Goal: Task Accomplishment & Management: Complete application form

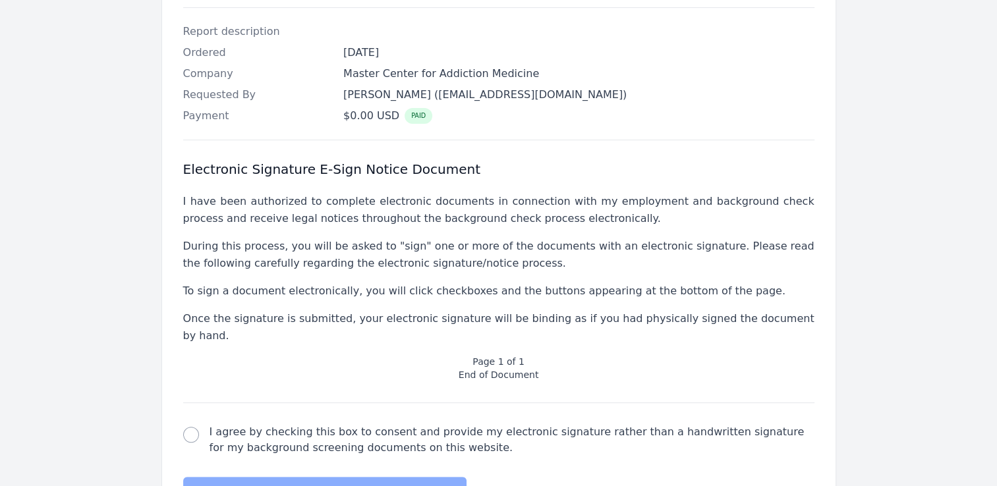
scroll to position [444, 0]
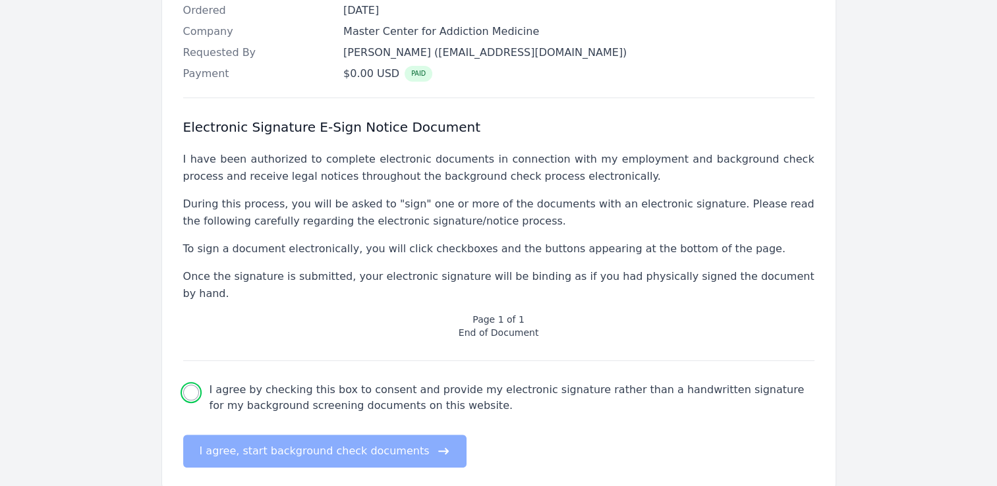
click at [194, 385] on input "I agree by checking this box to consent and provide my electronic signature rat…" at bounding box center [191, 393] width 16 height 16
checkbox input "true"
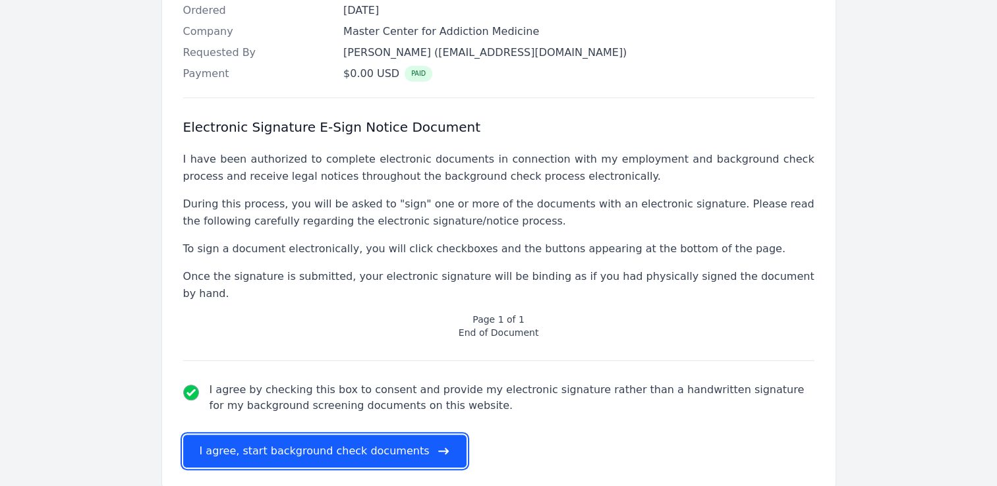
click at [281, 435] on button "I agree, start background check documents" at bounding box center [325, 451] width 284 height 33
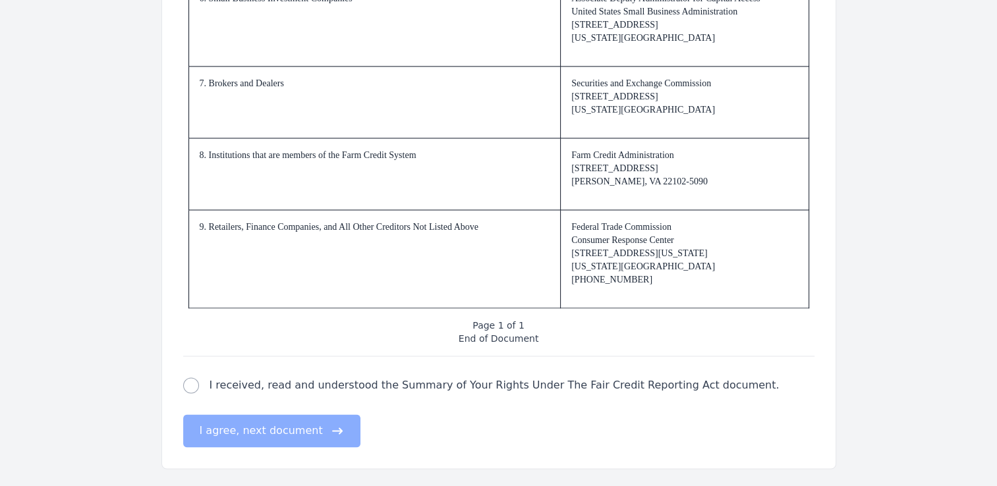
scroll to position [2011, 0]
click at [194, 382] on input "I received, read and understood the Summary of Your Rights Under The Fair Credi…" at bounding box center [191, 384] width 16 height 16
checkbox input "true"
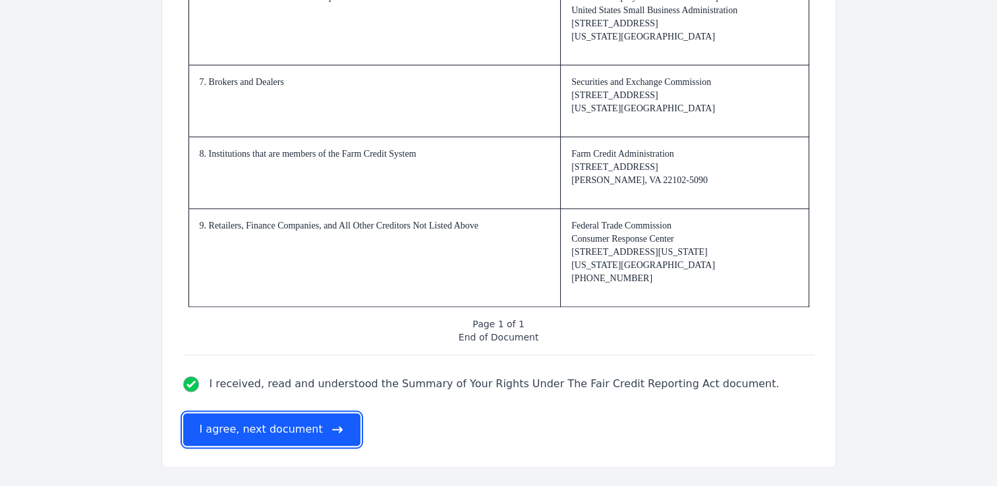
click at [246, 432] on button "I agree, next document" at bounding box center [271, 429] width 177 height 33
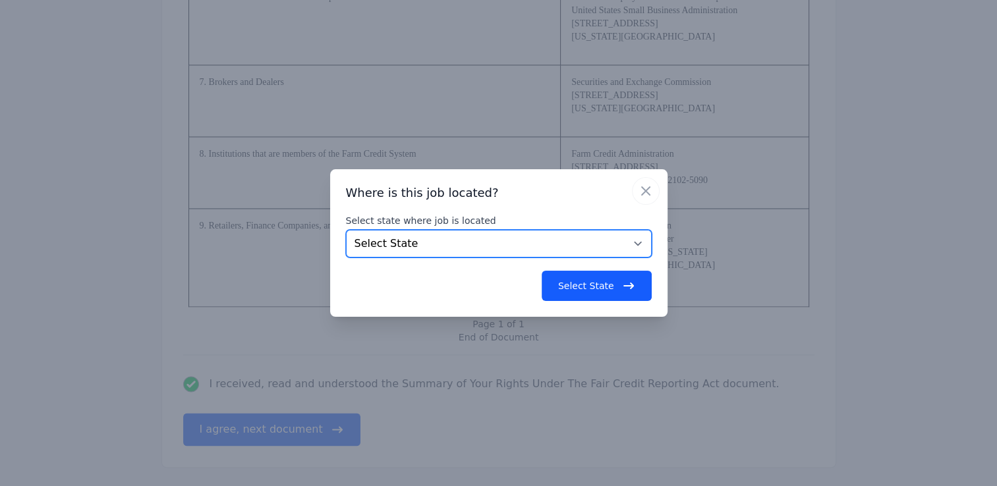
click at [637, 244] on select "Select State [US_STATE] [US_STATE] [US_STATE] [US_STATE] [US_STATE] [US_STATE] …" at bounding box center [499, 244] width 306 height 28
select select "MD"
click at [346, 230] on select "Select State [US_STATE] [US_STATE] [US_STATE] [US_STATE] [US_STATE] [US_STATE] …" at bounding box center [499, 244] width 306 height 28
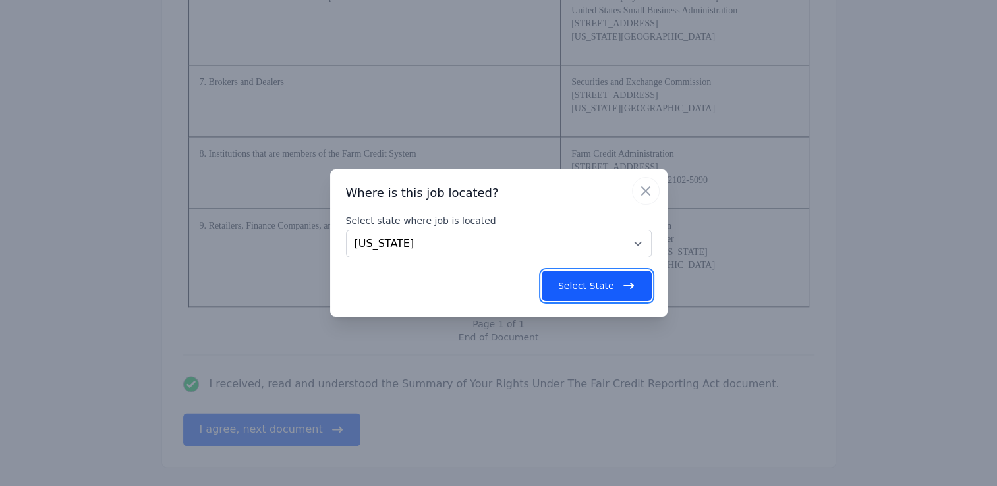
click at [596, 287] on button "Select State" at bounding box center [597, 286] width 110 height 30
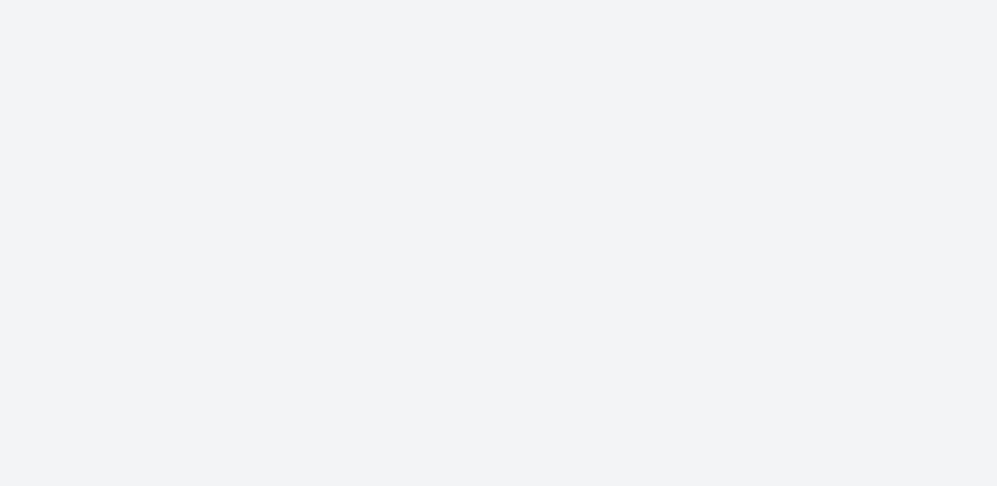
scroll to position [0, 0]
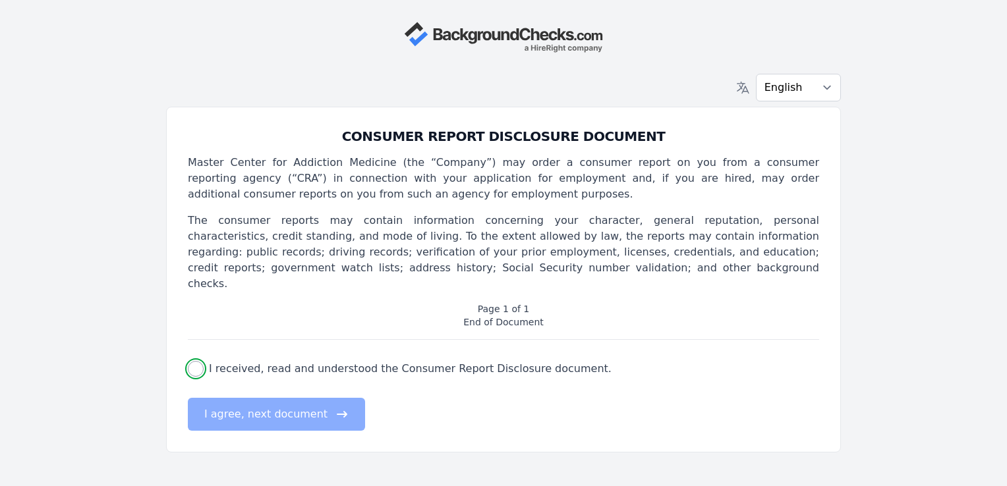
click at [198, 361] on input "I received, read and understood the Consumer Report Disclosure document." at bounding box center [196, 369] width 16 height 16
checkbox input "true"
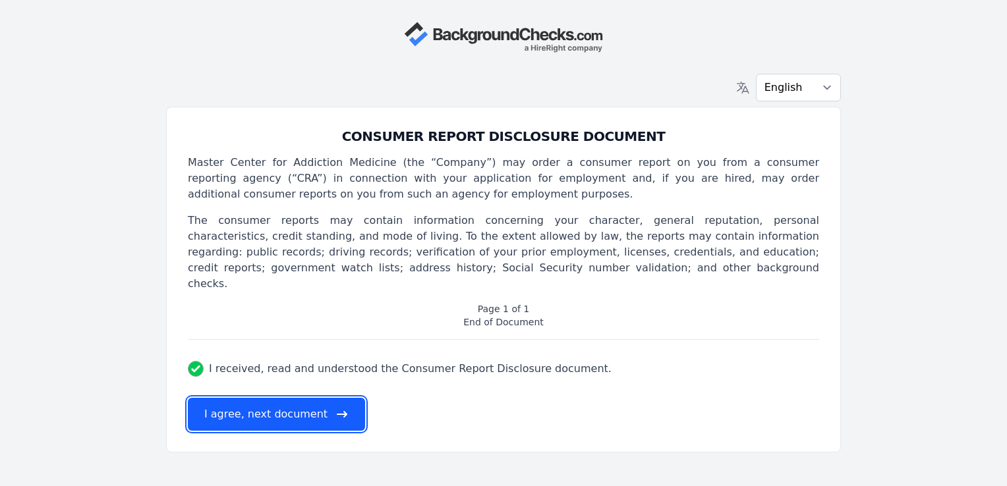
click at [248, 401] on button "I agree, next document" at bounding box center [276, 414] width 177 height 33
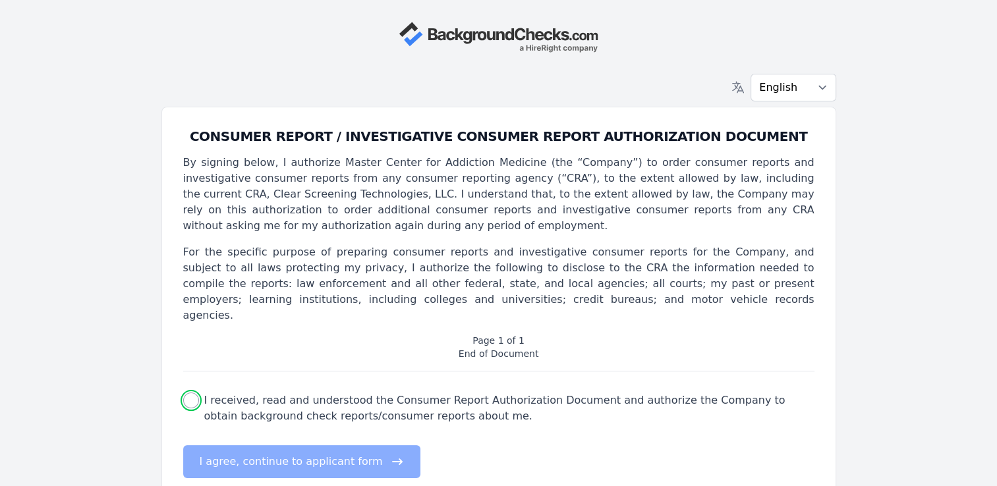
click at [190, 393] on input "I received, read and understood the Consumer Report Authorization Document and …" at bounding box center [191, 401] width 16 height 16
checkbox input "true"
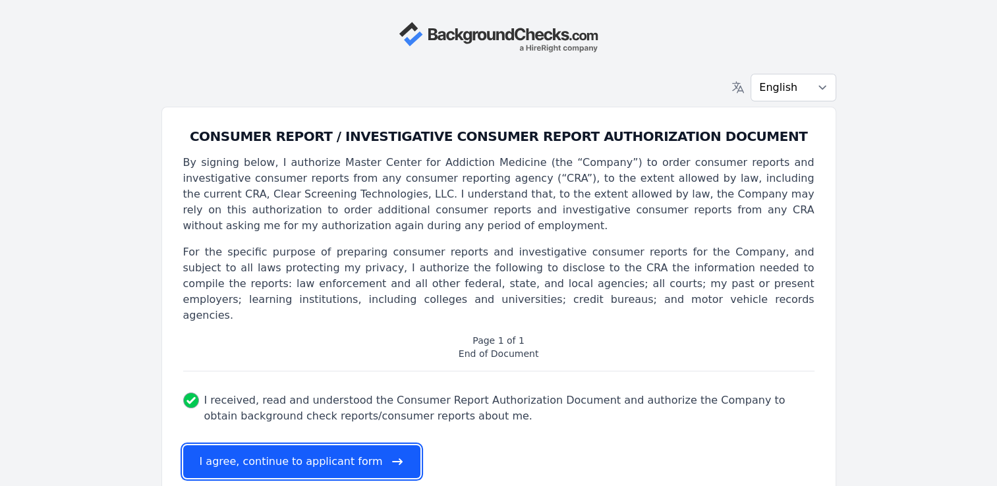
click at [264, 446] on button "I agree, continue to applicant form" at bounding box center [301, 462] width 237 height 33
select select
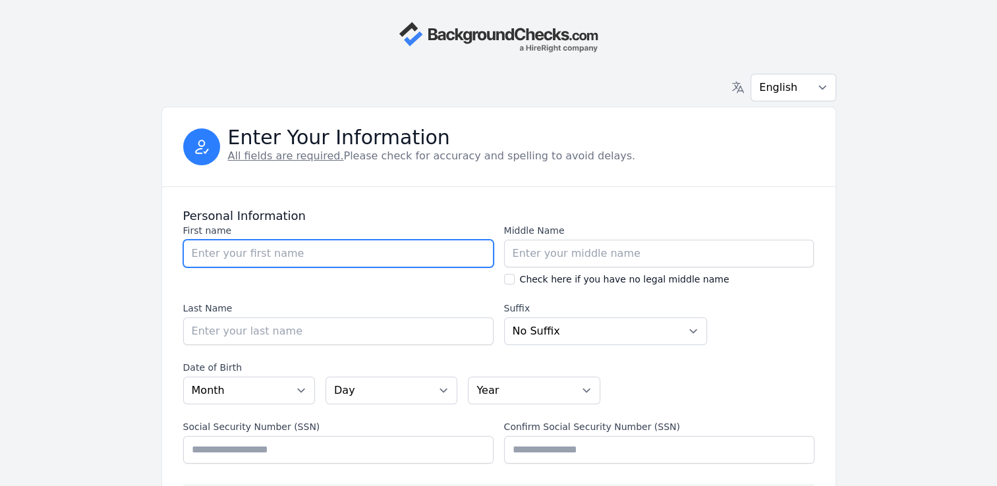
click at [237, 254] on input "First name" at bounding box center [338, 254] width 310 height 28
type input "Bereatha"
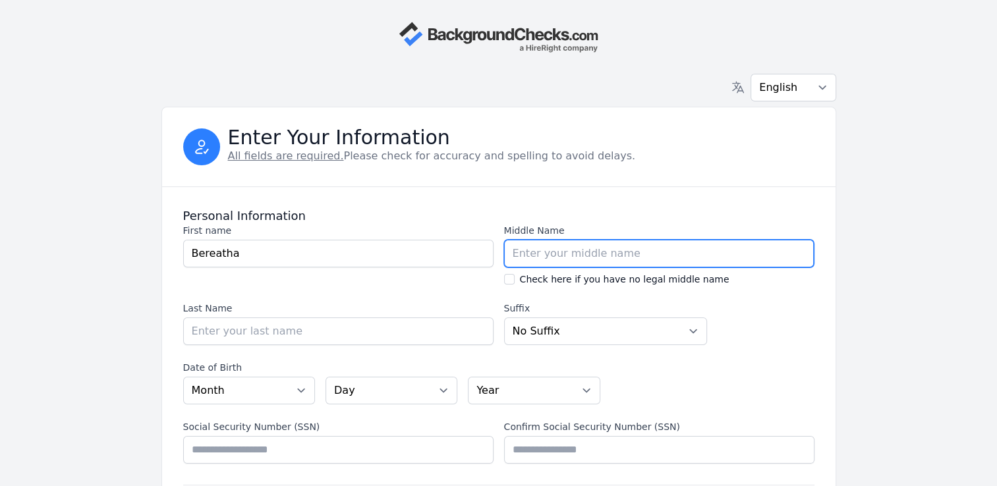
type input "Reni"
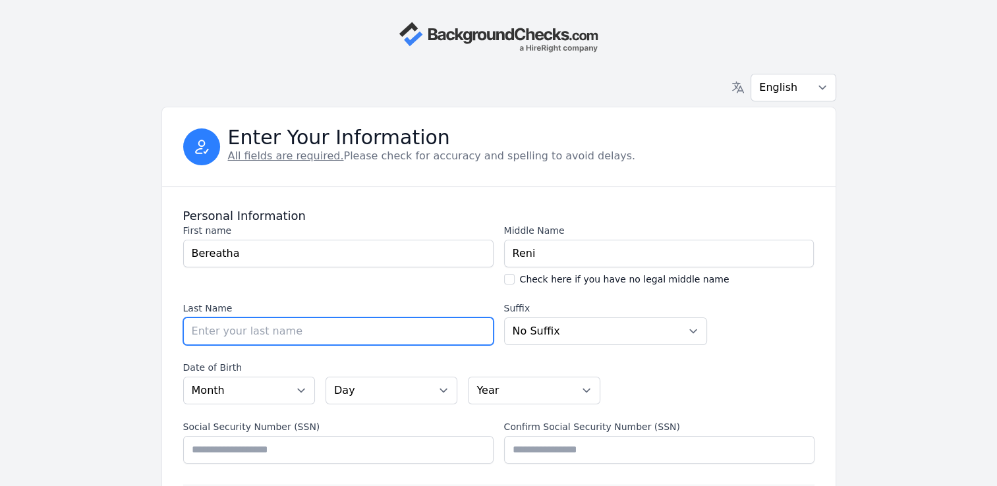
type input "[PERSON_NAME]"
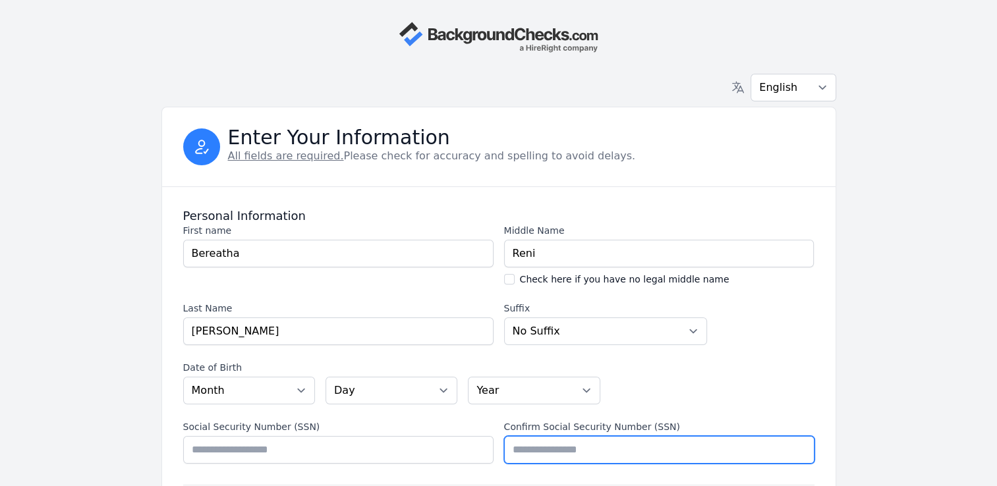
type input "T61788652"
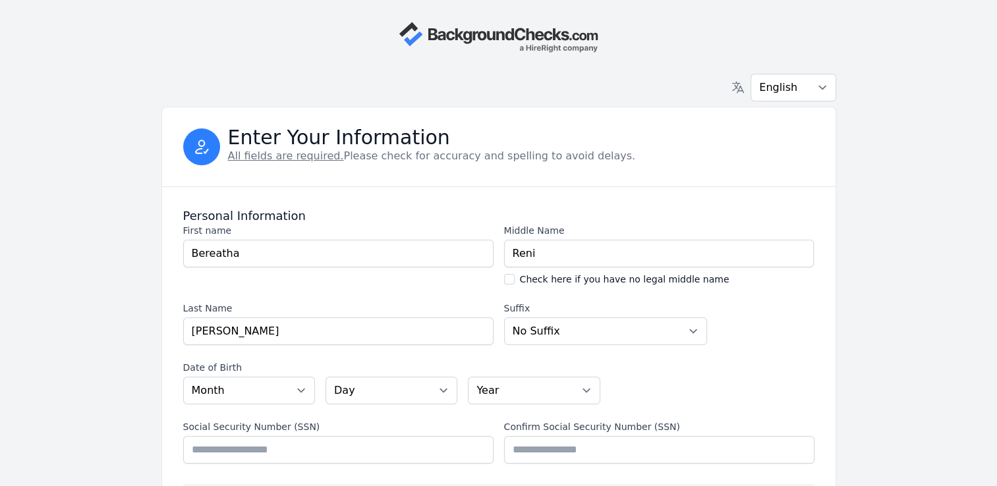
type input "T61788652"
select select "VA"
type input "9113 Auburn Ln"
type input "Hampton"
select select "VA"
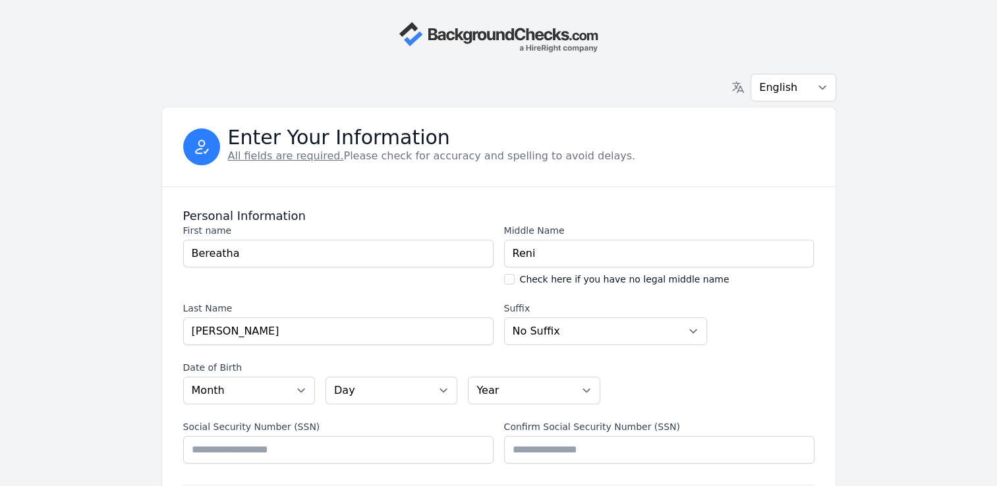
type input "23666"
type input "[GEOGRAPHIC_DATA]"
type input "[GEOGRAPHIC_DATA], [US_STATE]"
select select "VA"
type input "Bereatha"
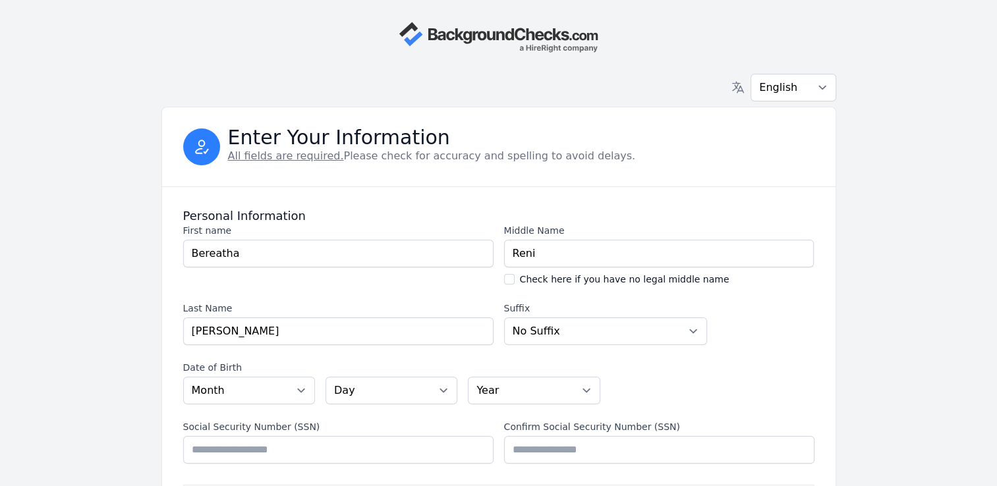
type input "Reni"
type input "[PERSON_NAME]"
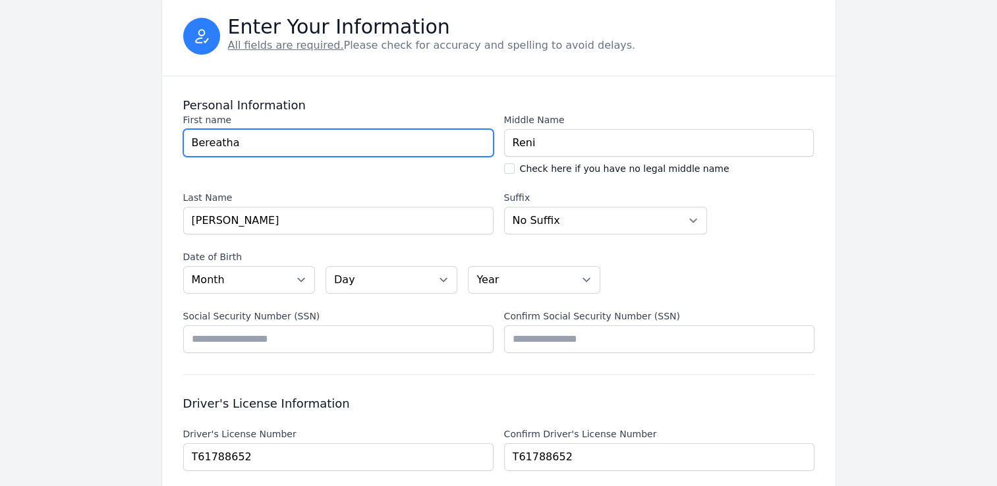
scroll to position [132, 0]
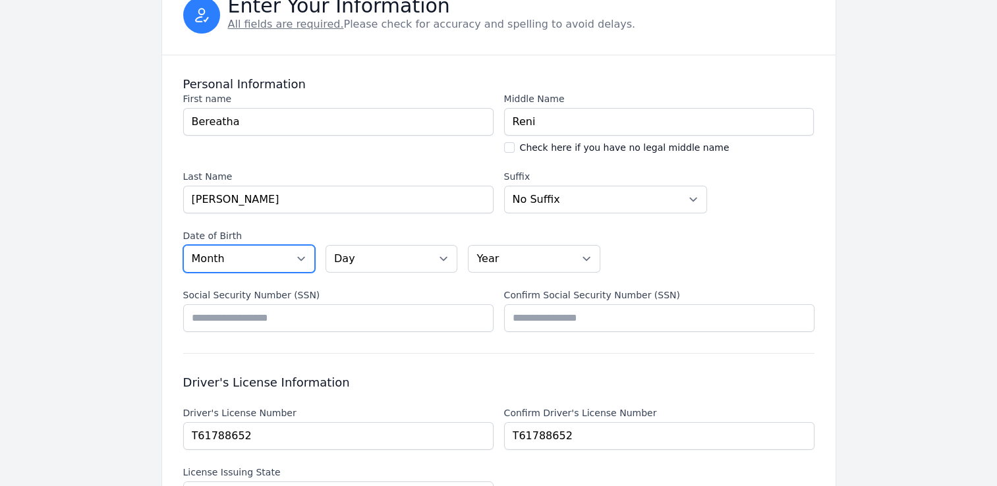
click at [301, 256] on select "Month [DATE] - [DATE] - [DATE] - [DATE] - [DATE] - [DATE] - [DATE] - [DATE] - […" at bounding box center [249, 259] width 132 height 28
select select "10"
click at [183, 245] on select "Month [DATE] - [DATE] - [DATE] - [DATE] - [DATE] - [DATE] - [DATE] - [DATE] - […" at bounding box center [249, 259] width 132 height 28
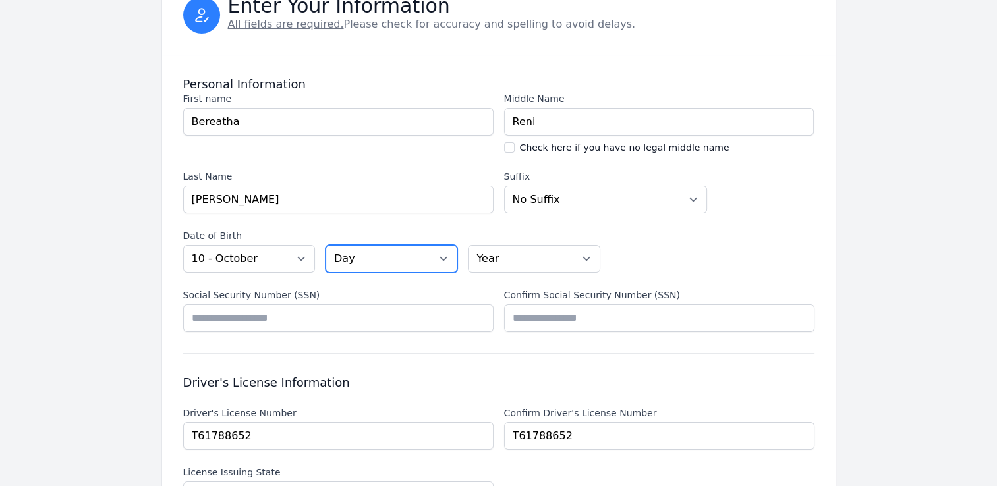
click at [447, 255] on select "Day 01 02 03 04 05 06 07 08 09 10 11 12 13 14 15 16 17 18 19 20 21 22 23 24 25 …" at bounding box center [392, 259] width 132 height 28
select select "28"
click at [326, 245] on select "Day 01 02 03 04 05 06 07 08 09 10 11 12 13 14 15 16 17 18 19 20 21 22 23 24 25 …" at bounding box center [392, 259] width 132 height 28
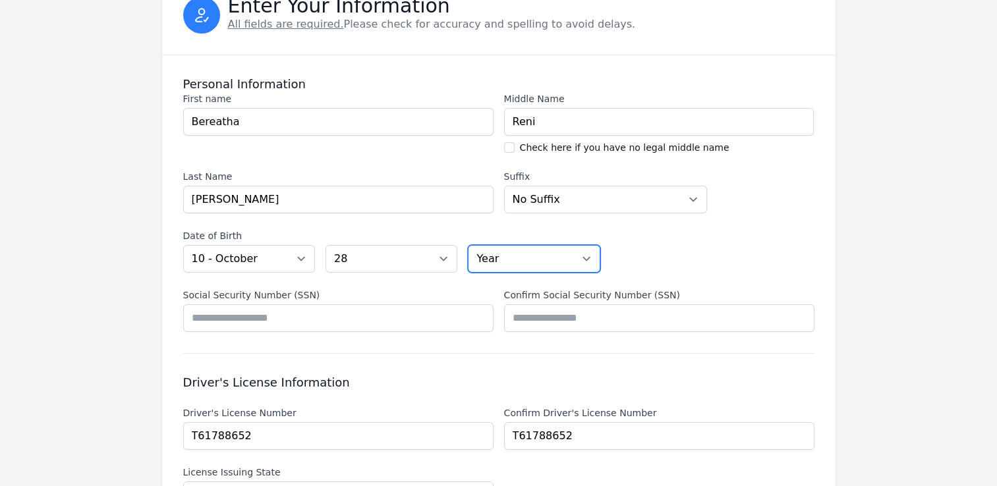
click at [590, 258] on select "Year [DATE] 2006 2005 2004 2003 2002 2001 2000 1999 1998 1997 1996 1995 1994 19…" at bounding box center [534, 259] width 132 height 28
select select "1959"
click at [468, 245] on select "Year [DATE] 2006 2005 2004 2003 2002 2001 2000 1999 1998 1997 1996 1995 1994 19…" at bounding box center [534, 259] width 132 height 28
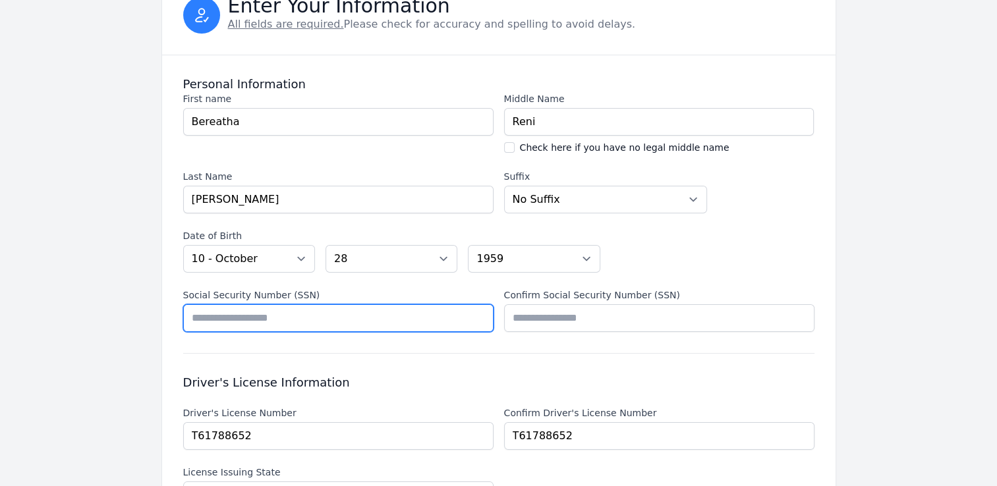
click at [200, 324] on input "Social Security Number (SSN)" at bounding box center [338, 318] width 310 height 28
type input "*********"
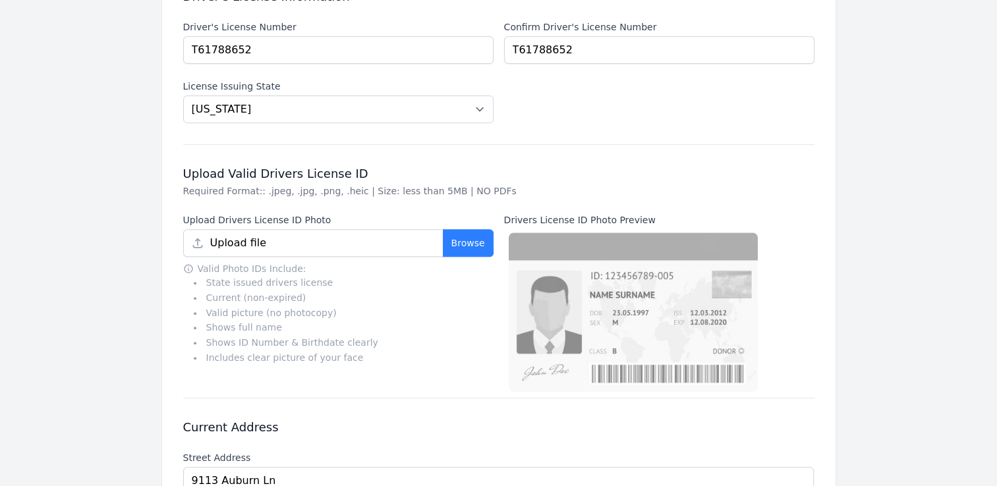
scroll to position [527, 0]
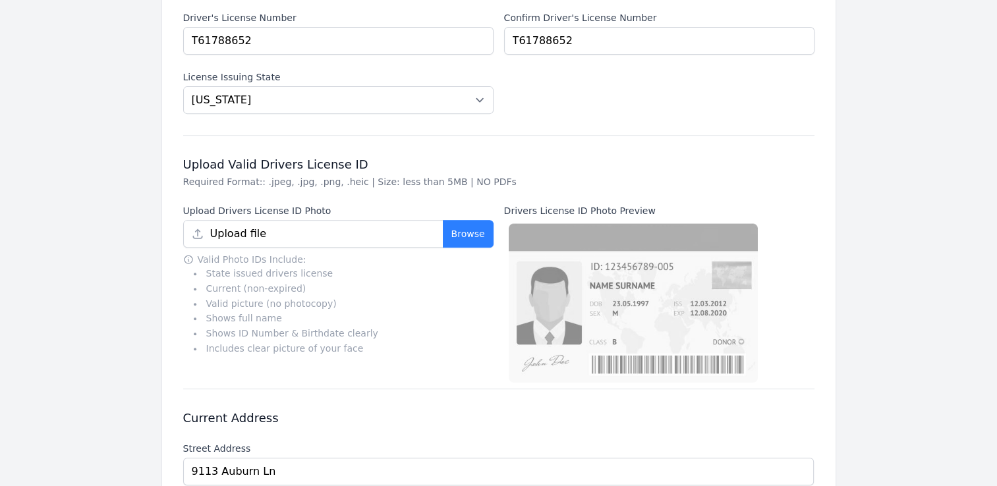
type input "*********"
click at [458, 235] on button "Browse" at bounding box center [468, 234] width 51 height 28
type input "[US_STATE] Driver license.jpg"
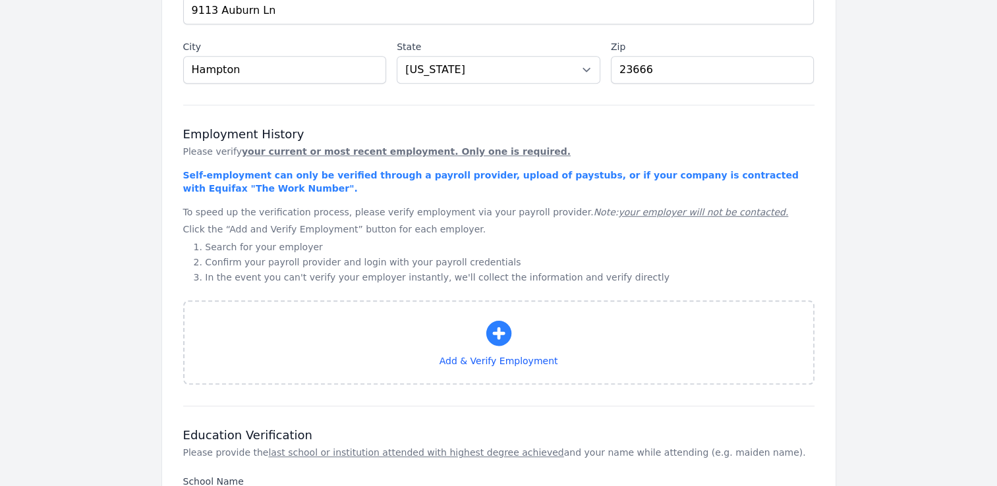
scroll to position [1054, 0]
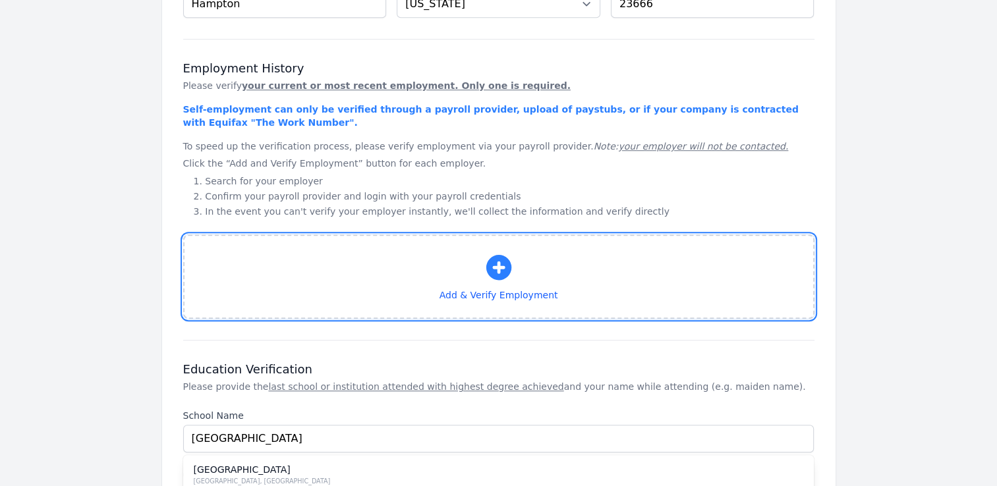
click at [497, 265] on icon "button" at bounding box center [499, 268] width 32 height 32
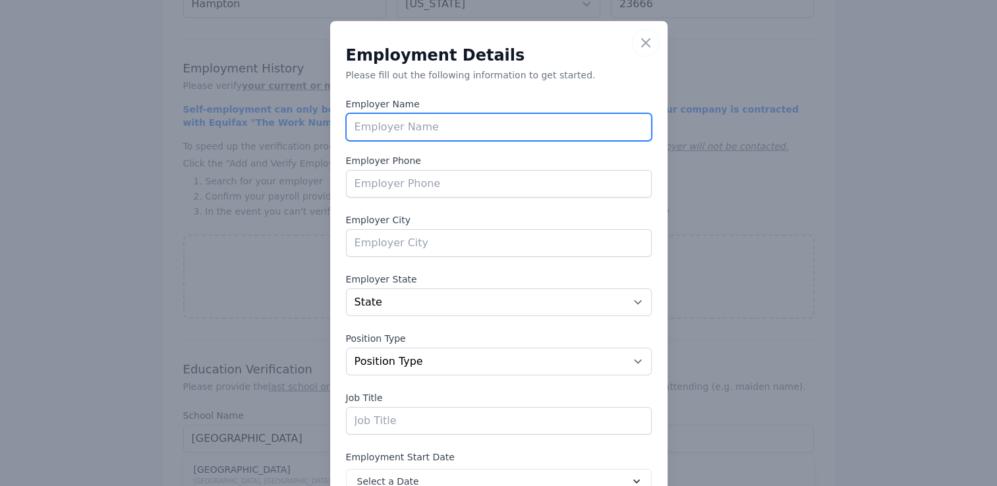
click at [374, 130] on input "text" at bounding box center [499, 127] width 306 height 28
type input "c"
click at [351, 128] on input "text" at bounding box center [499, 127] width 306 height 28
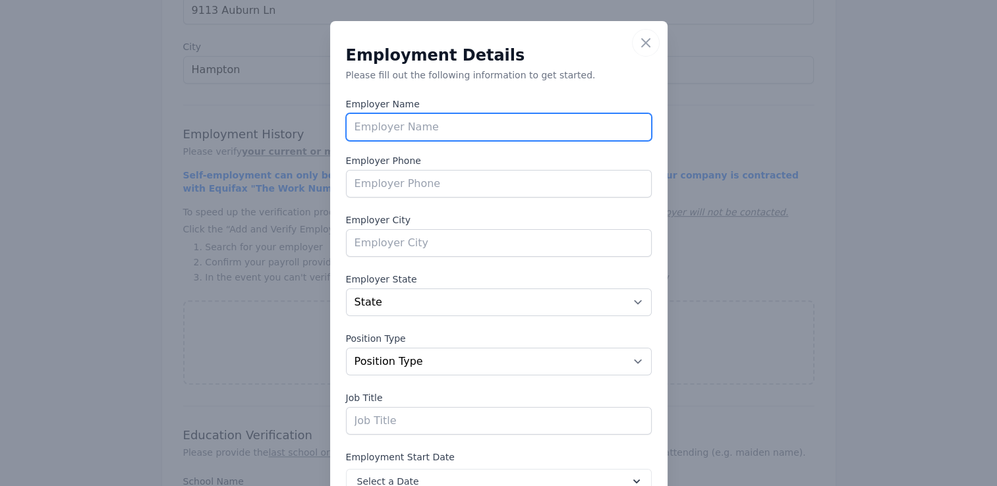
scroll to position [989, 0]
paste input "Community Crisis Services, Inc."
type input "Community Crisis Services, Inc."
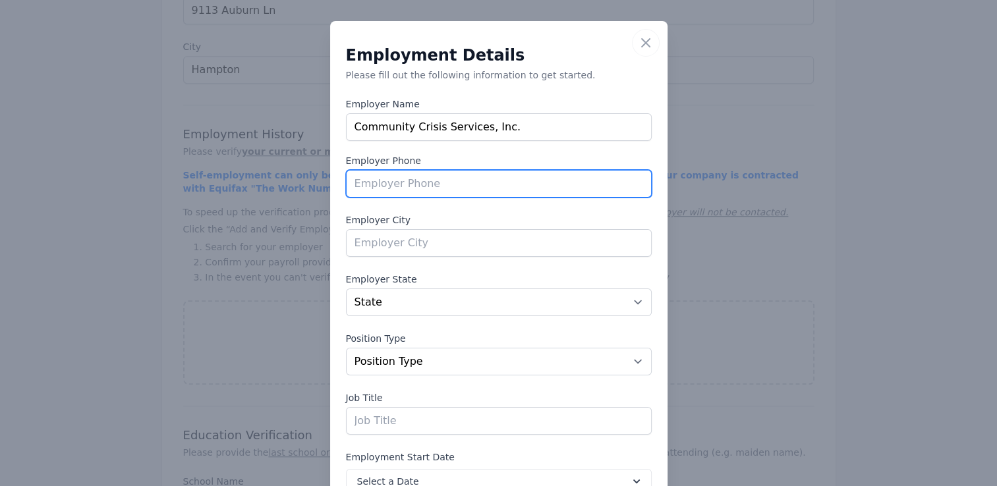
click at [352, 181] on input "tel" at bounding box center [499, 184] width 306 height 28
type input "[PHONE_NUMBER]"
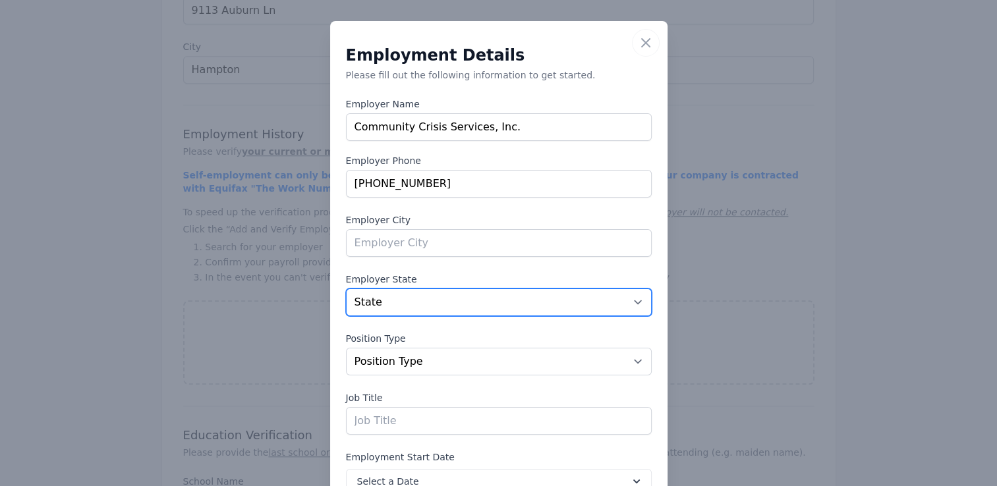
select select "MD"
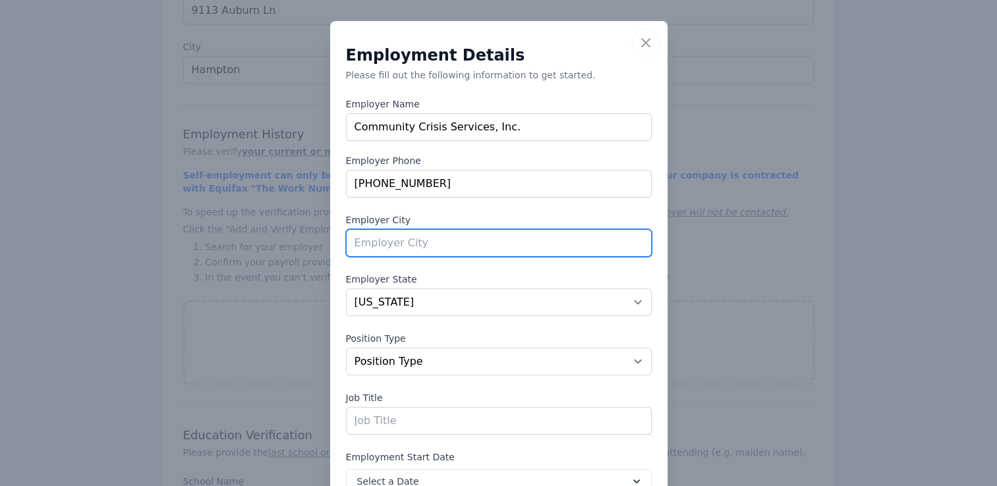
click at [391, 243] on input "text" at bounding box center [499, 243] width 306 height 28
type input "[GEOGRAPHIC_DATA]"
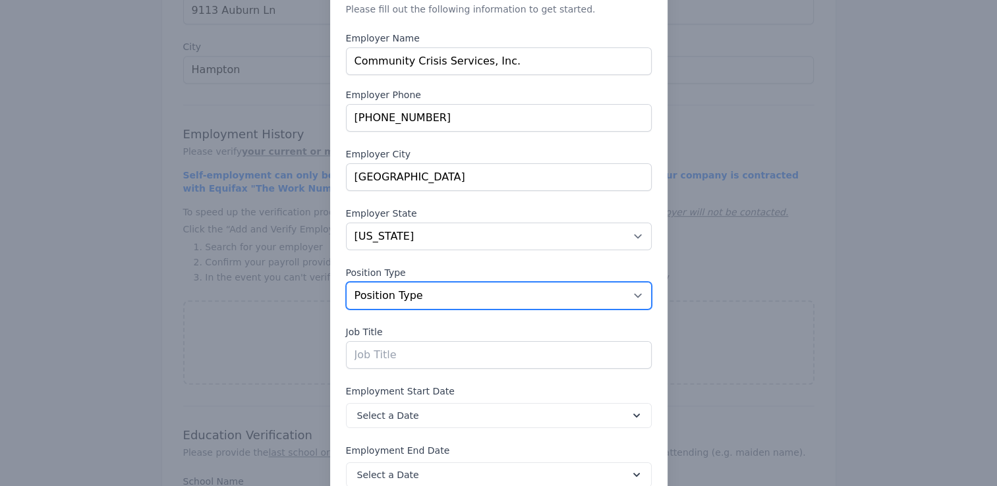
click at [631, 294] on select "Position Type Full Time Part time Self Employed Contract Internship Other" at bounding box center [499, 296] width 306 height 28
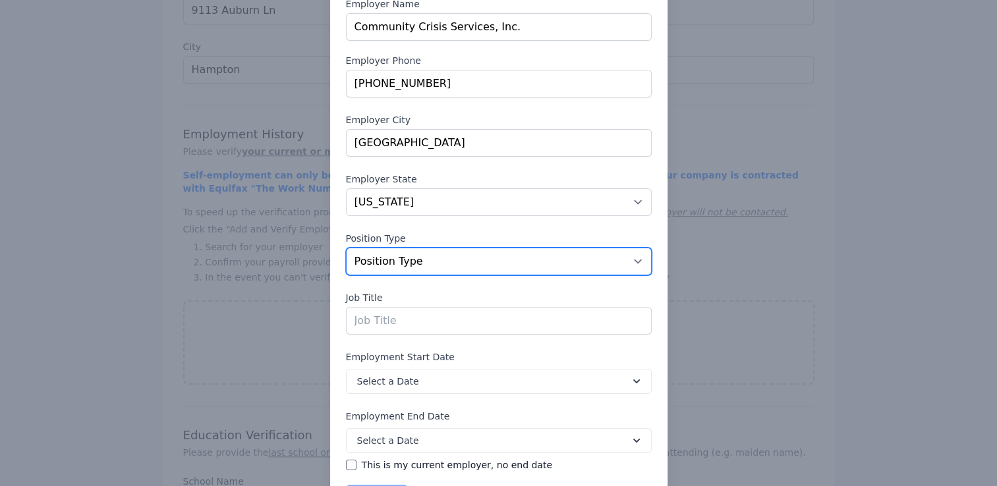
scroll to position [132, 0]
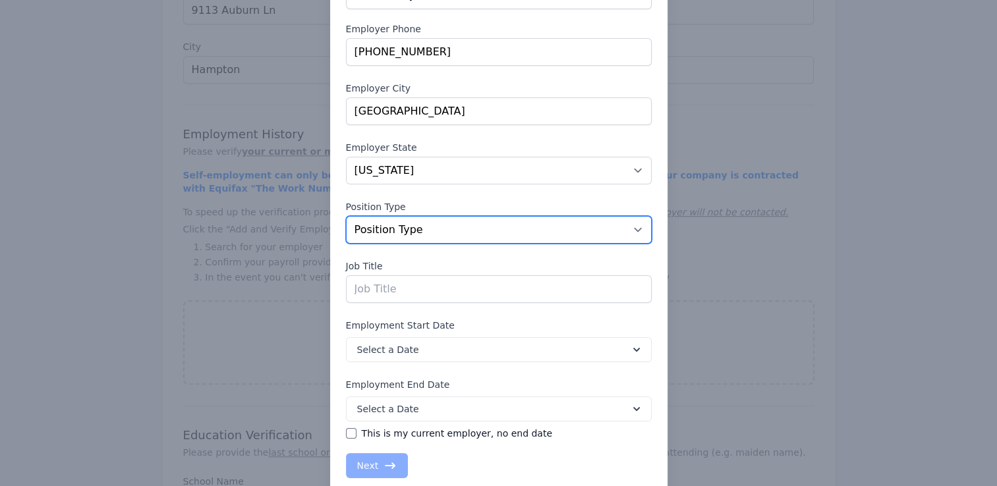
click at [633, 229] on select "Position Type Full Time Part time Self Employed Contract Internship Other" at bounding box center [499, 230] width 306 height 28
select select "fulltime"
click at [346, 216] on select "Position Type Full Time Part time Self Employed Contract Internship Other" at bounding box center [499, 230] width 306 height 28
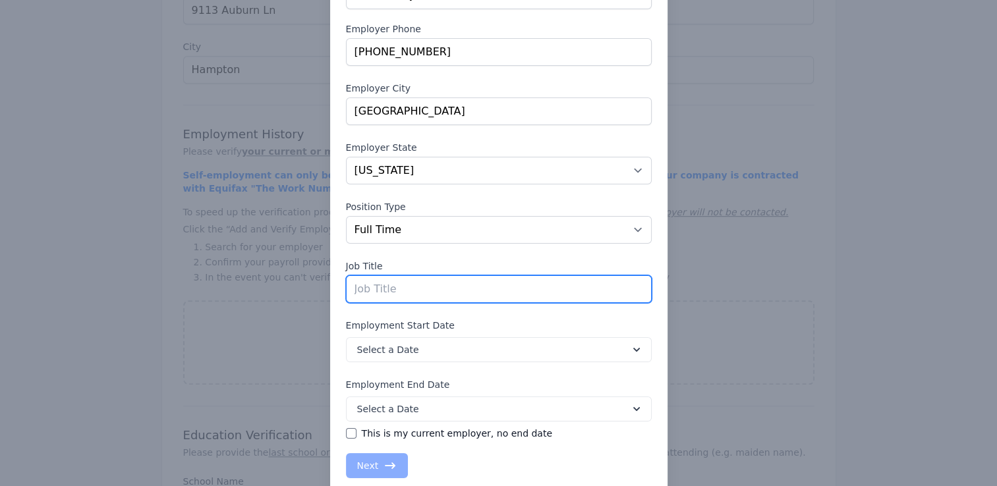
click at [353, 283] on input "text" at bounding box center [499, 289] width 306 height 28
type input "c"
click at [348, 289] on input "text" at bounding box center [499, 289] width 306 height 28
paste input "Crisis Hotline Specialist"
type input "Crisis Hotline Specialist"
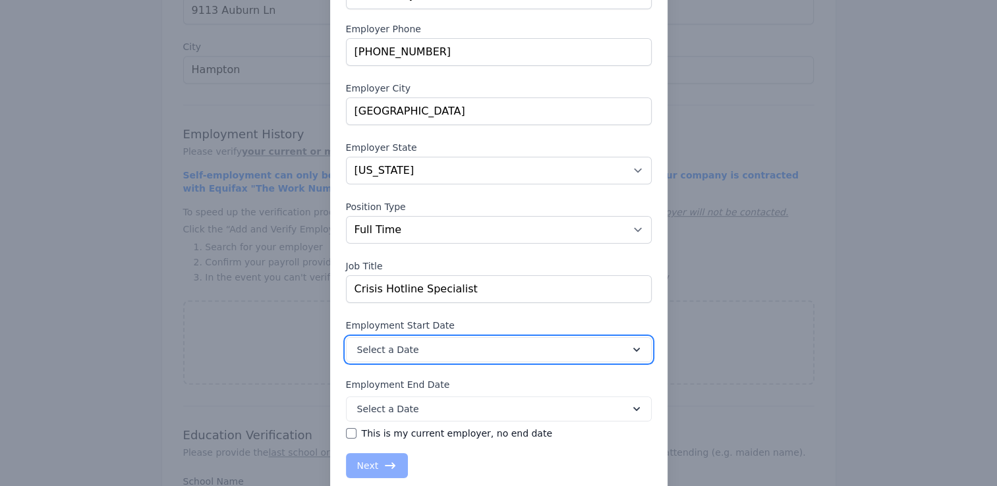
click at [630, 348] on icon at bounding box center [636, 349] width 13 height 13
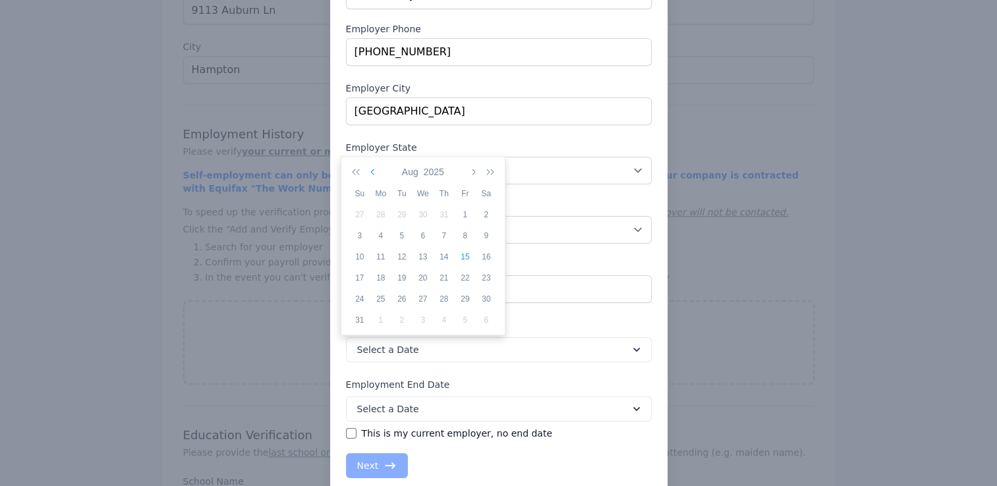
click at [372, 171] on icon "button" at bounding box center [373, 172] width 7 height 11
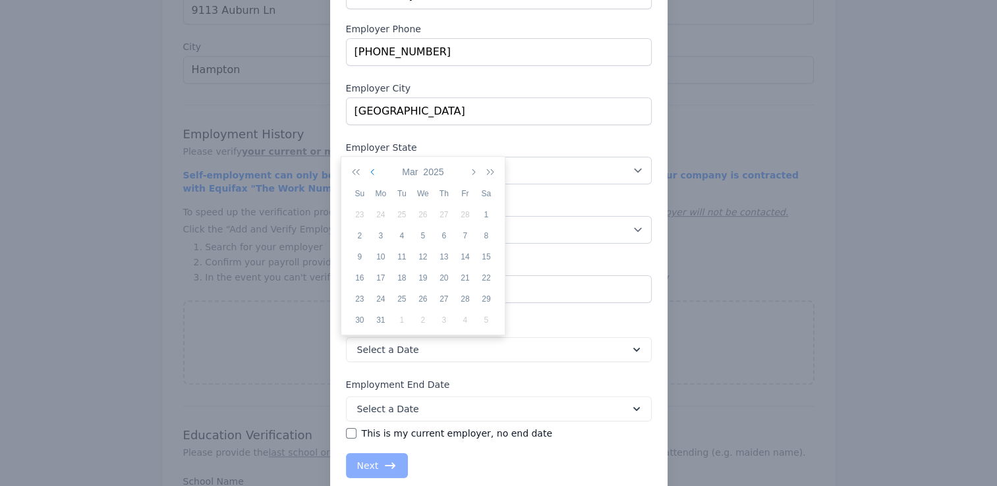
click at [372, 171] on icon "button" at bounding box center [373, 172] width 7 height 11
click at [382, 255] on div "11" at bounding box center [380, 257] width 21 height 12
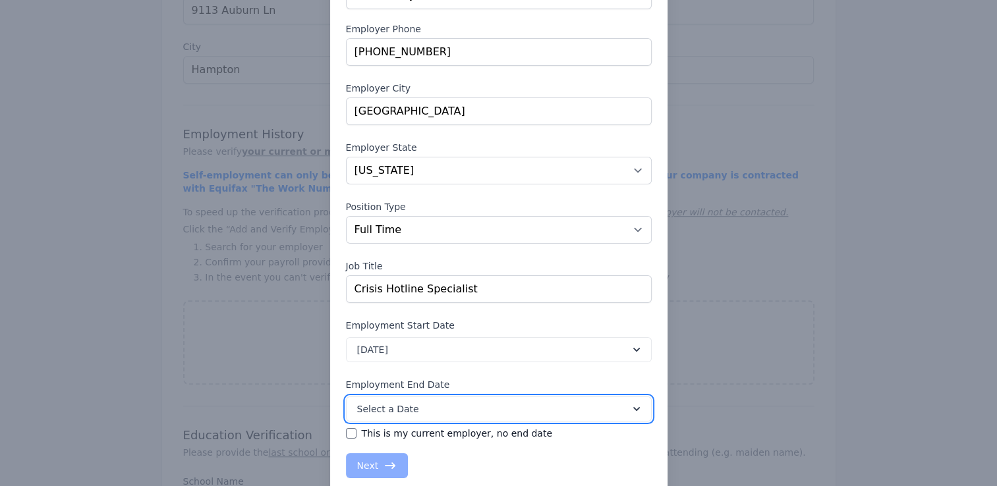
click at [633, 407] on icon at bounding box center [636, 409] width 7 height 4
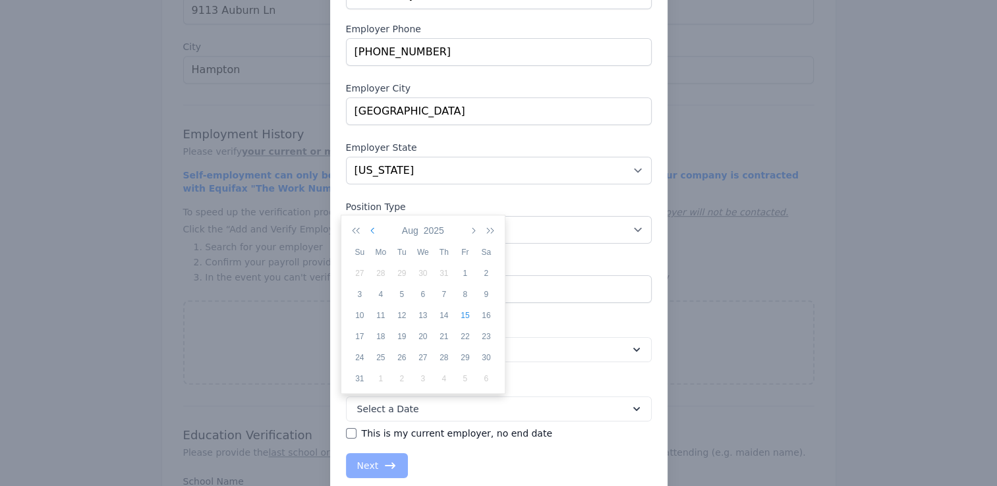
click at [373, 231] on icon "button" at bounding box center [373, 230] width 7 height 11
click at [464, 274] on div "2" at bounding box center [465, 274] width 21 height 12
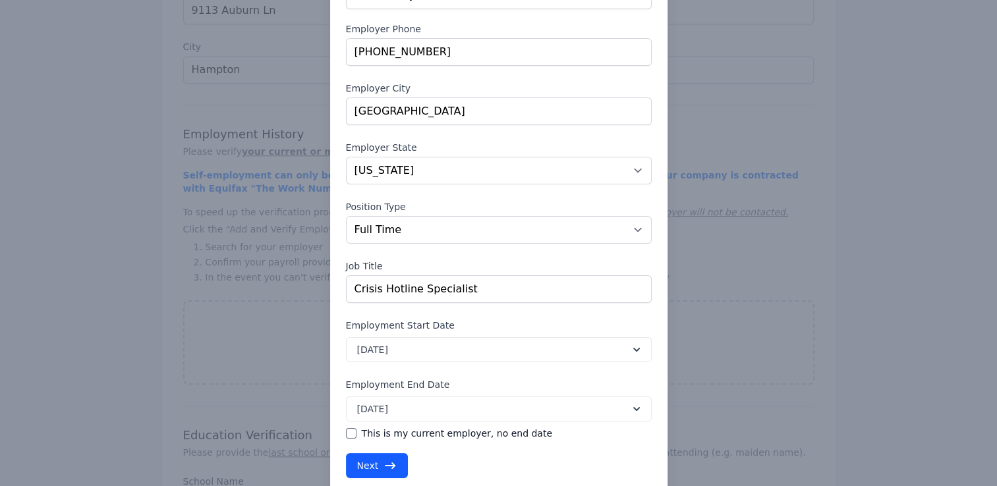
scroll to position [158, 0]
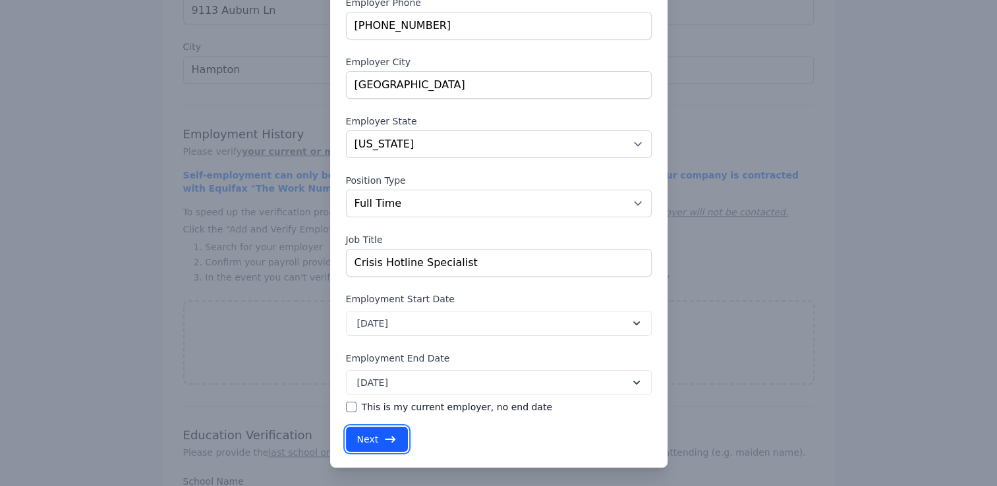
click at [370, 442] on button "Next" at bounding box center [377, 439] width 63 height 25
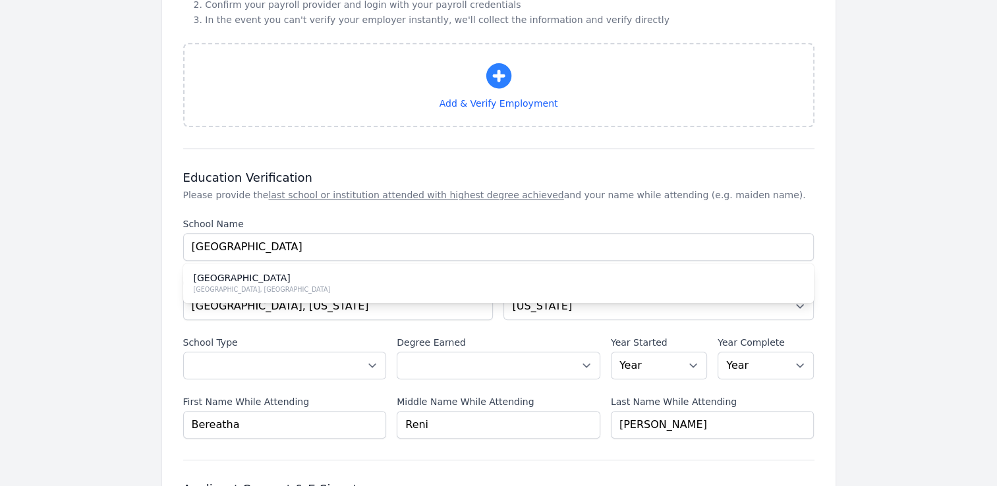
scroll to position [1252, 0]
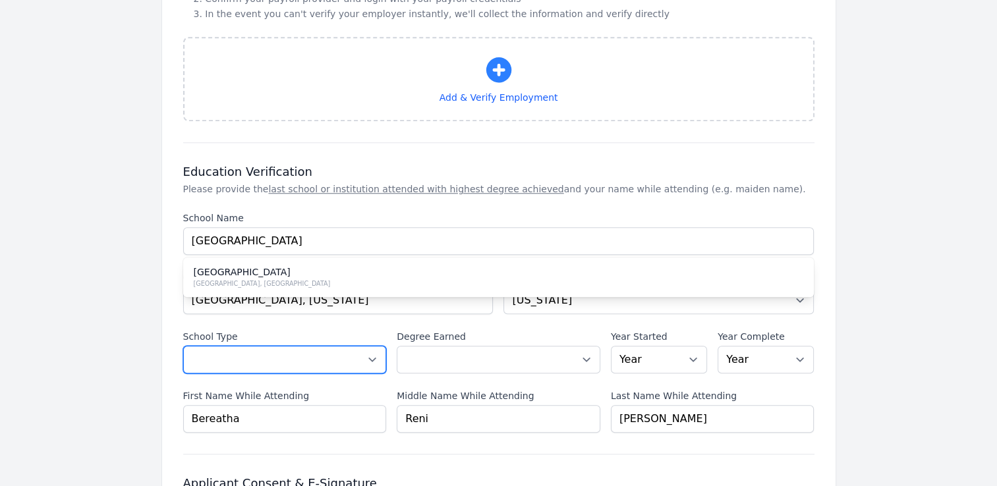
click at [374, 353] on select "Select a School Type High School U.S. College or [GEOGRAPHIC_DATA] (Non-U.S.) O…" at bounding box center [285, 360] width 204 height 28
select select "us_university"
click at [183, 346] on select "Select a School Type High School U.S. College or [GEOGRAPHIC_DATA] (Non-U.S.) O…" at bounding box center [285, 360] width 204 height 28
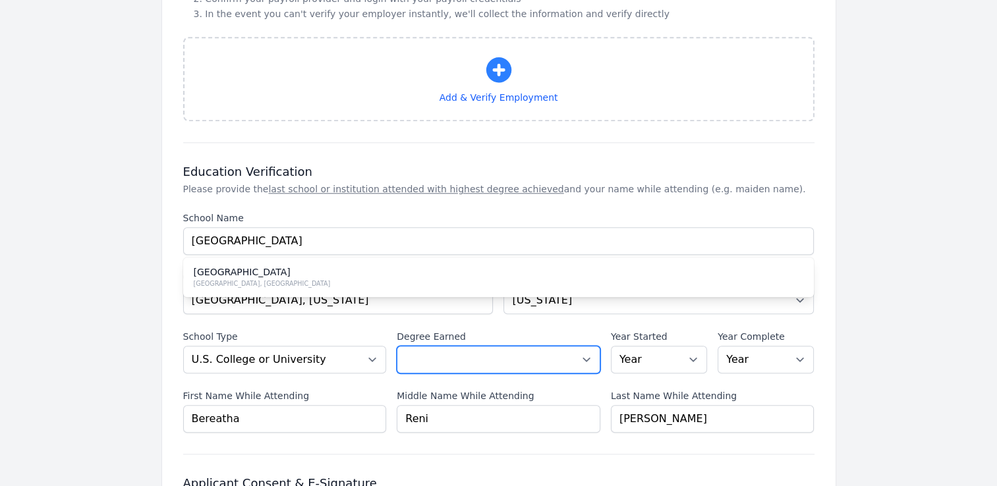
click at [585, 353] on select "Select a Degree No degree or incomplete High School Diploma or GED Associate's …" at bounding box center [499, 360] width 204 height 28
select select "masters"
click at [397, 346] on select "Select a Degree No degree or incomplete High School Diploma or GED Associate's …" at bounding box center [499, 360] width 204 height 28
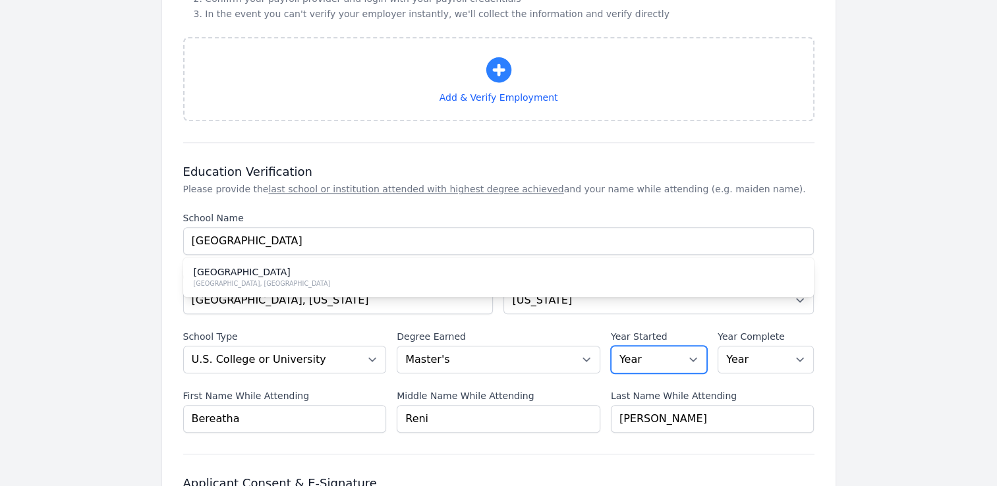
click at [693, 357] on select "Year [DATE] 2024 2023 2022 2021 2020 2019 2018 2017 2016 2015 2014 2013 2012 20…" at bounding box center [659, 360] width 96 height 28
select select "2021"
click at [611, 346] on select "Year [DATE] 2024 2023 2022 2021 2020 2019 2018 2017 2016 2015 2014 2013 2012 20…" at bounding box center [659, 360] width 96 height 28
click at [799, 355] on select "Year [DATE] 2024 2023 2022 2021 2020 2019 2018 2017 2016 2015 2014 2013 2012 20…" at bounding box center [766, 360] width 96 height 28
select select "2023"
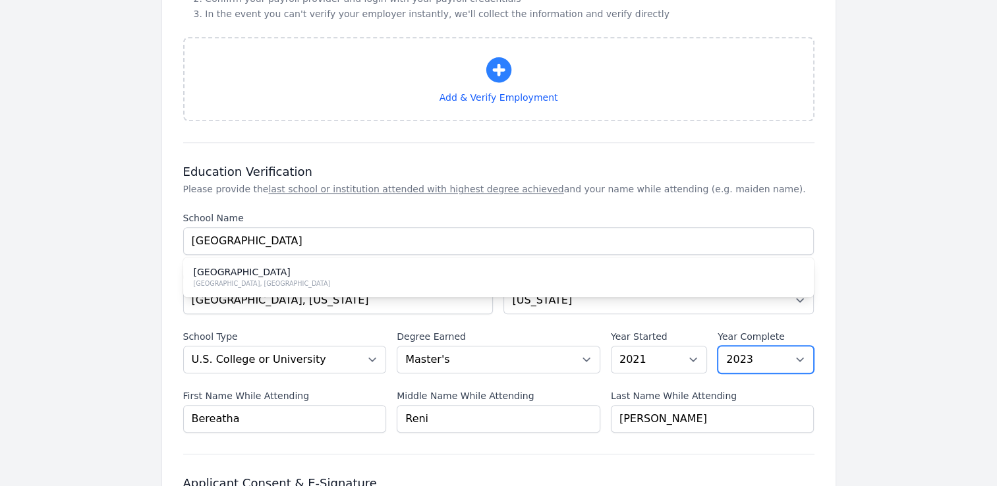
click at [718, 346] on select "Year [DATE] 2024 2023 2022 2021 2020 2019 2018 2017 2016 2015 2014 2013 2012 20…" at bounding box center [766, 360] width 96 height 28
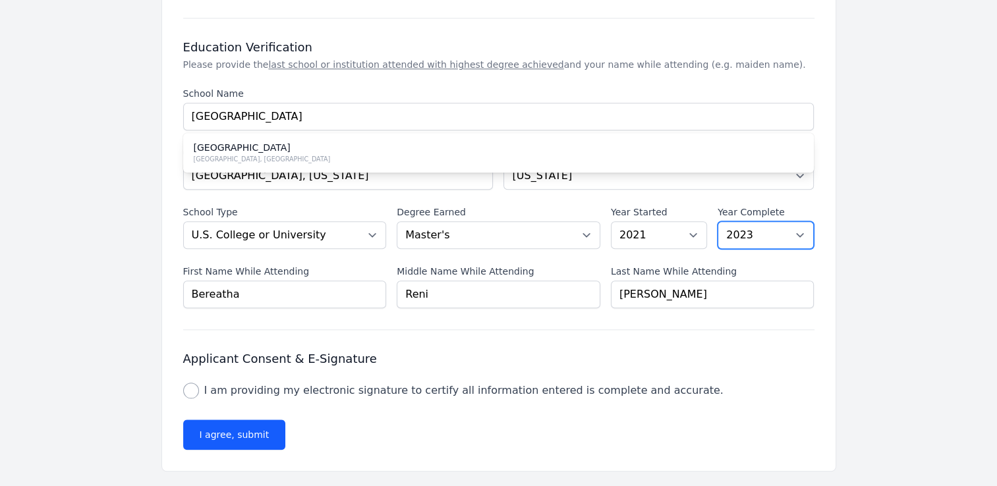
scroll to position [1377, 0]
click at [187, 382] on input "I am providing my electronic signature to certify all information entered is co…" at bounding box center [191, 390] width 16 height 16
checkbox input "true"
click at [221, 428] on button "I agree, submit" at bounding box center [234, 434] width 103 height 30
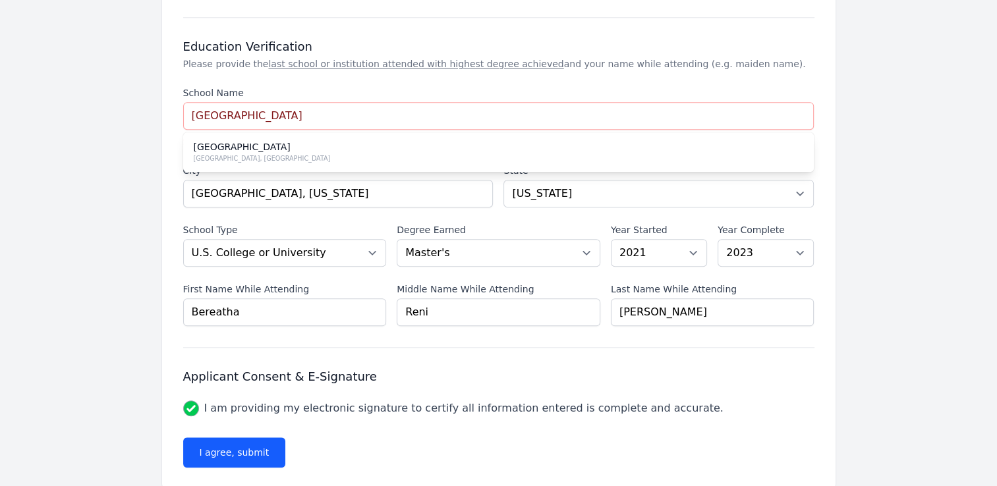
scroll to position [1396, 0]
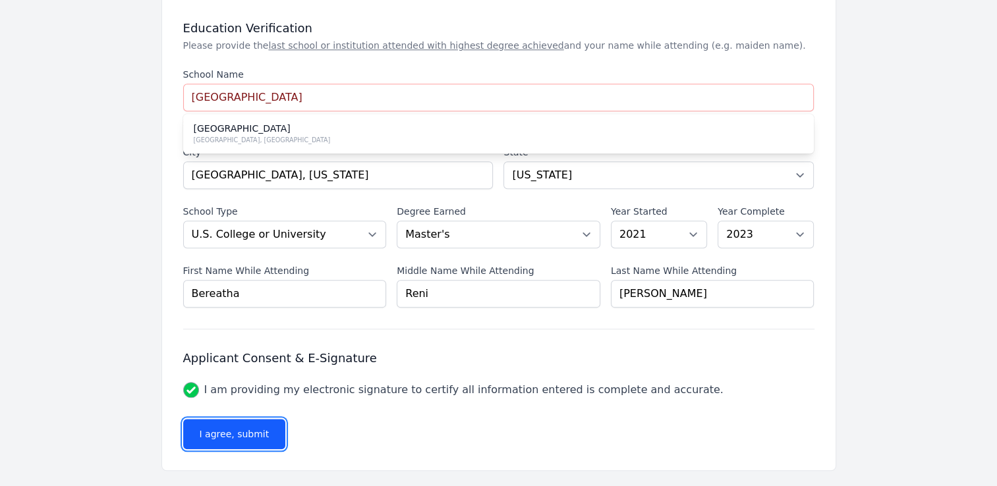
click at [219, 428] on button "I agree, submit" at bounding box center [234, 434] width 103 height 30
click at [219, 428] on button "Processing..." at bounding box center [237, 434] width 109 height 30
click at [219, 428] on button "I agree, submit" at bounding box center [234, 434] width 103 height 30
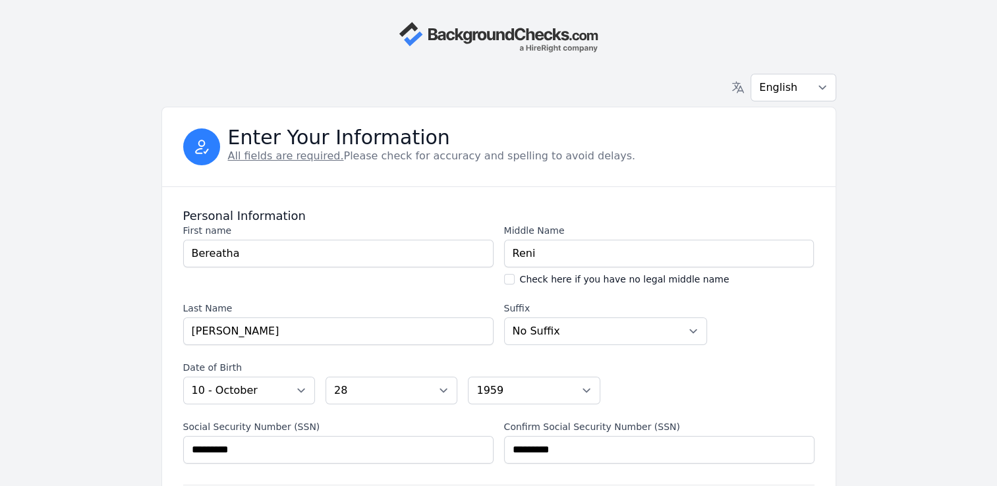
scroll to position [0, 0]
click at [262, 156] on u "All fields are required." at bounding box center [286, 156] width 116 height 13
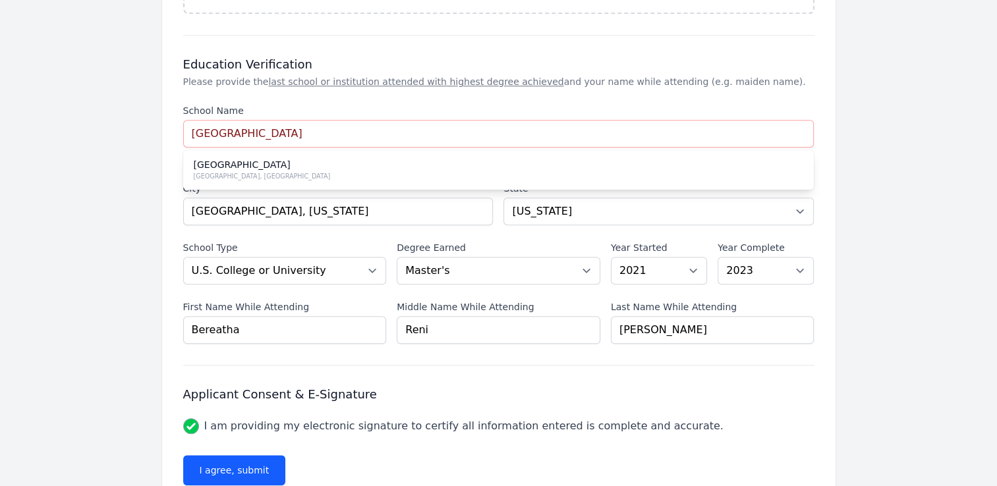
scroll to position [1384, 0]
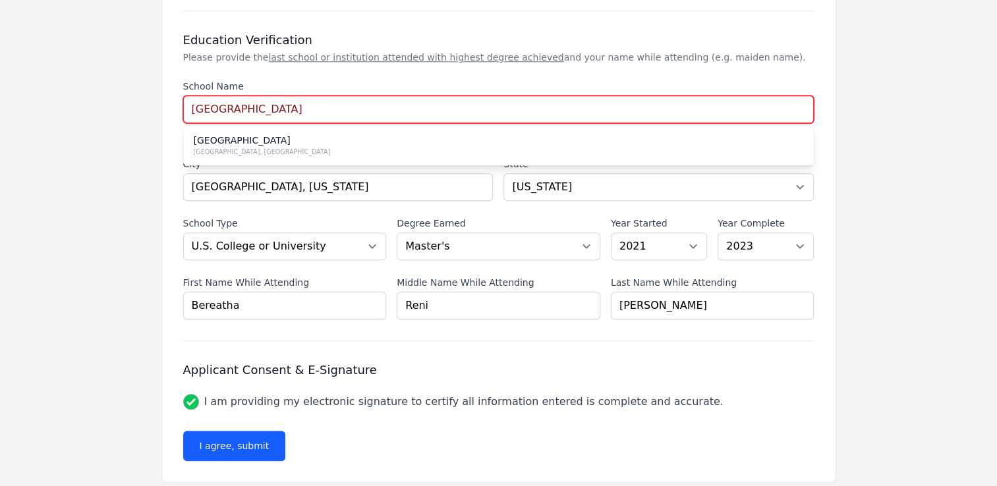
click at [437, 108] on input "[GEOGRAPHIC_DATA]" at bounding box center [498, 110] width 631 height 28
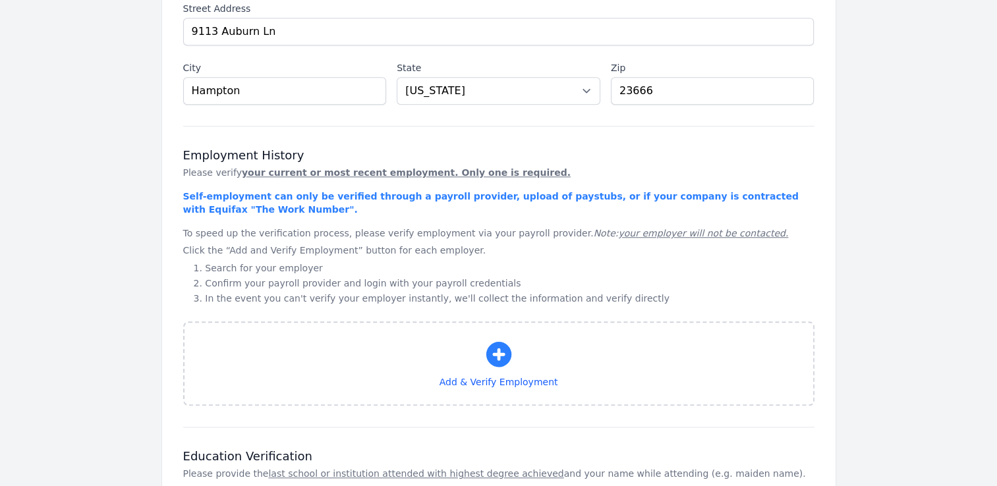
scroll to position [989, 0]
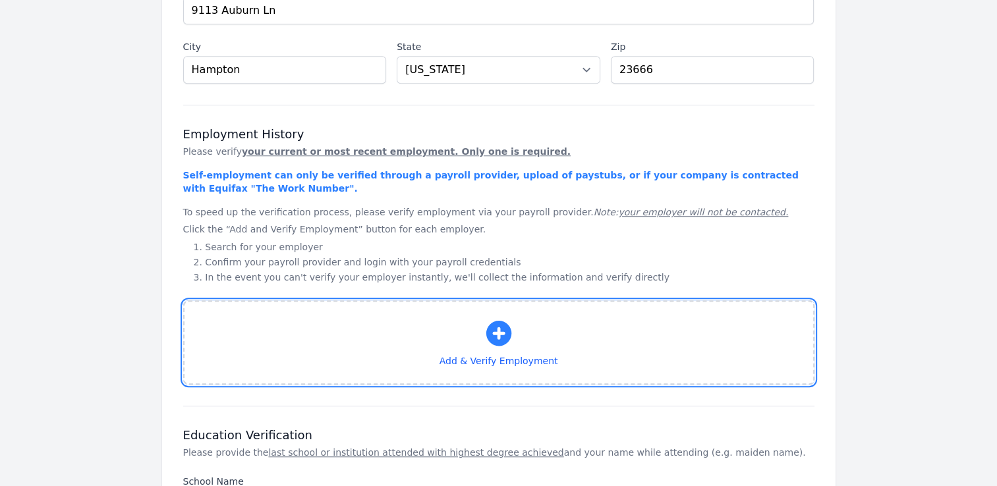
click at [494, 332] on icon "button" at bounding box center [498, 333] width 25 height 25
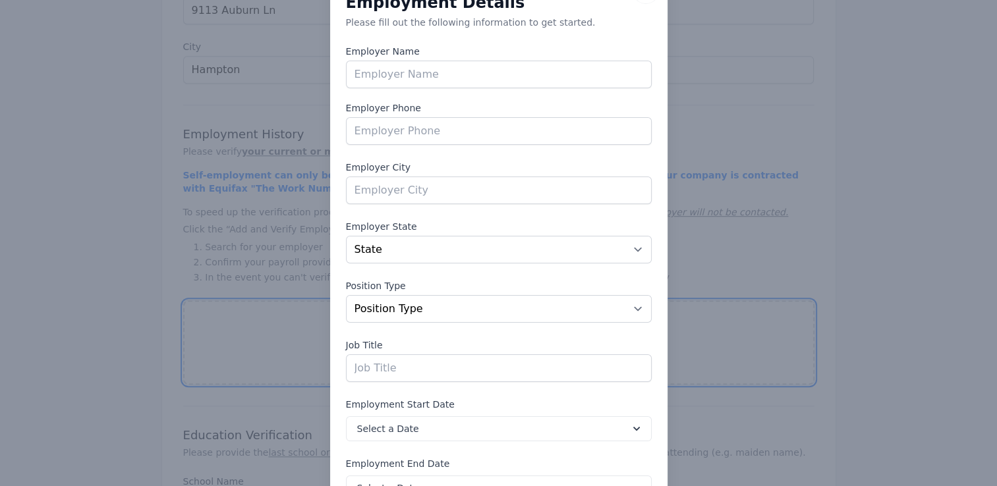
scroll to position [26, 0]
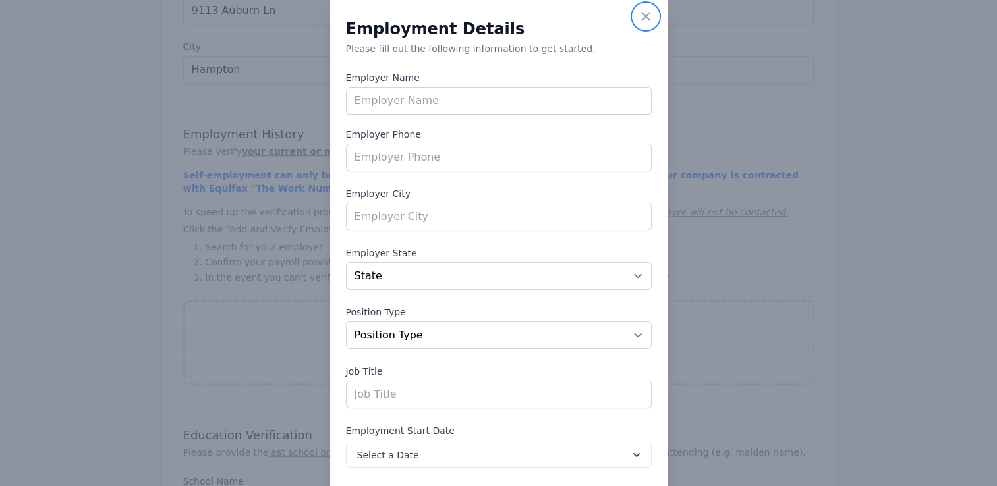
click at [642, 13] on icon "button" at bounding box center [646, 17] width 8 height 8
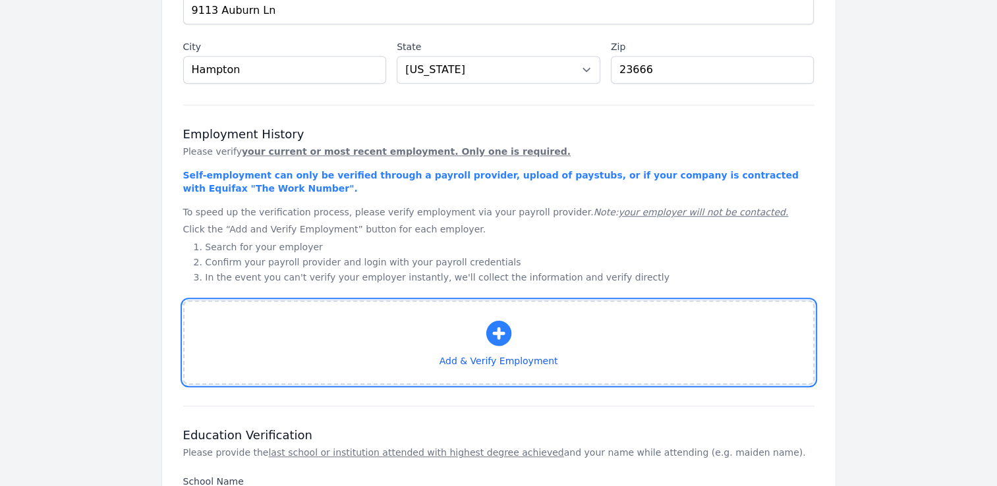
click at [496, 335] on icon "button" at bounding box center [498, 333] width 25 height 25
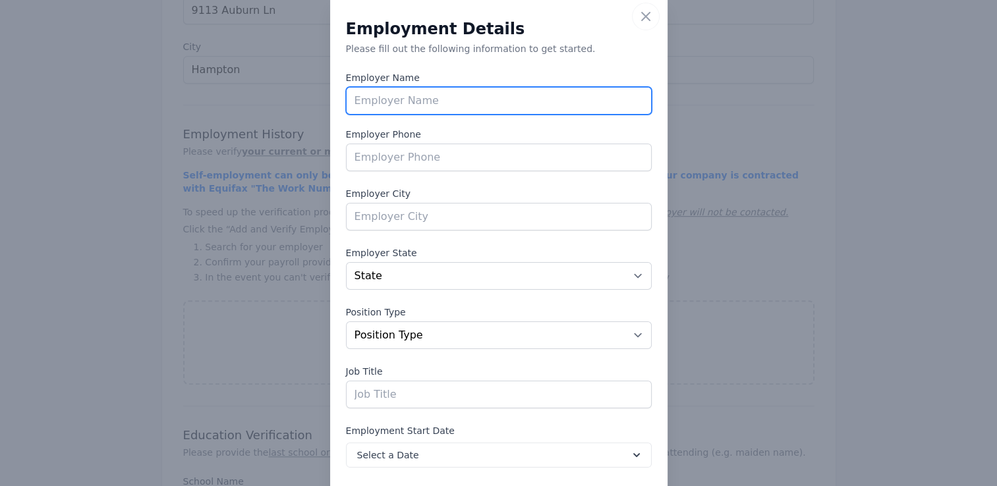
click at [355, 104] on input "text" at bounding box center [499, 101] width 306 height 28
click at [359, 100] on input "text" at bounding box center [499, 101] width 306 height 28
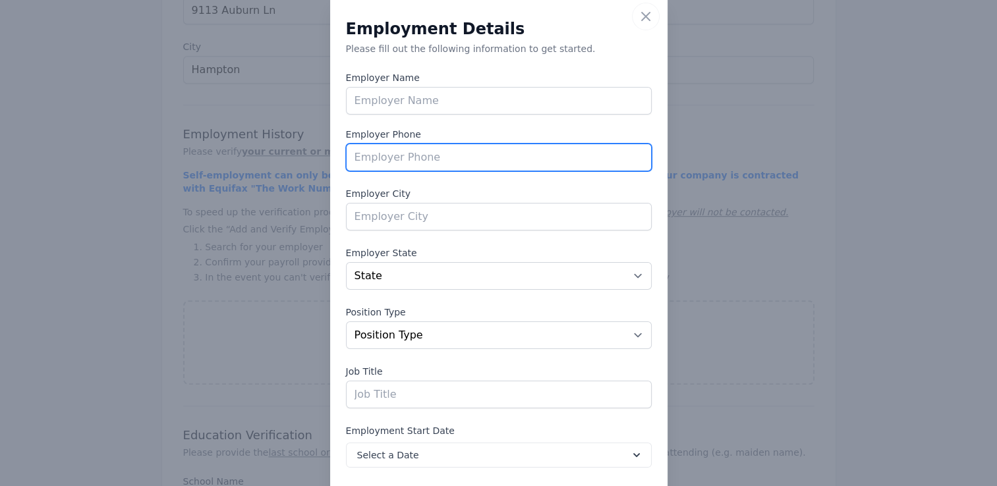
click at [366, 152] on input "tel" at bounding box center [499, 158] width 306 height 28
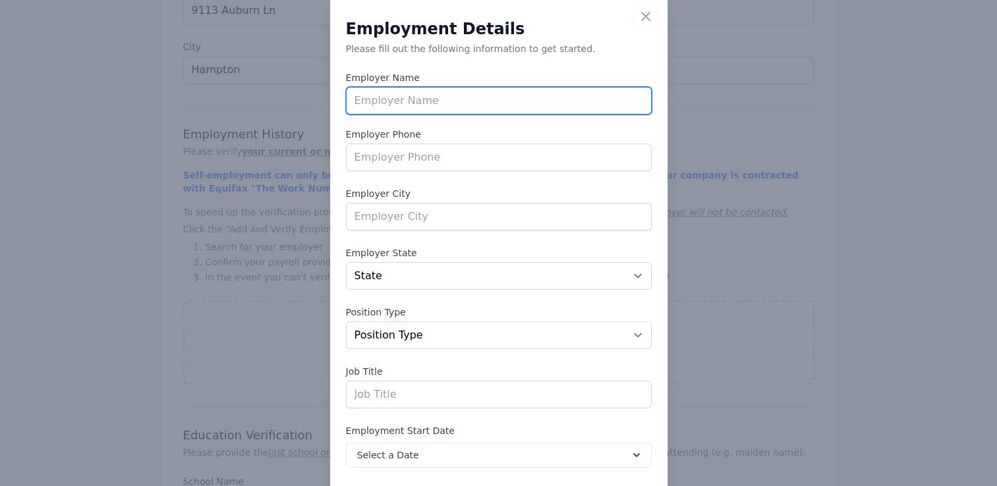
click at [351, 104] on input "text" at bounding box center [499, 101] width 306 height 28
type input "Community Crisis Services Inc."
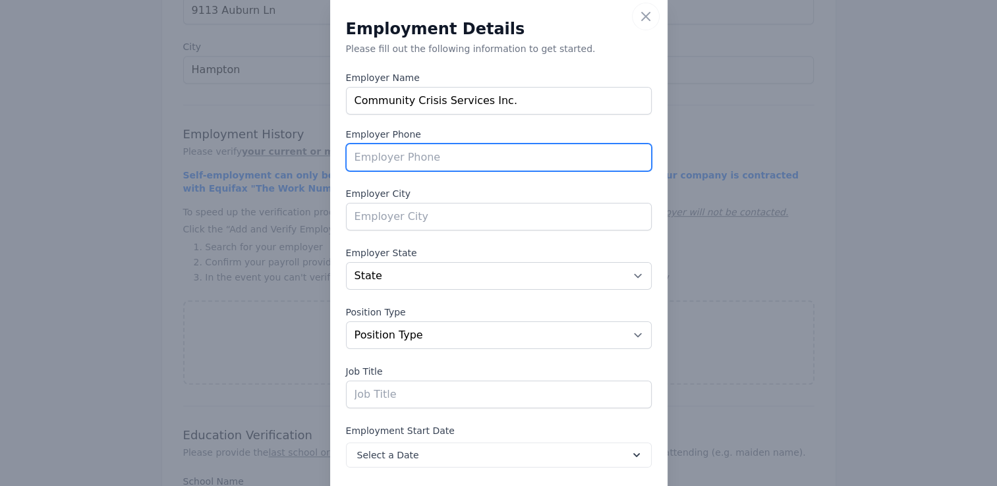
click at [352, 161] on input "tel" at bounding box center [499, 158] width 306 height 28
type input "3018647095"
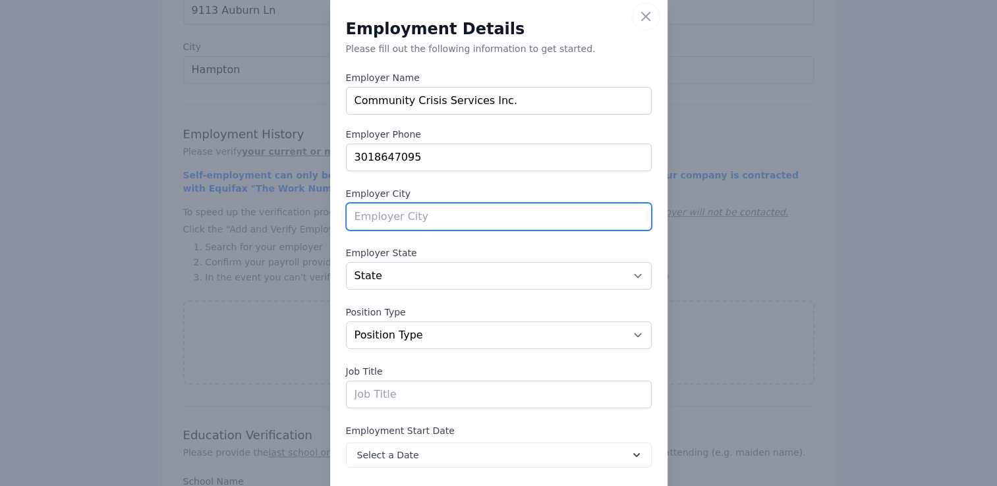
type input "[GEOGRAPHIC_DATA]"
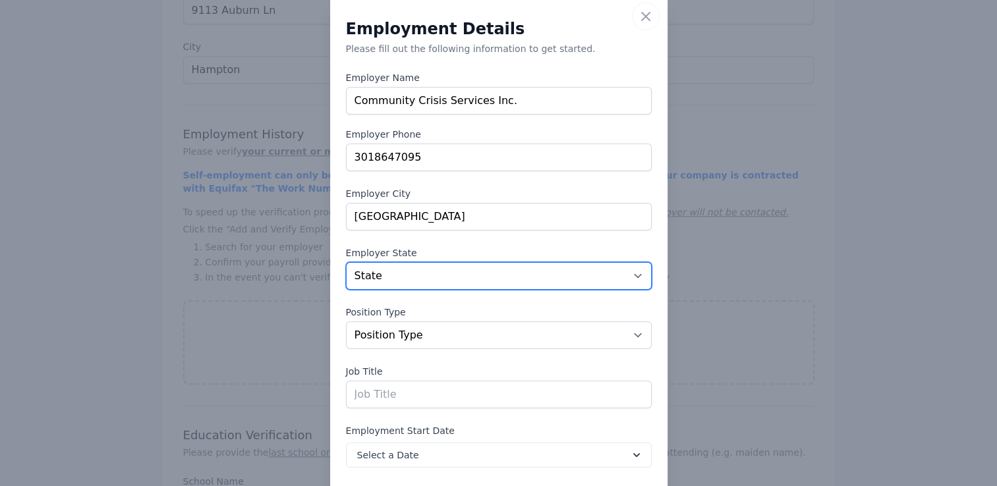
select select "MD"
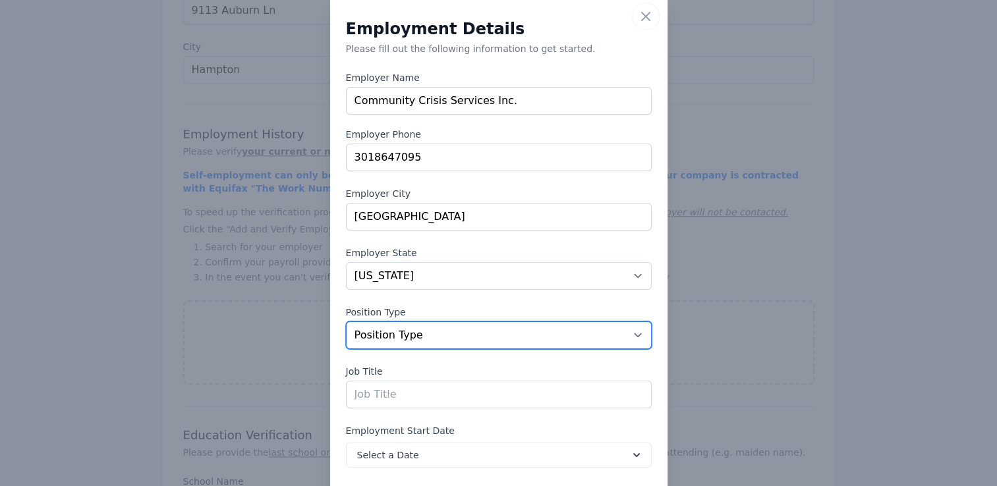
click at [628, 330] on select "Position Type Full Time Part time Self Employed Contract Internship Other" at bounding box center [499, 336] width 306 height 28
select select "fulltime"
click at [346, 322] on select "Position Type Full Time Part time Self Employed Contract Internship Other" at bounding box center [499, 336] width 306 height 28
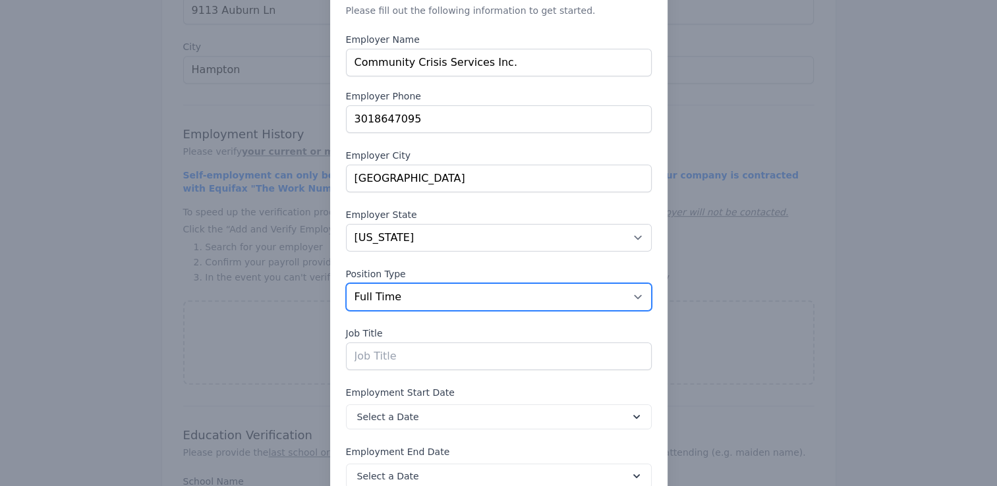
scroll to position [92, 0]
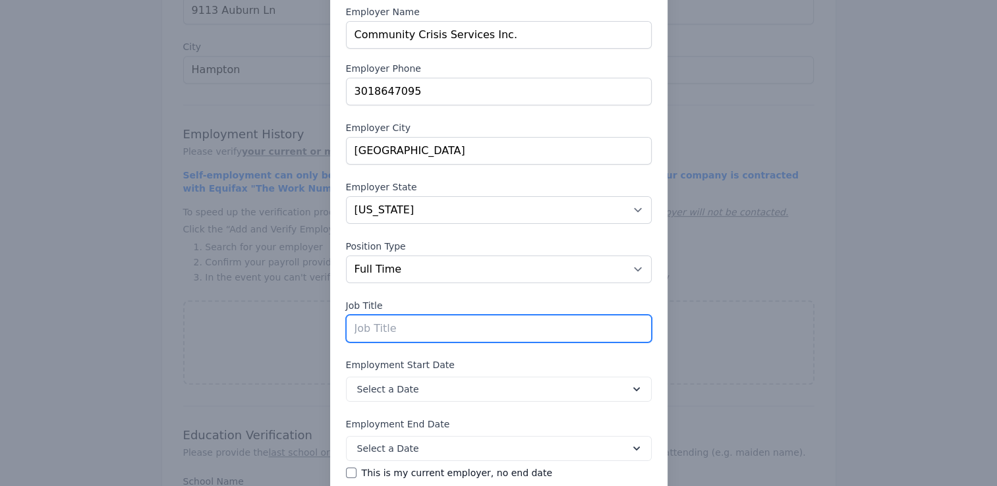
click at [362, 330] on input "text" at bounding box center [499, 329] width 306 height 28
click at [377, 332] on input "Crisis" at bounding box center [499, 329] width 306 height 28
type input "C"
click at [351, 328] on input "text" at bounding box center [499, 329] width 306 height 28
paste input "Crisis Hotline Specialist"
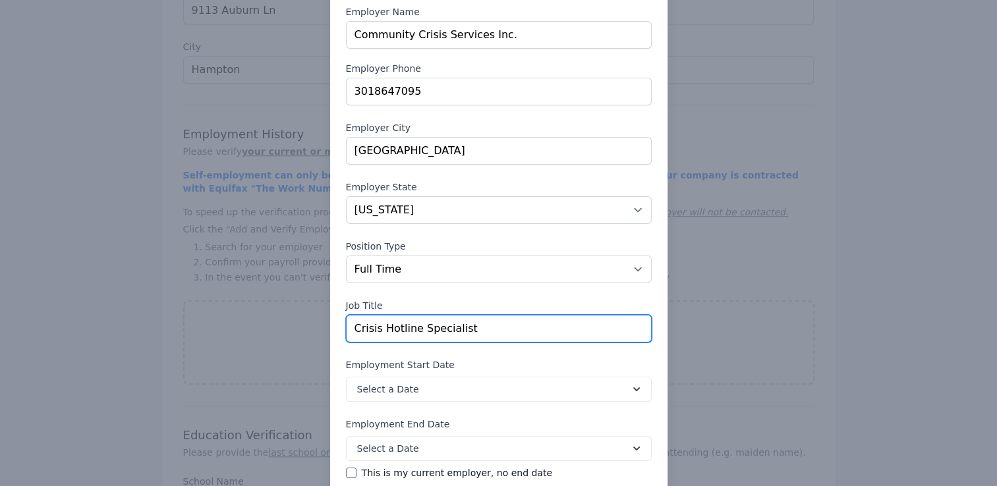
type input "Crisis Hotline Specialist"
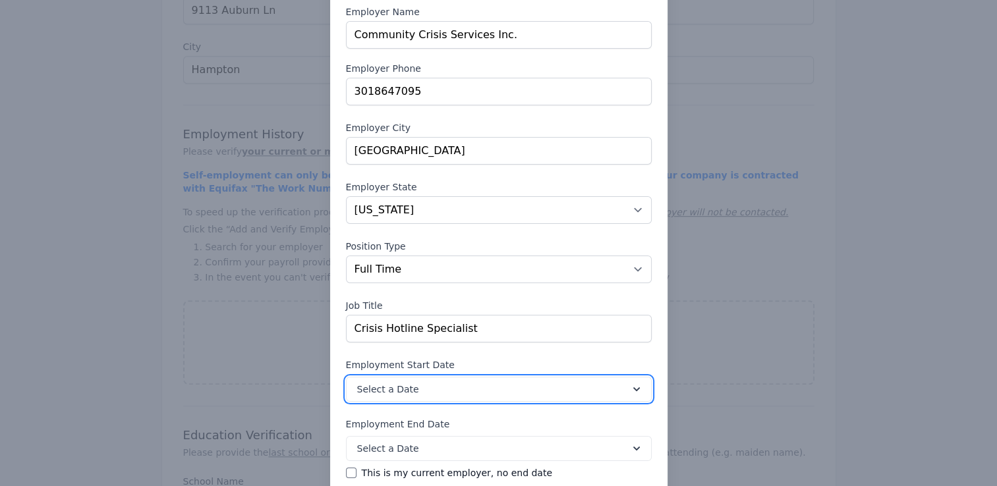
click at [630, 389] on icon at bounding box center [636, 389] width 13 height 13
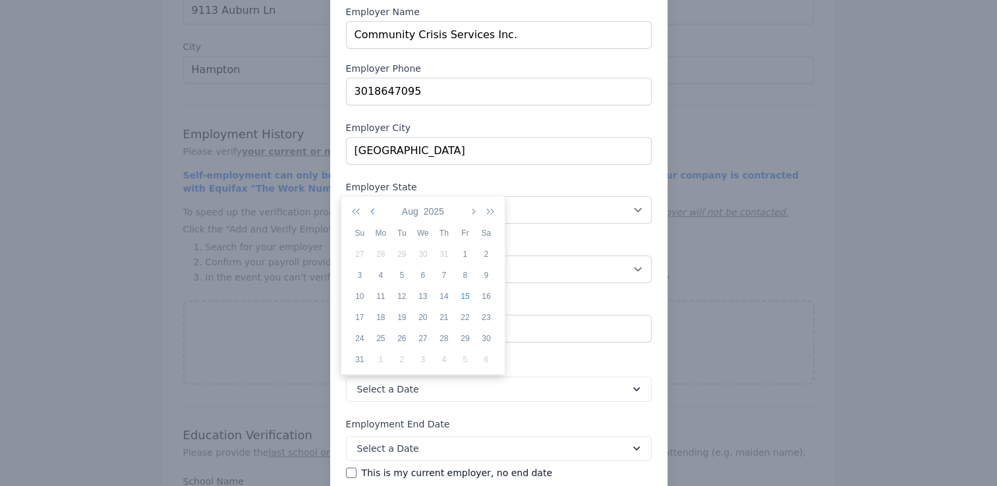
click at [372, 210] on icon "button" at bounding box center [373, 211] width 7 height 11
click at [369, 209] on button "button" at bounding box center [374, 211] width 12 height 22
click at [370, 209] on icon "button" at bounding box center [373, 211] width 7 height 11
click at [371, 209] on icon "button" at bounding box center [373, 211] width 7 height 11
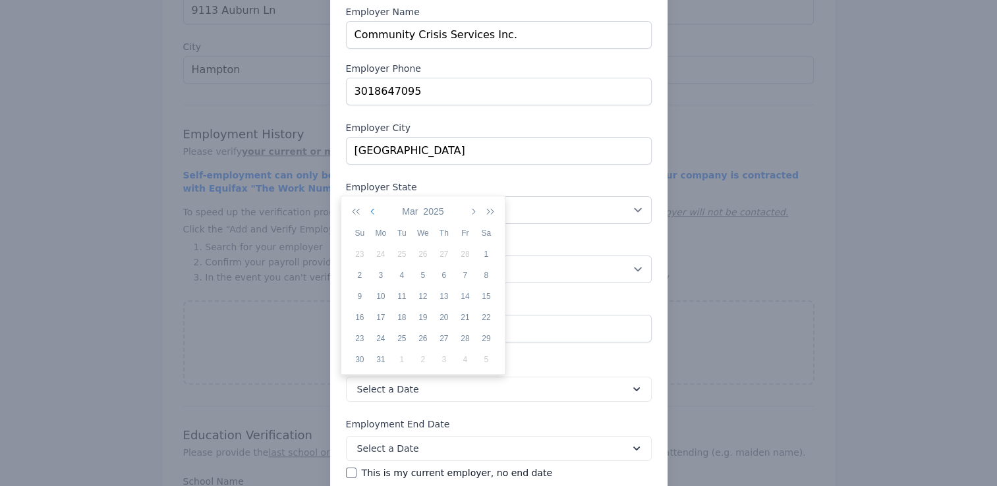
click at [371, 209] on icon "button" at bounding box center [373, 211] width 7 height 11
click at [376, 293] on div "11" at bounding box center [380, 297] width 21 height 12
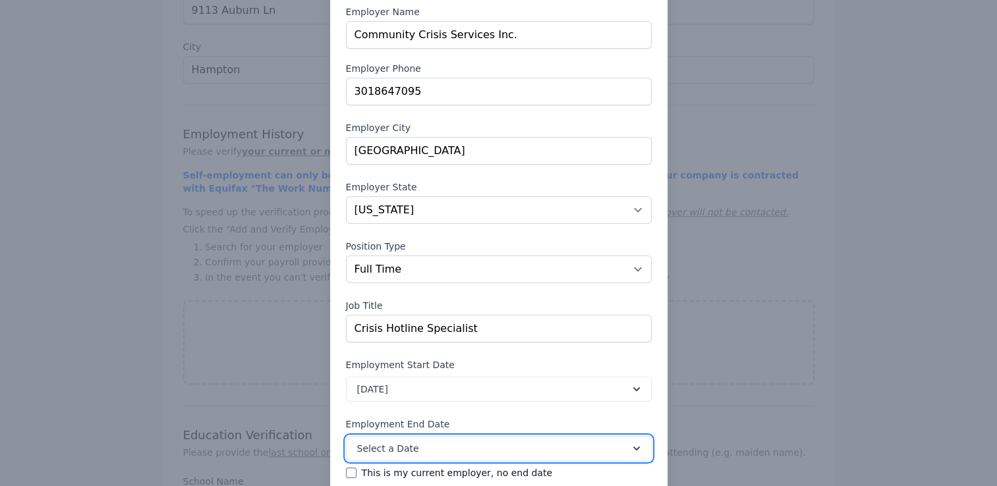
click at [630, 444] on icon at bounding box center [636, 448] width 13 height 13
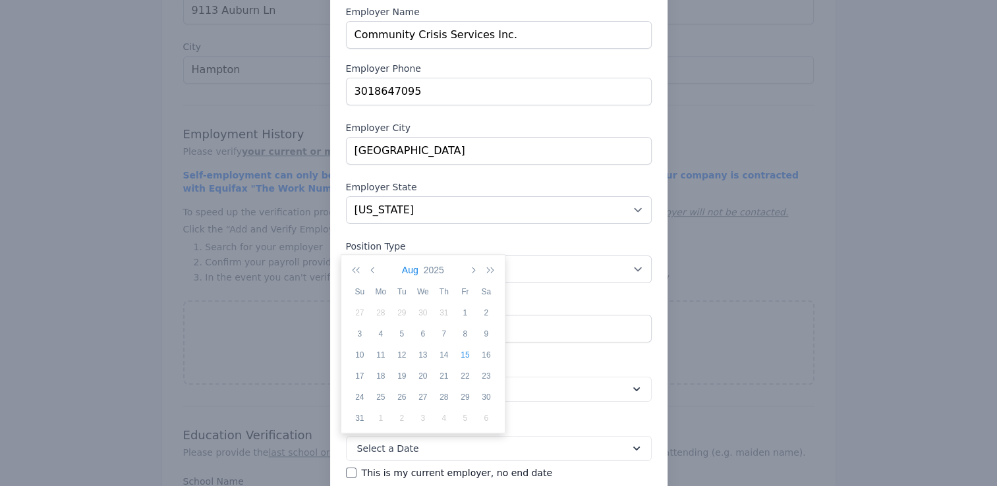
click at [407, 270] on button "Aug" at bounding box center [410, 270] width 22 height 22
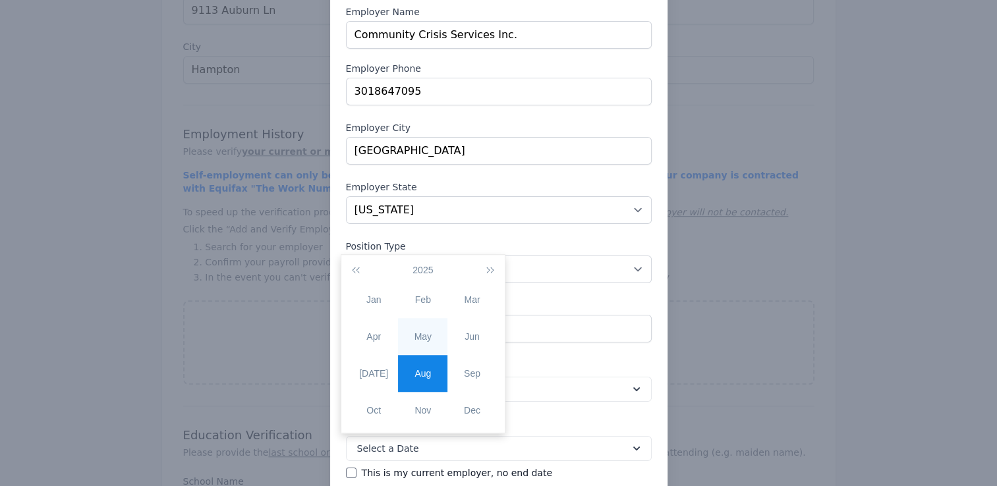
click at [421, 336] on div "May" at bounding box center [422, 337] width 49 height 14
click at [461, 314] on div "2" at bounding box center [465, 313] width 21 height 12
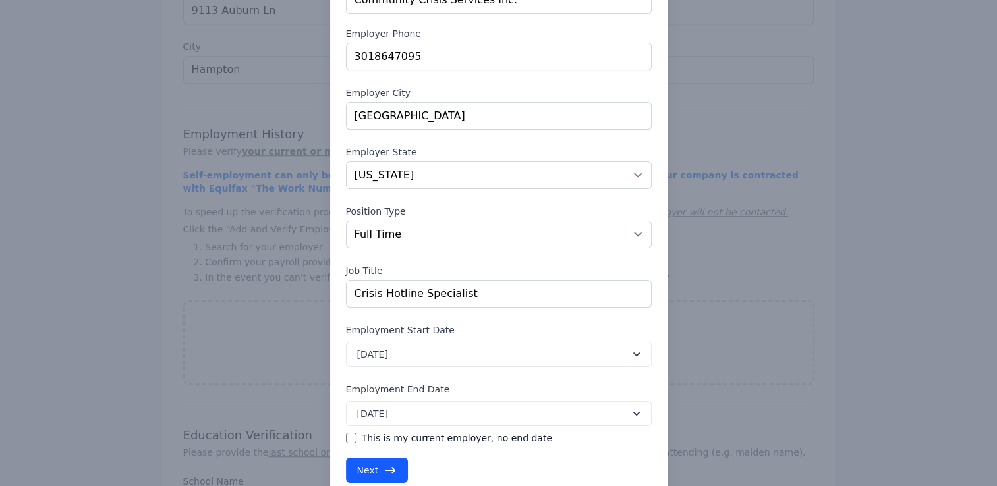
scroll to position [158, 0]
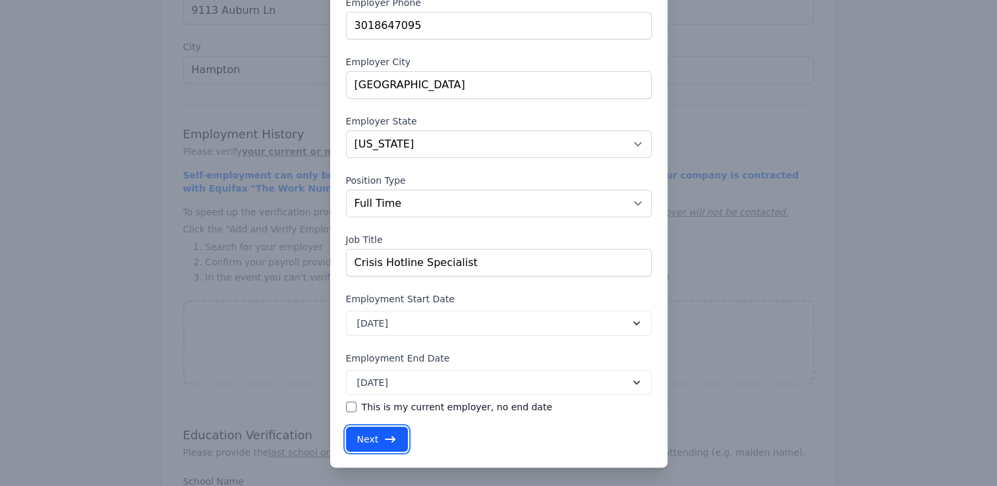
click at [370, 436] on button "Next" at bounding box center [377, 439] width 63 height 25
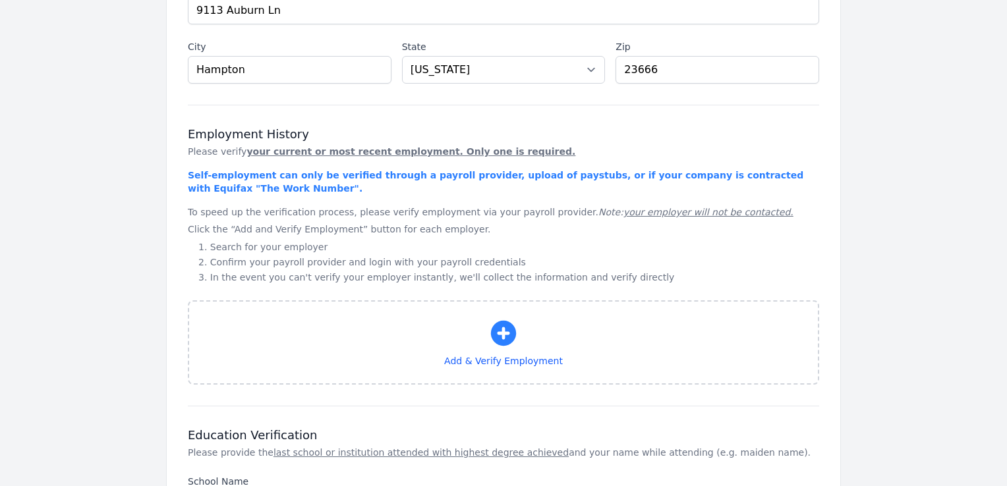
select select "MD"
select select "fulltime"
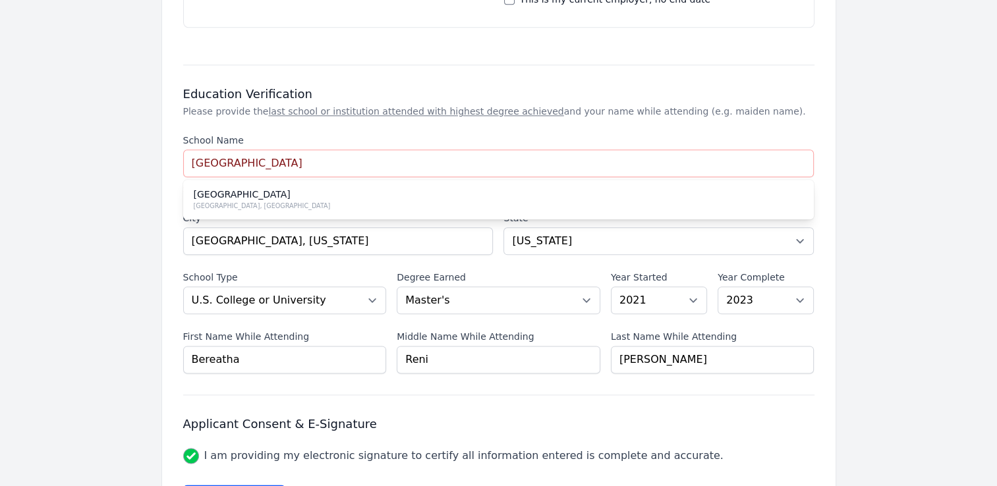
scroll to position [1618, 0]
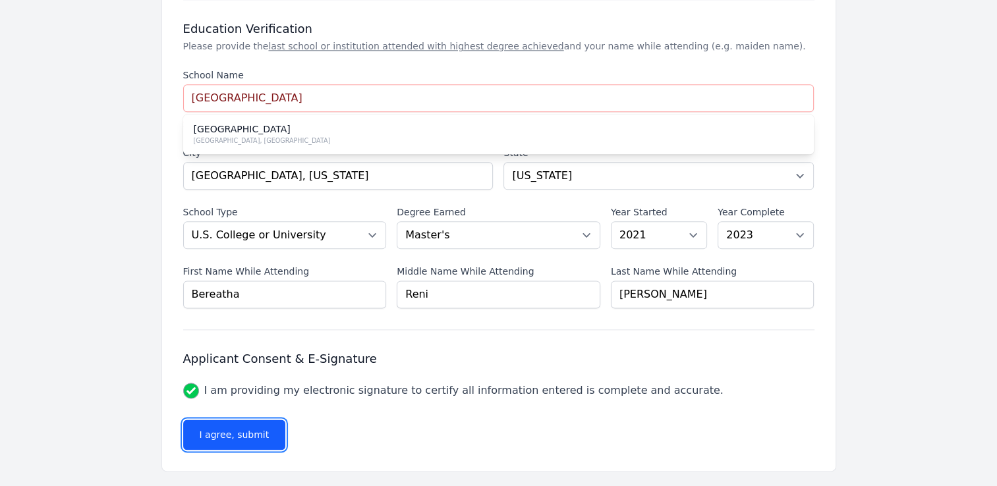
click at [221, 426] on button "I agree, submit" at bounding box center [234, 435] width 103 height 30
click at [232, 434] on button "I agree, submit" at bounding box center [234, 435] width 103 height 30
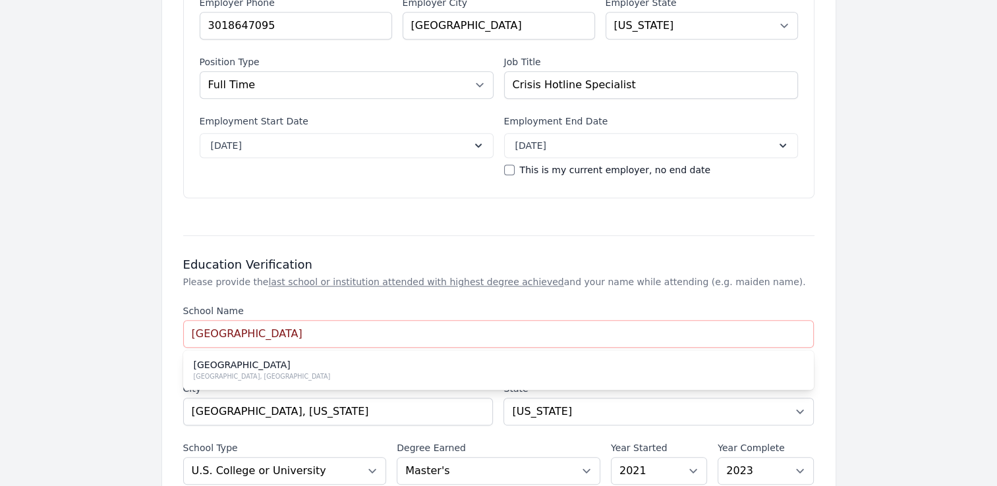
scroll to position [1354, 0]
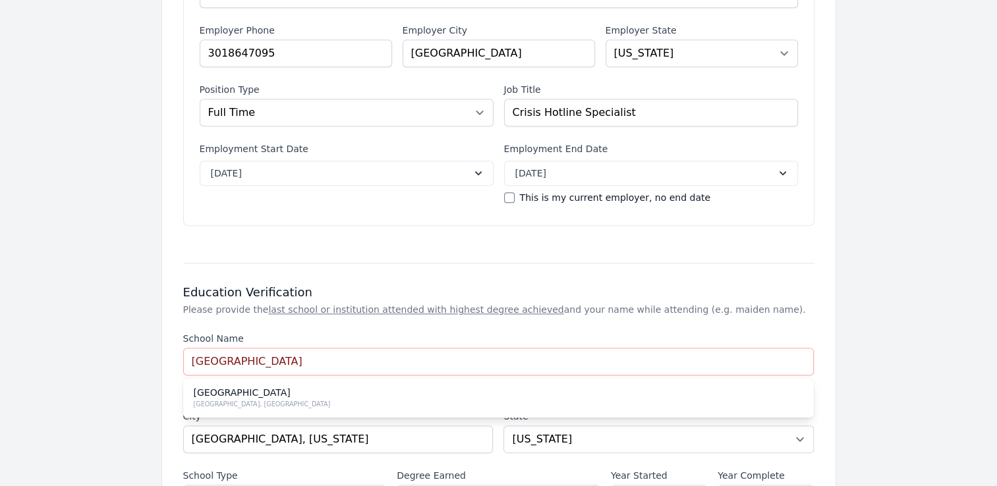
click at [382, 394] on div "[GEOGRAPHIC_DATA], [GEOGRAPHIC_DATA]" at bounding box center [499, 398] width 610 height 24
type input "PHOENIX"
select select "AZ"
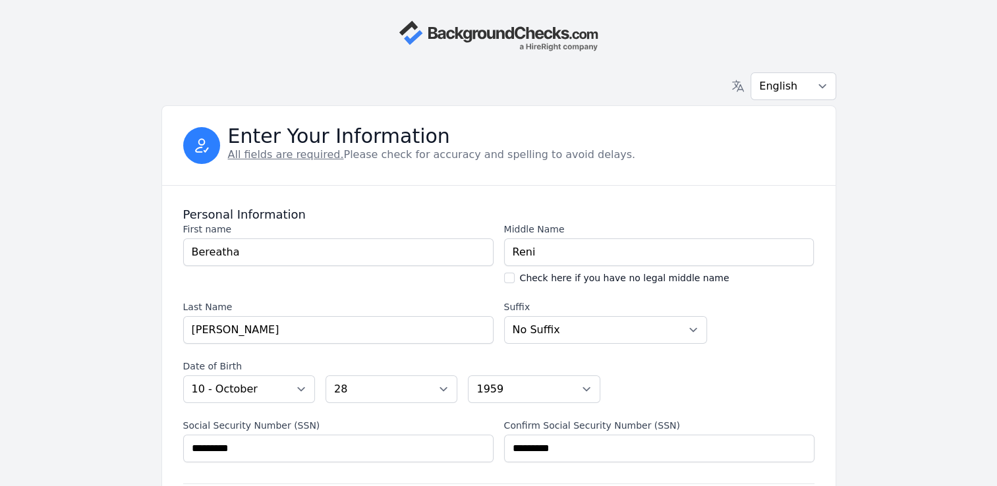
scroll to position [0, 0]
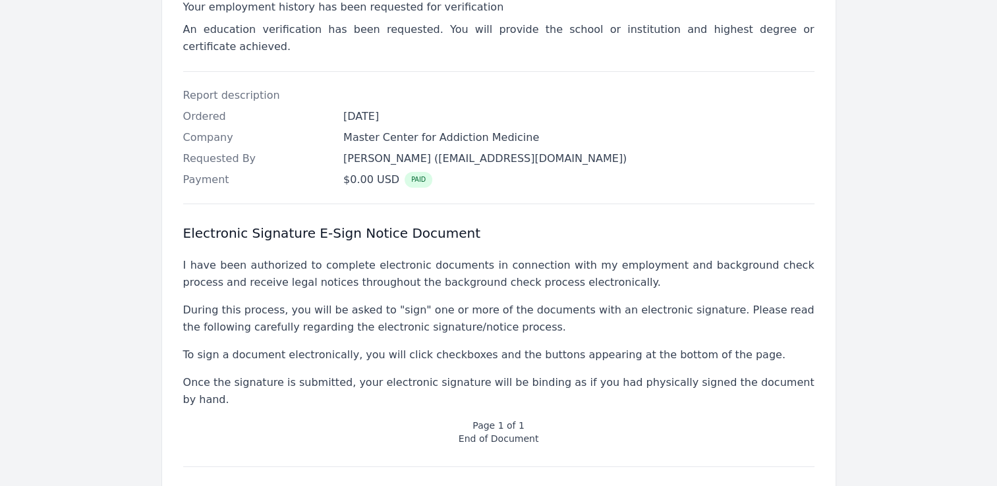
scroll to position [444, 0]
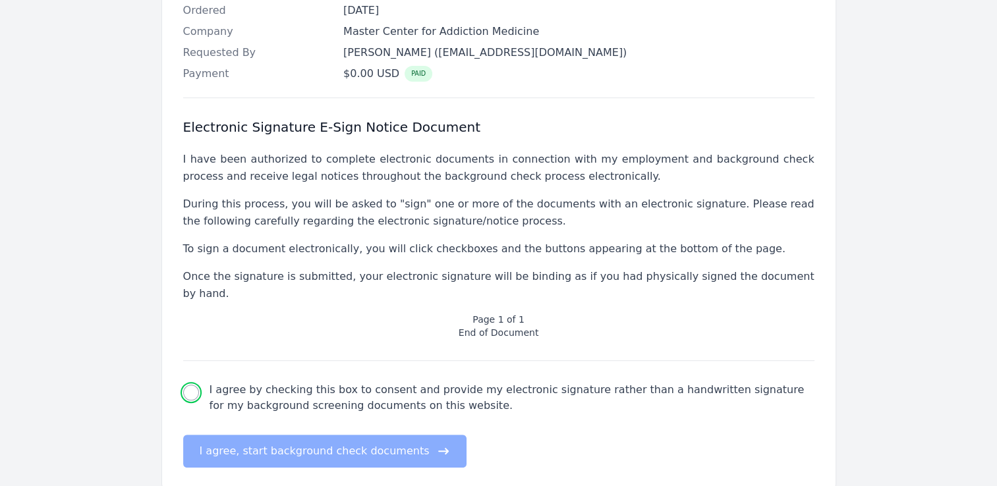
click at [188, 385] on input "I agree by checking this box to consent and provide my electronic signature rat…" at bounding box center [191, 393] width 16 height 16
checkbox input "true"
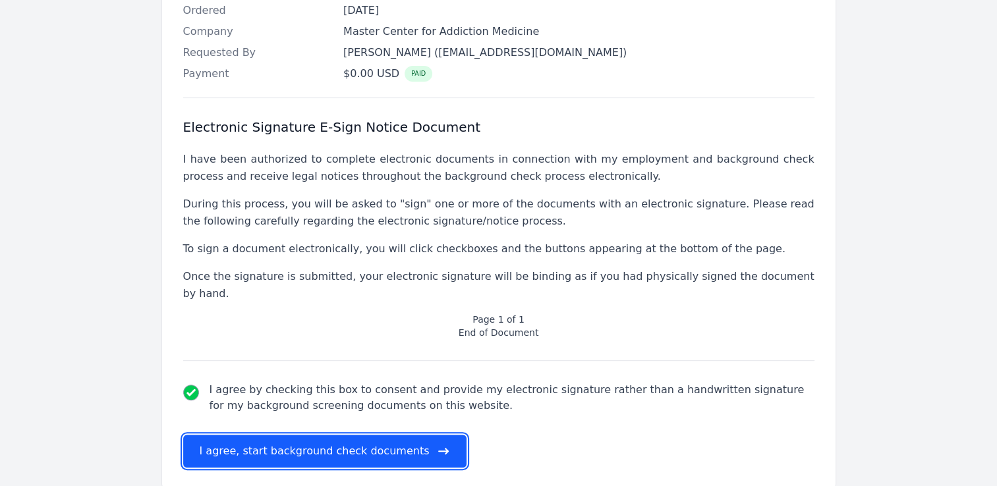
click at [245, 435] on button "I agree, start background check documents" at bounding box center [325, 451] width 284 height 33
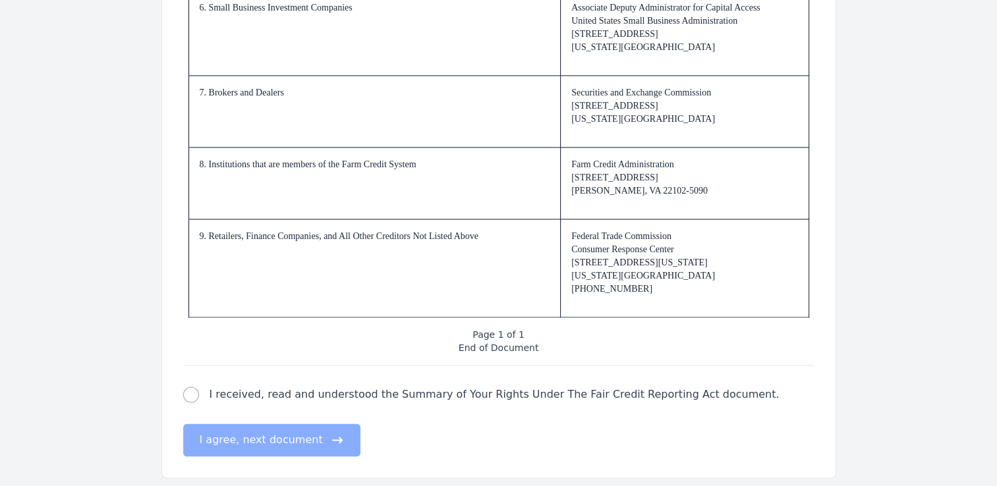
scroll to position [2011, 0]
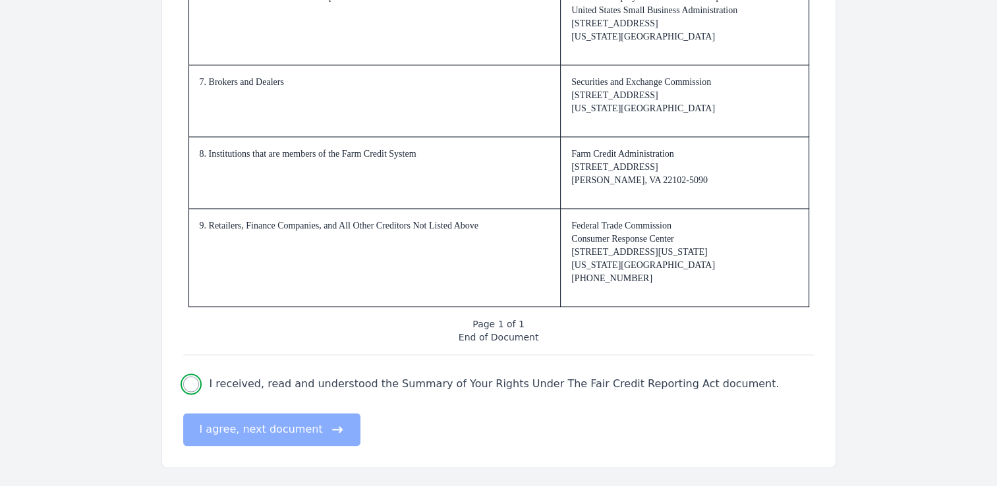
click at [195, 388] on input "I received, read and understood the Summary of Your Rights Under The Fair Credi…" at bounding box center [191, 384] width 16 height 16
checkbox input "true"
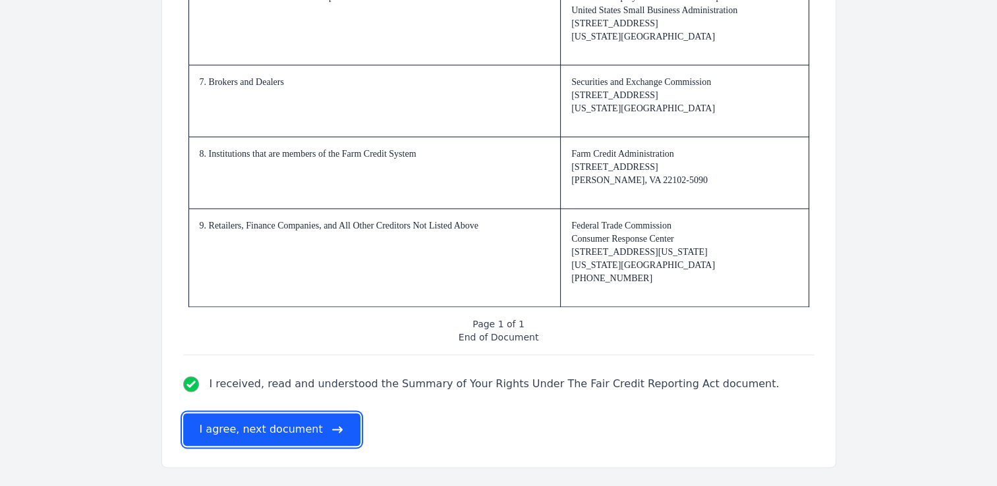
click at [264, 427] on button "I agree, next document" at bounding box center [271, 429] width 177 height 33
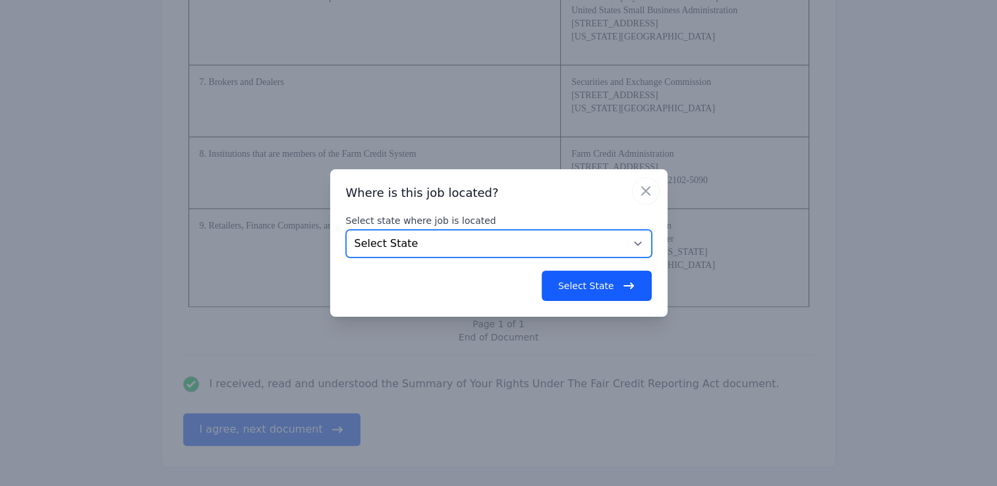
click at [638, 241] on select "Select State [US_STATE] [US_STATE] [US_STATE] [US_STATE] [US_STATE] [US_STATE] …" at bounding box center [499, 244] width 306 height 28
select select "MD"
click at [346, 230] on select "Select State [US_STATE] [US_STATE] [US_STATE] [US_STATE] [US_STATE] [US_STATE] …" at bounding box center [499, 244] width 306 height 28
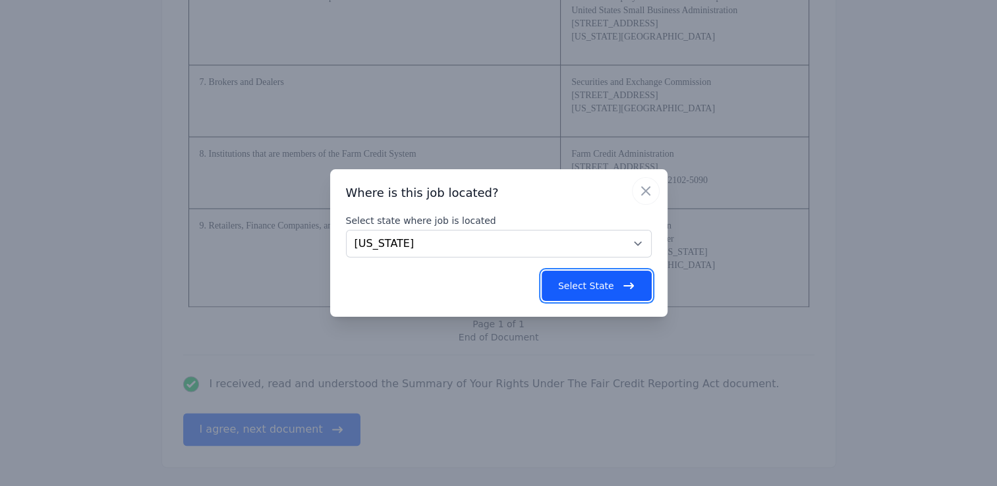
click at [598, 287] on button "Select State" at bounding box center [597, 286] width 110 height 30
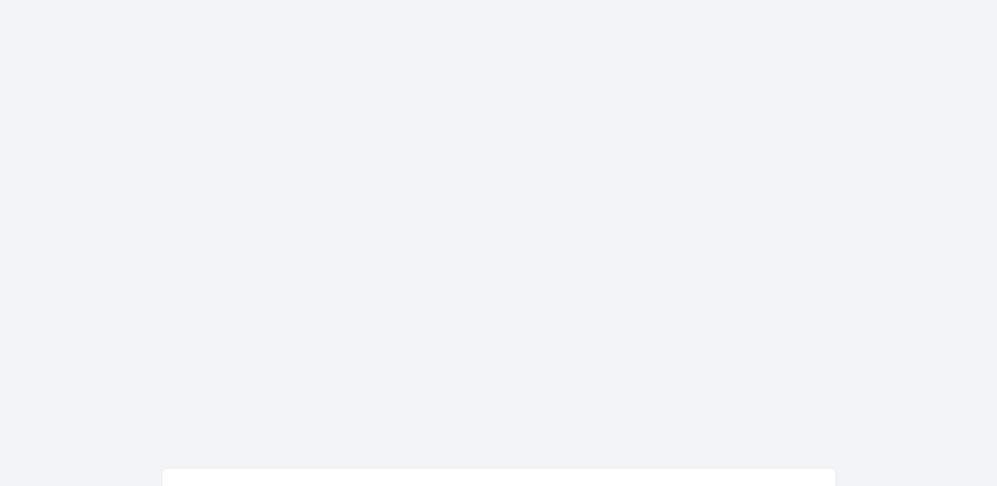
scroll to position [0, 0]
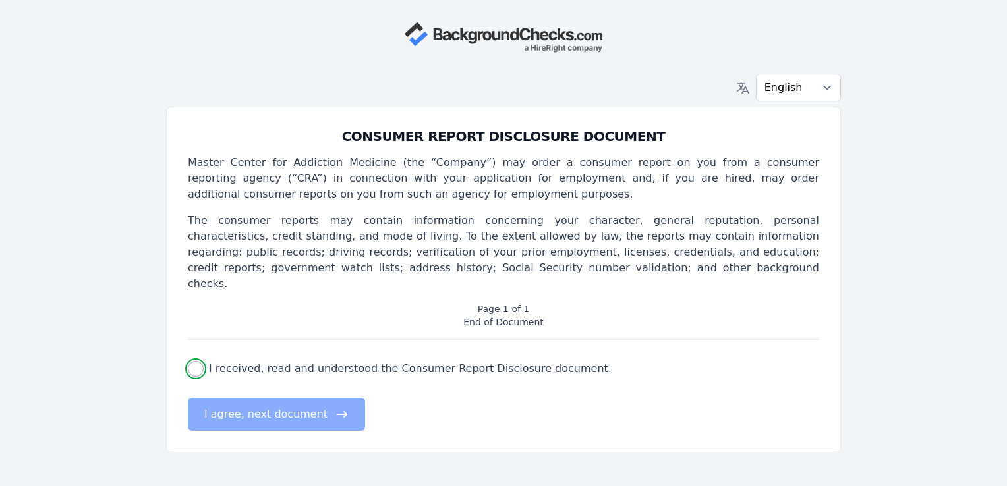
click at [198, 361] on input "I received, read and understood the Consumer Report Disclosure document." at bounding box center [196, 369] width 16 height 16
checkbox input "true"
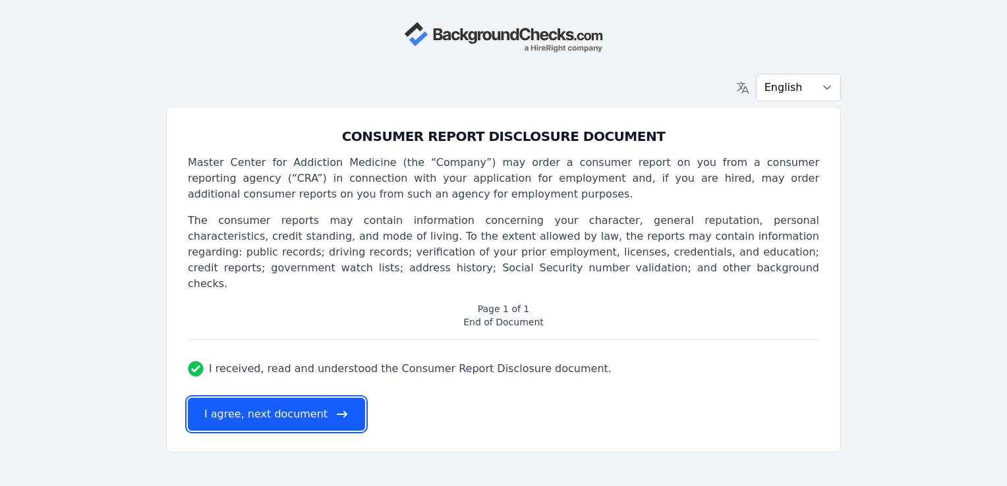
click at [237, 399] on button "I agree, next document" at bounding box center [276, 414] width 177 height 33
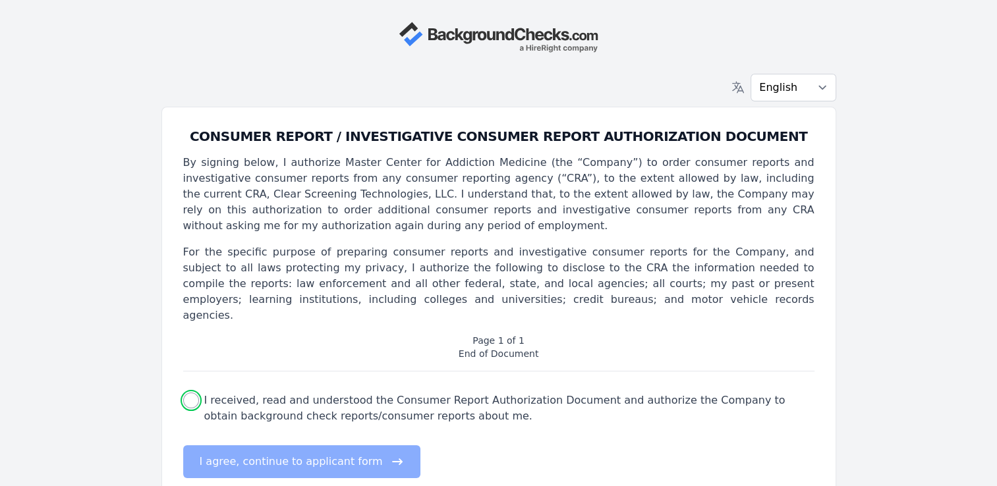
click at [190, 393] on input "I received, read and understood the Consumer Report Authorization Document and …" at bounding box center [191, 401] width 16 height 16
checkbox input "true"
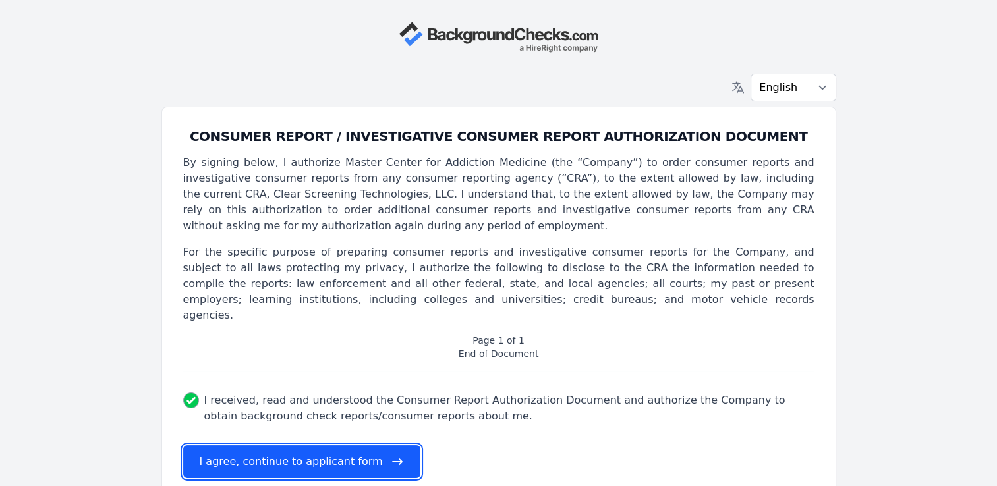
click at [256, 446] on button "I agree, continue to applicant form" at bounding box center [301, 462] width 237 height 33
select select
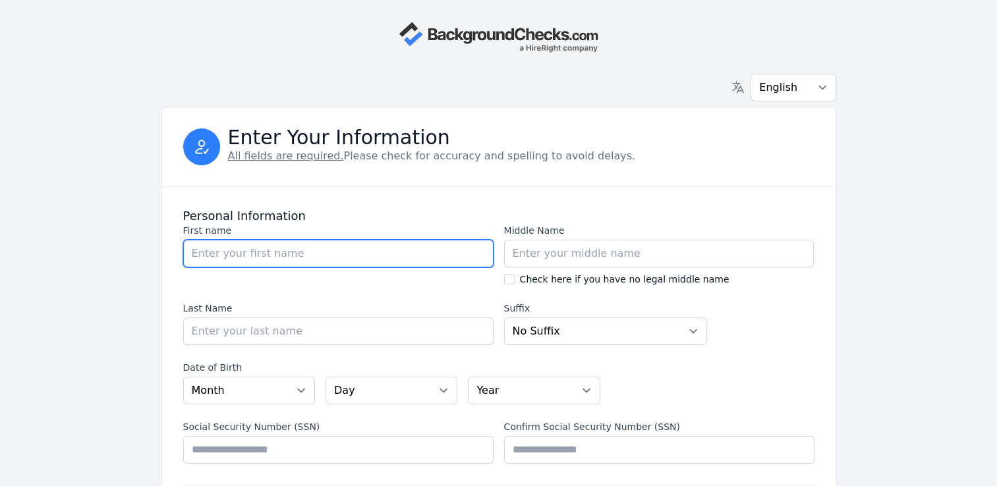
click at [200, 252] on input "First name" at bounding box center [338, 254] width 310 height 28
type input "Bereatha"
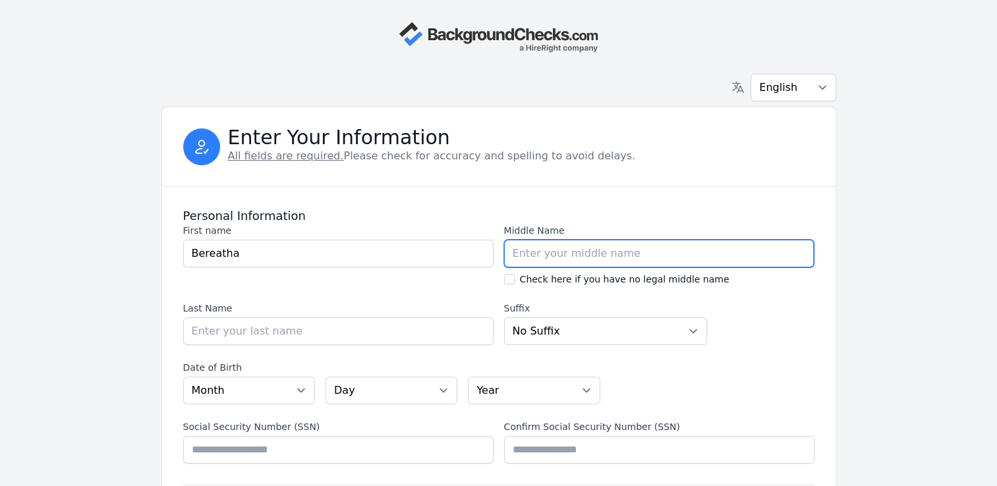
type input "Reni"
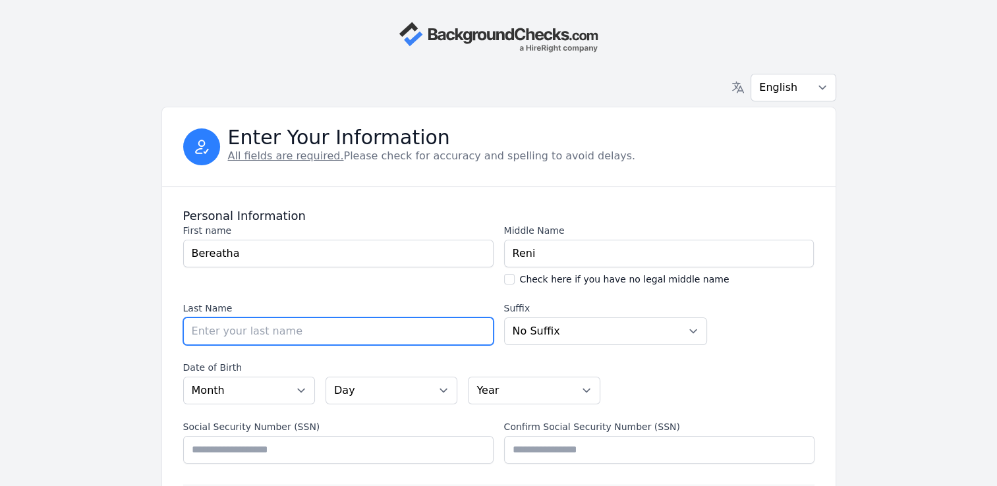
type input "[PERSON_NAME]"
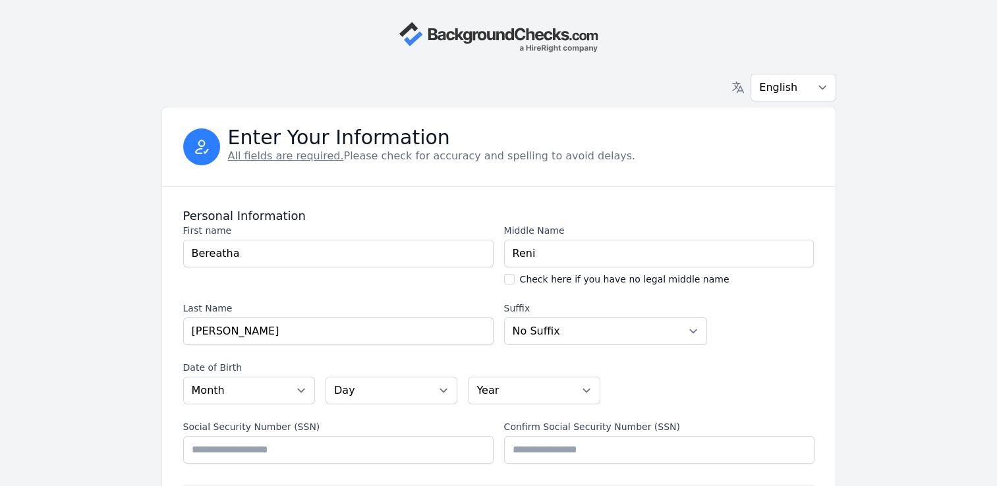
type input "T61788652"
select select "VA"
type input "9113 Auburn Ln"
type input "Hampton"
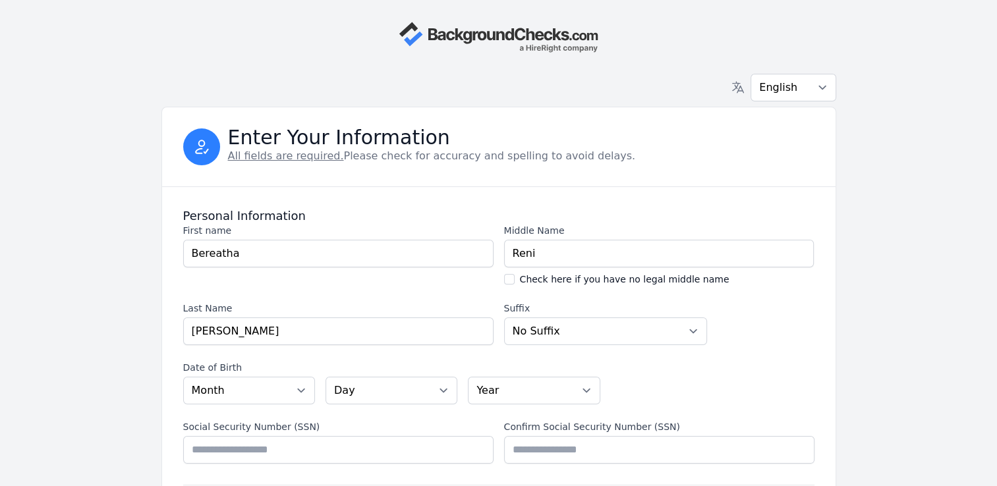
select select "VA"
type input "23666"
type input "[GEOGRAPHIC_DATA]"
type input "[GEOGRAPHIC_DATA], [US_STATE]"
select select "VA"
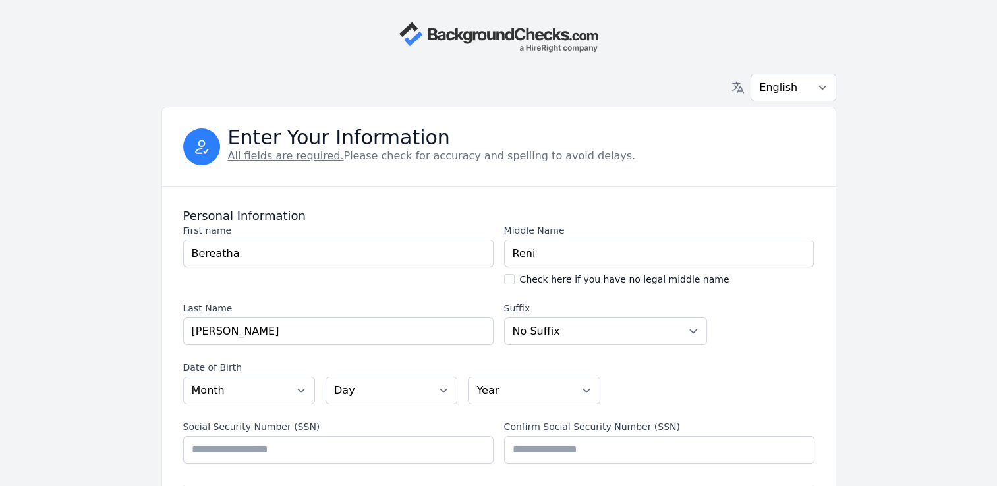
type input "Bereatha"
type input "Reni"
type input "[PERSON_NAME]"
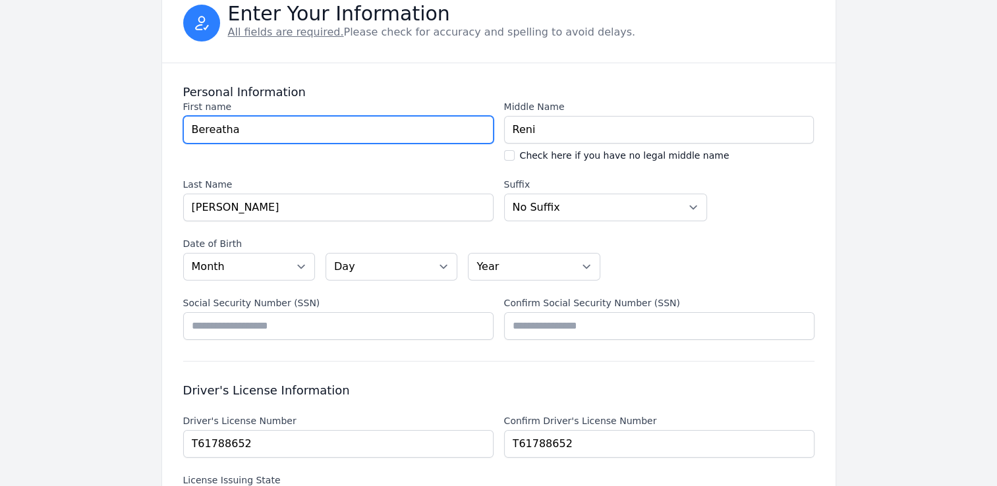
scroll to position [132, 0]
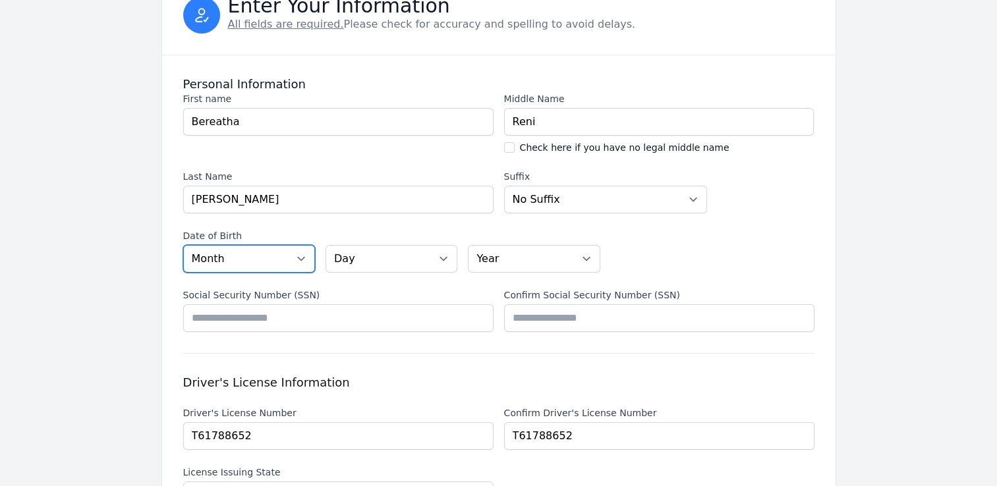
click at [297, 259] on select "Month [DATE] - [DATE] - [DATE] - [DATE] - [DATE] - [DATE] - [DATE] - [DATE] - […" at bounding box center [249, 259] width 132 height 28
select select "10"
click at [183, 245] on select "Month [DATE] - [DATE] - [DATE] - [DATE] - [DATE] - [DATE] - [DATE] - [DATE] - […" at bounding box center [249, 259] width 132 height 28
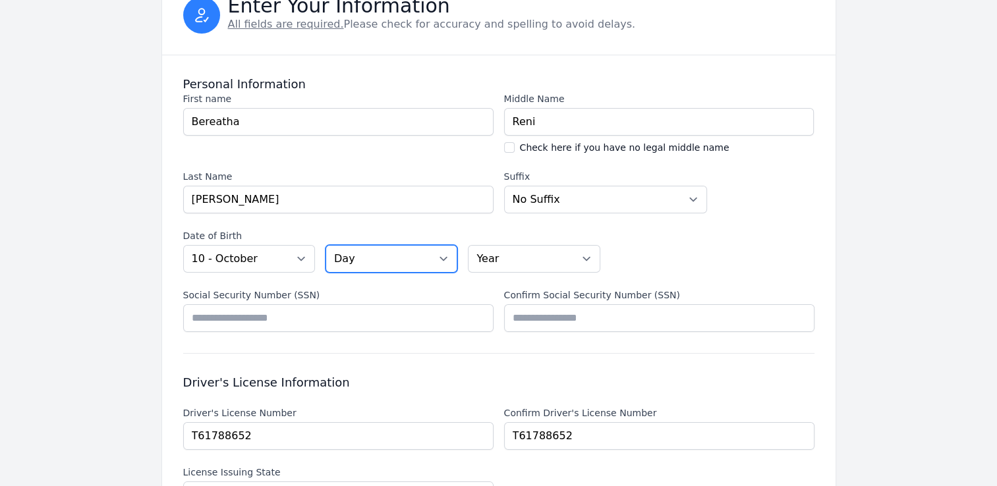
click at [444, 260] on select "Day 01 02 03 04 05 06 07 08 09 10 11 12 13 14 15 16 17 18 19 20 21 22 23 24 25 …" at bounding box center [392, 259] width 132 height 28
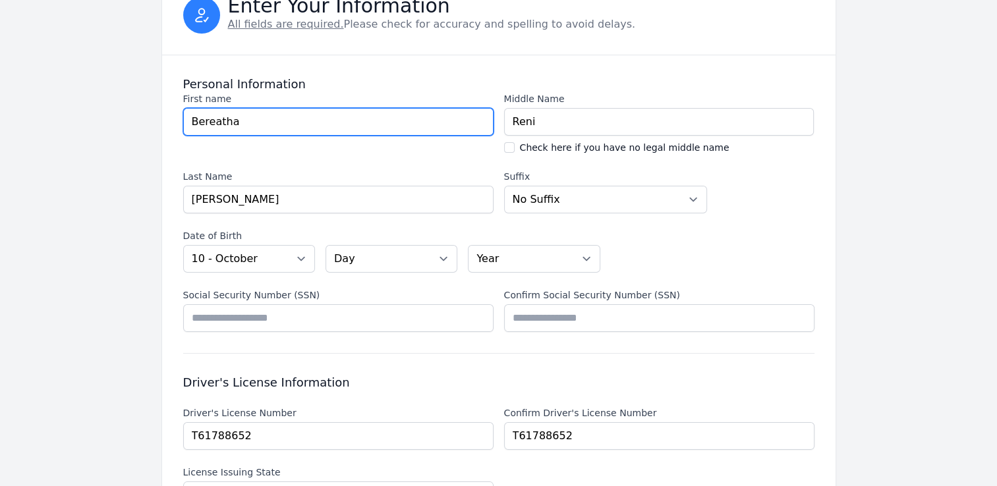
click at [275, 120] on input "Bereatha" at bounding box center [338, 122] width 310 height 28
type input "B"
type input "Bereatha"
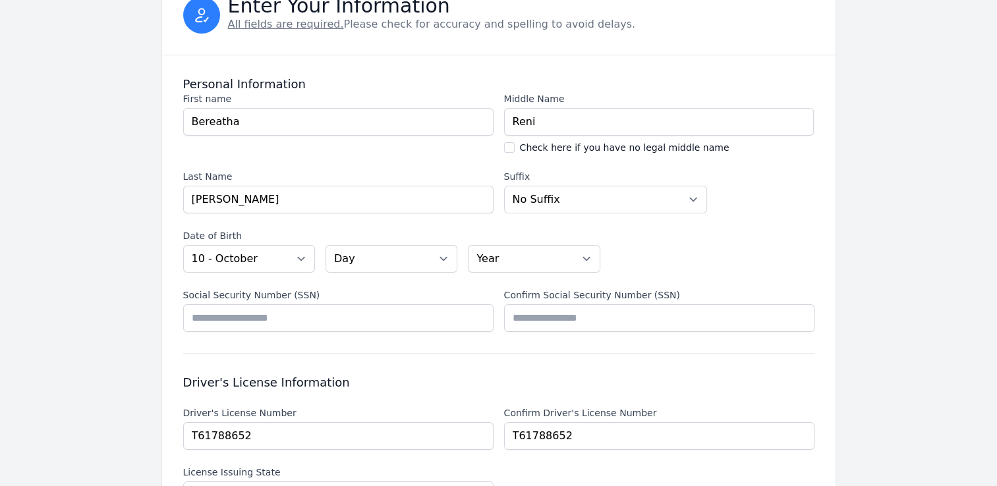
click at [461, 146] on div "First name First name Bereatha" at bounding box center [338, 123] width 310 height 62
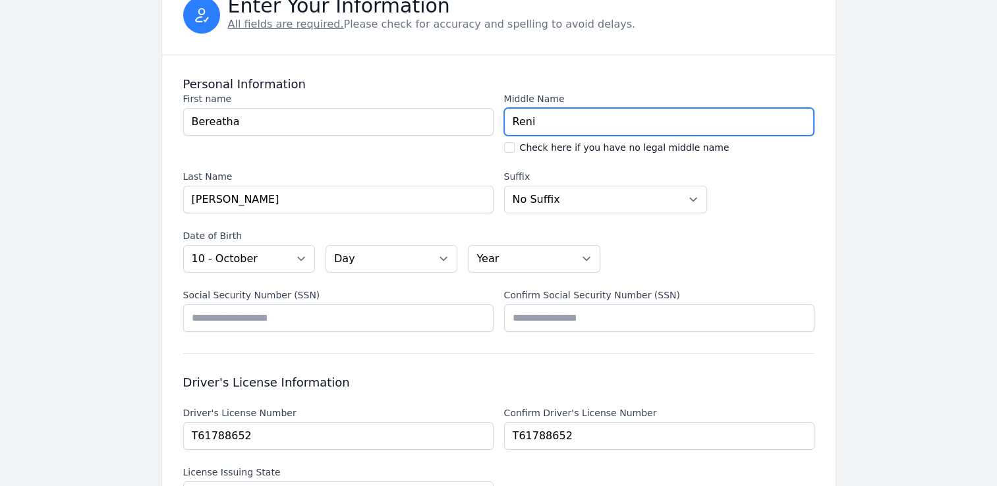
click at [532, 127] on input "Reni" at bounding box center [659, 122] width 310 height 28
type input "R"
type input "Reni"
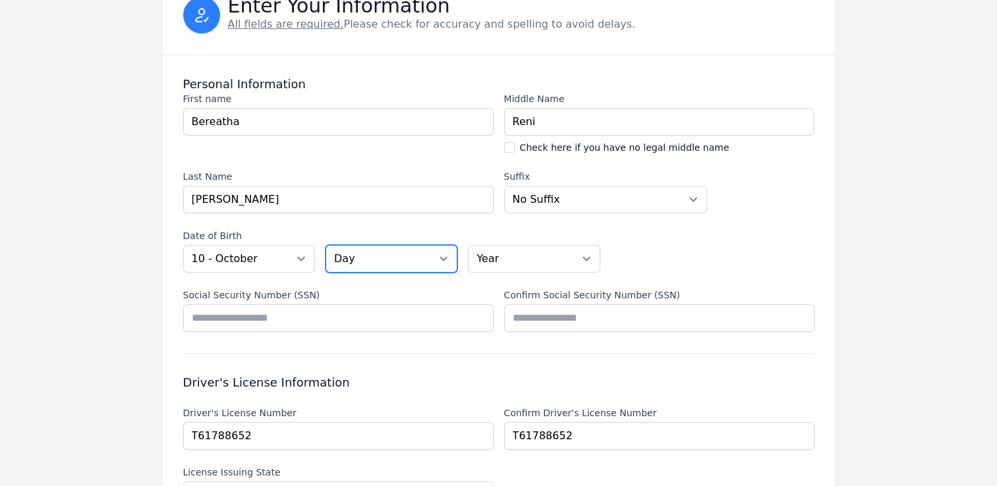
click at [443, 260] on select "Day 01 02 03 04 05 06 07 08 09 10 11 12 13 14 15 16 17 18 19 20 21 22 23 24 25 …" at bounding box center [392, 259] width 132 height 28
select select "28"
click at [326, 245] on select "Day 01 02 03 04 05 06 07 08 09 10 11 12 13 14 15 16 17 18 19 20 21 22 23 24 25 …" at bounding box center [392, 259] width 132 height 28
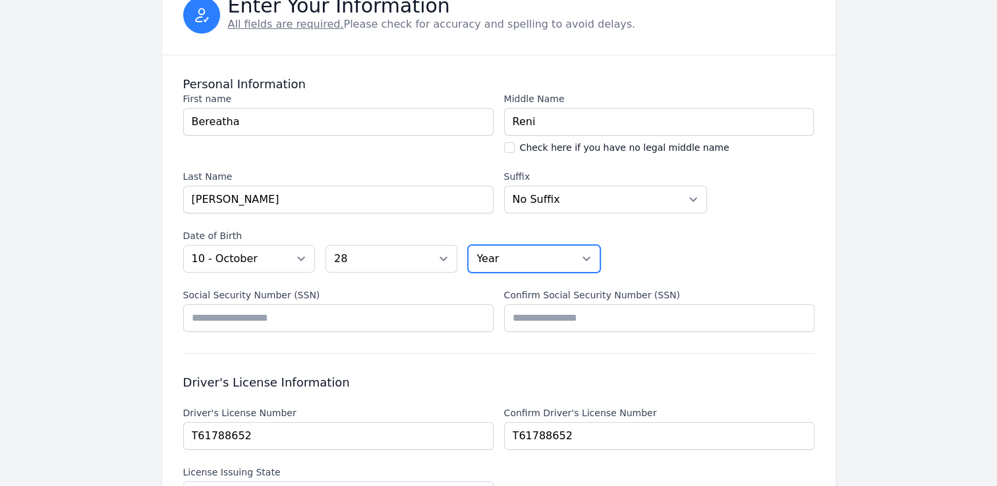
click at [585, 260] on select "Year [DATE] 2006 2005 2004 2003 2002 2001 2000 1999 1998 1997 1996 1995 1994 19…" at bounding box center [534, 259] width 132 height 28
select select "1959"
click at [468, 245] on select "Year [DATE] 2006 2005 2004 2003 2002 2001 2000 1999 1998 1997 1996 1995 1994 19…" at bounding box center [534, 259] width 132 height 28
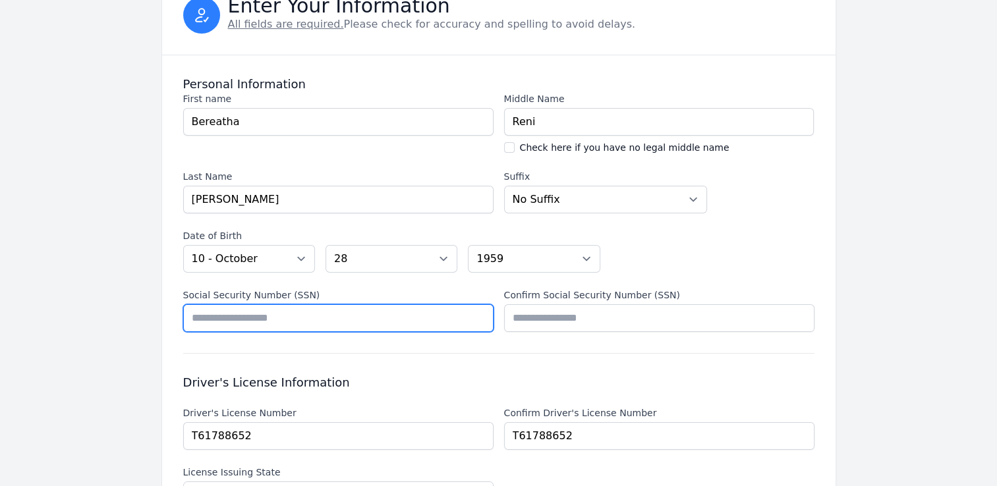
click at [195, 323] on input "Social Security Number (SSN)" at bounding box center [338, 318] width 310 height 28
type input "*********"
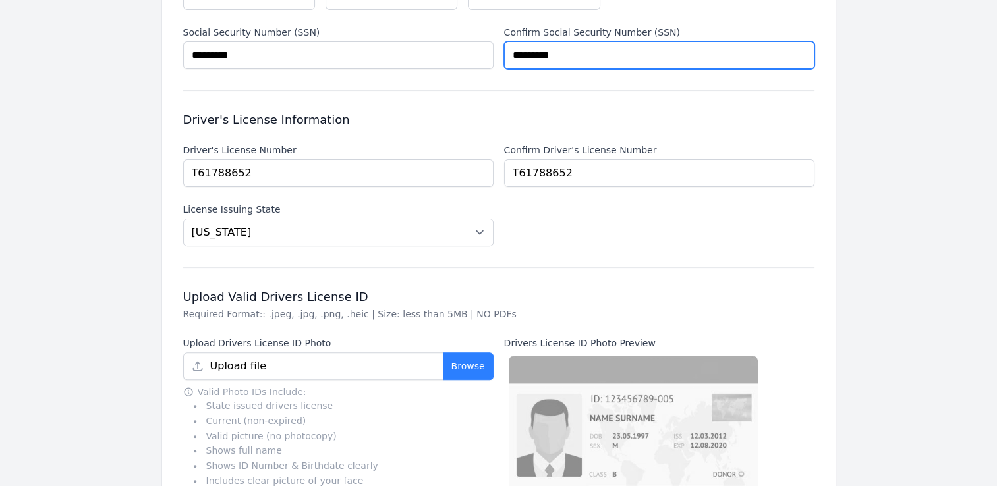
scroll to position [395, 0]
type input "*********"
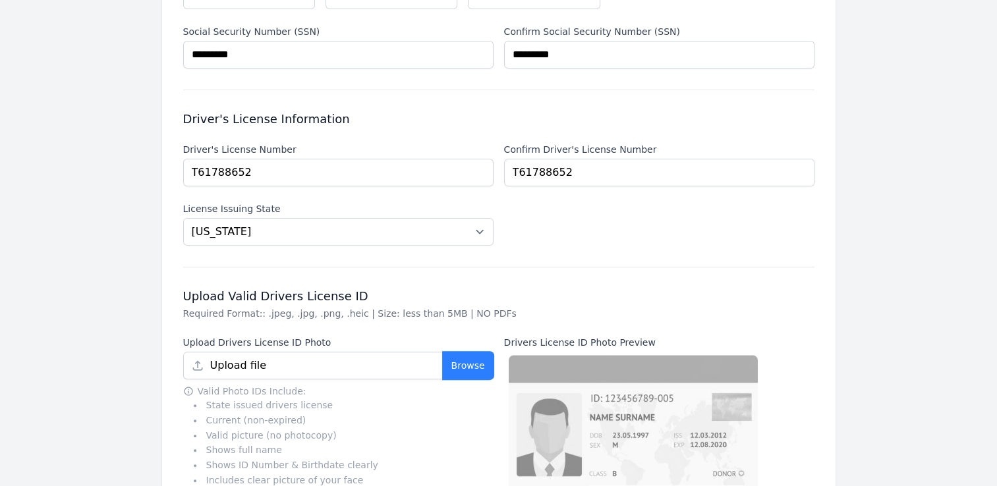
click at [461, 368] on button "Browse" at bounding box center [468, 366] width 51 height 28
type input "[US_STATE] Driver license.jpg"
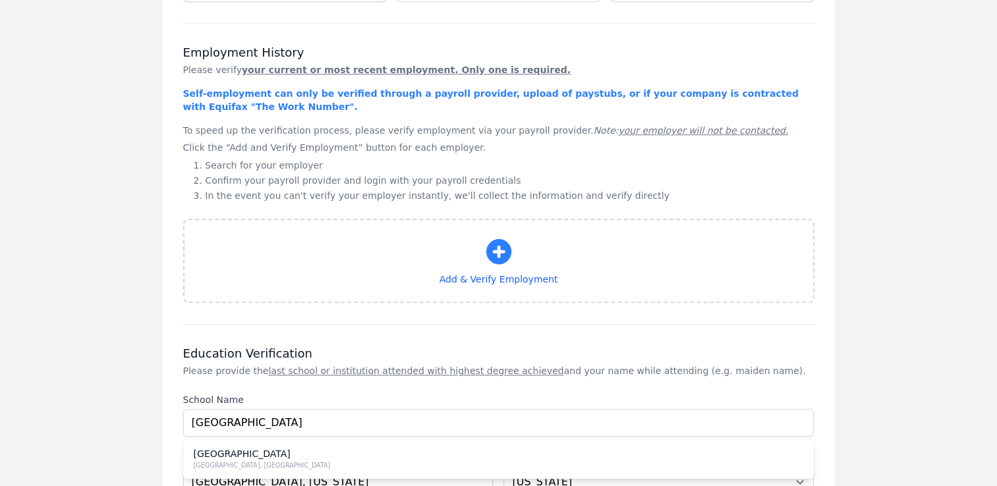
scroll to position [1120, 0]
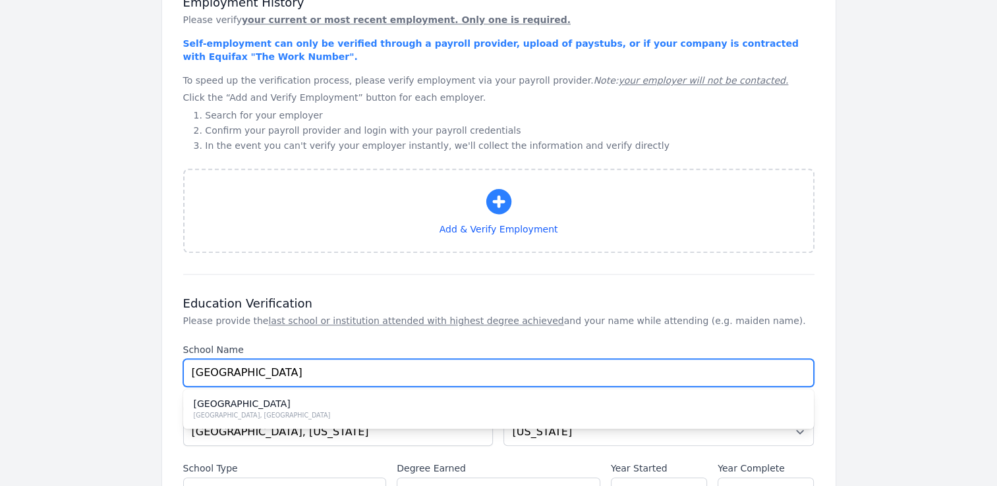
click at [593, 376] on input "[GEOGRAPHIC_DATA]" at bounding box center [498, 373] width 631 height 28
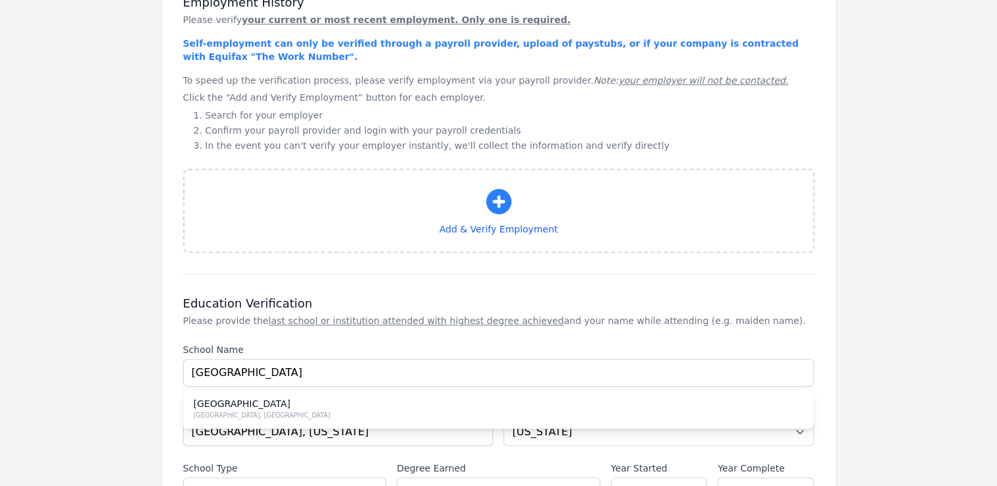
click at [417, 414] on div "[GEOGRAPHIC_DATA], [GEOGRAPHIC_DATA]" at bounding box center [499, 416] width 610 height 11
type input "PHOENIX"
select select "AZ"
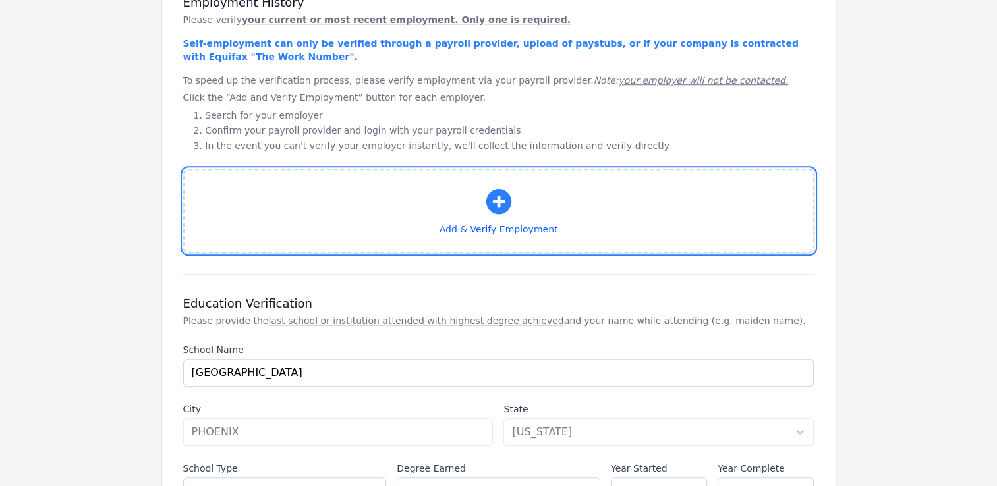
click at [500, 192] on icon "button" at bounding box center [499, 202] width 32 height 32
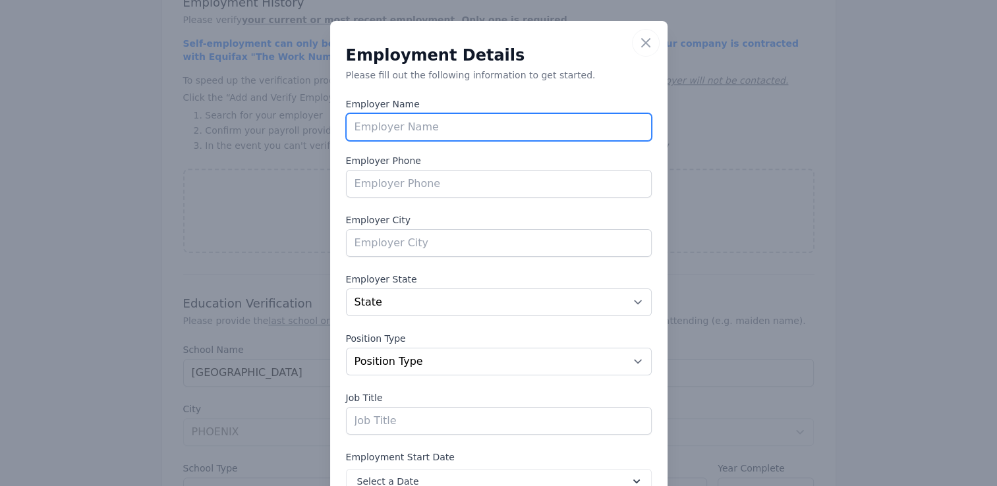
click at [353, 132] on input "text" at bounding box center [499, 127] width 306 height 28
type input "Community Crisis Services, Inc."
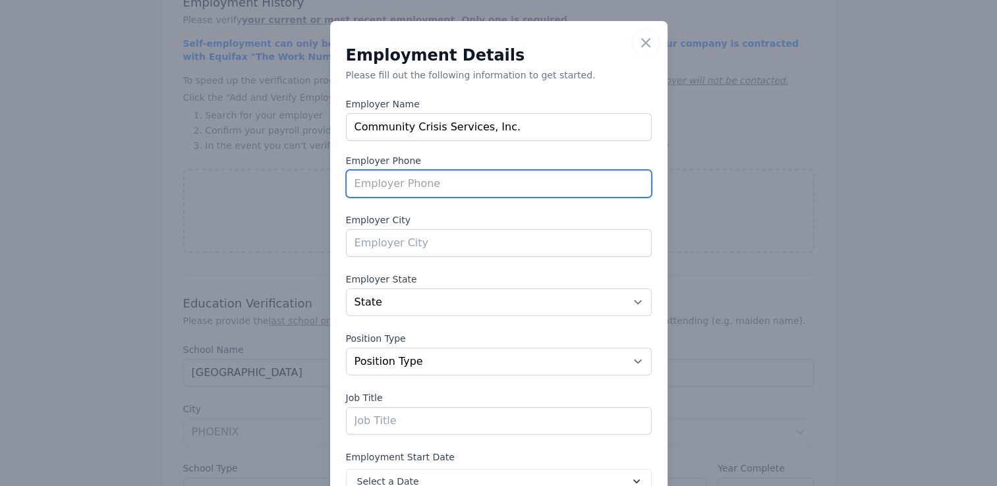
type input "[PHONE_NUMBER]"
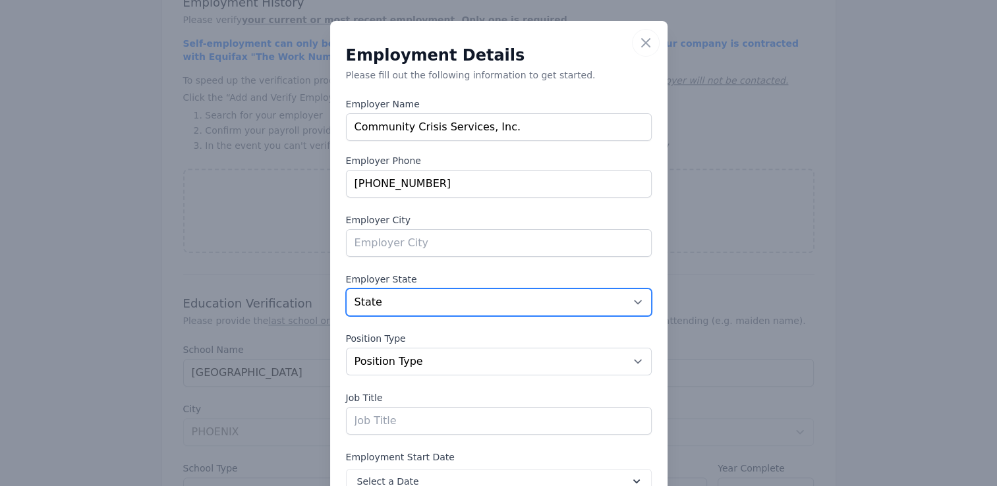
select select "MD"
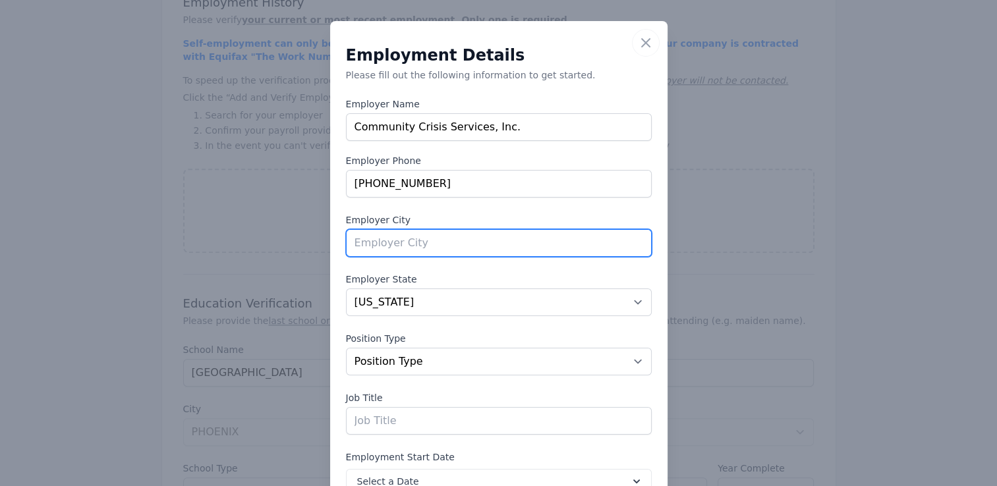
click at [372, 246] on input "text" at bounding box center [499, 243] width 306 height 28
type input "[GEOGRAPHIC_DATA]"
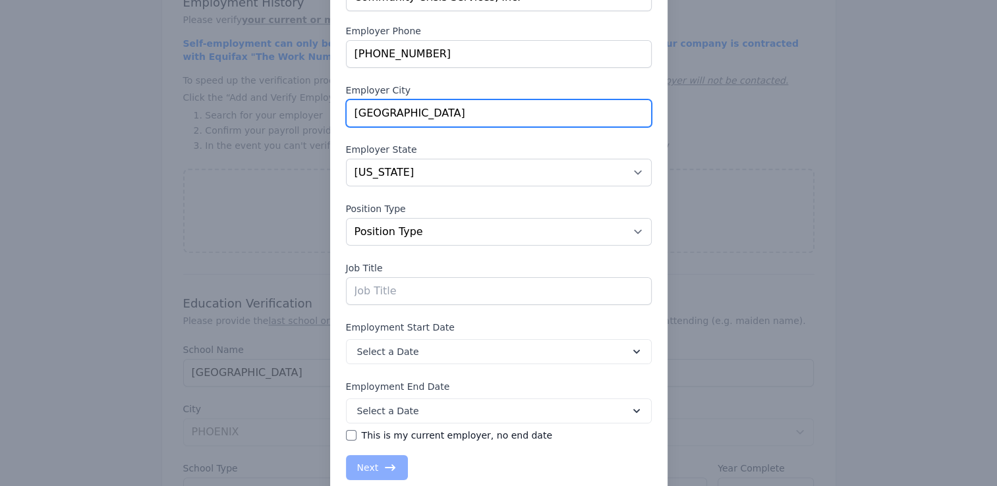
scroll to position [158, 0]
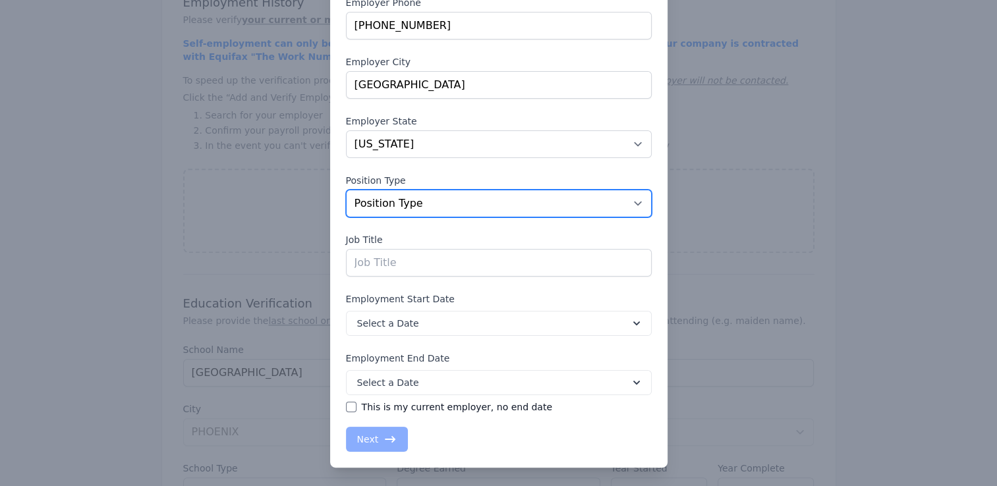
click at [633, 199] on select "Position Type Full Time Part time Self Employed Contract Internship Other" at bounding box center [499, 204] width 306 height 28
select select "fulltime"
click at [346, 190] on select "Position Type Full Time Part time Self Employed Contract Internship Other" at bounding box center [499, 204] width 306 height 28
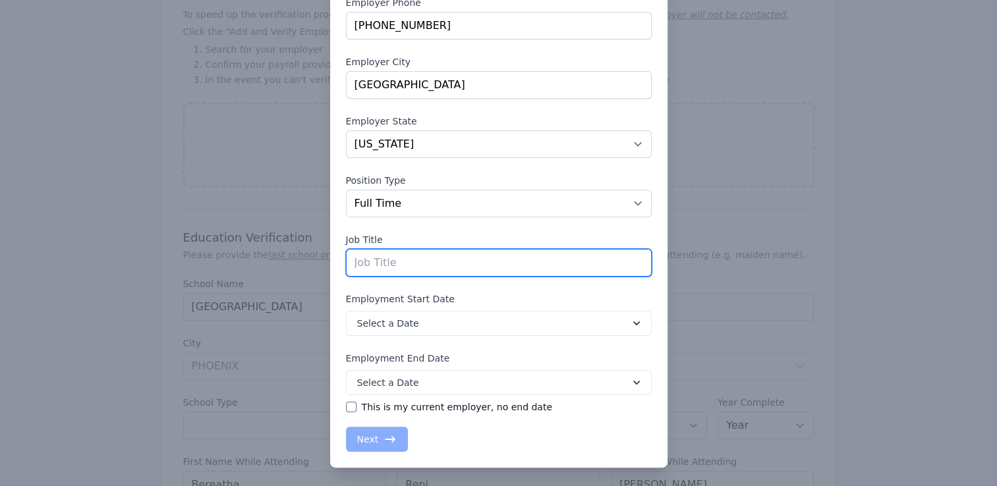
click at [359, 260] on input "text" at bounding box center [499, 263] width 306 height 28
type input "Crisis Hotline Specialist"
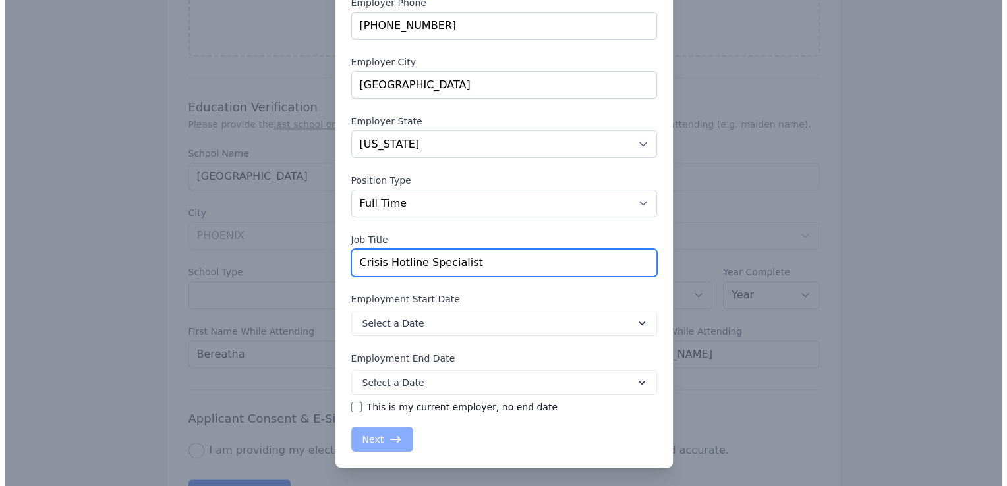
scroll to position [1318, 0]
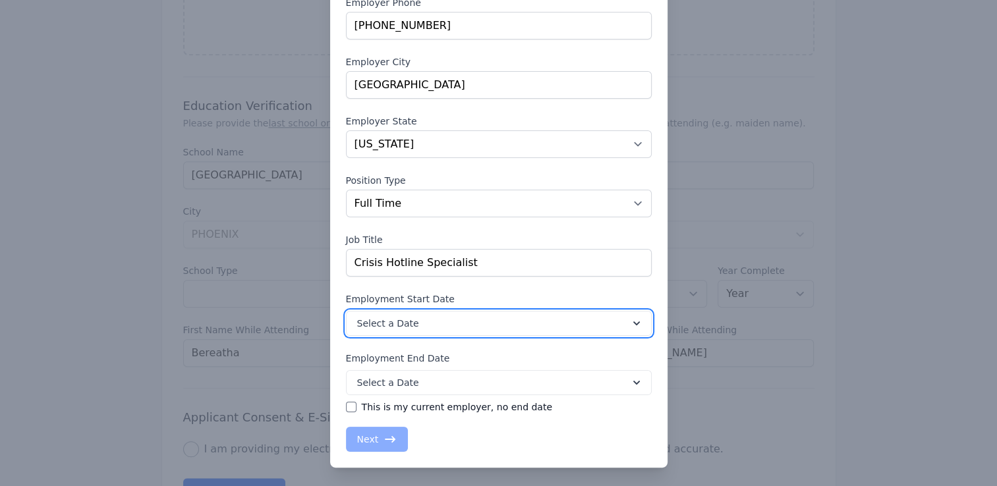
click at [631, 318] on icon at bounding box center [636, 323] width 13 height 13
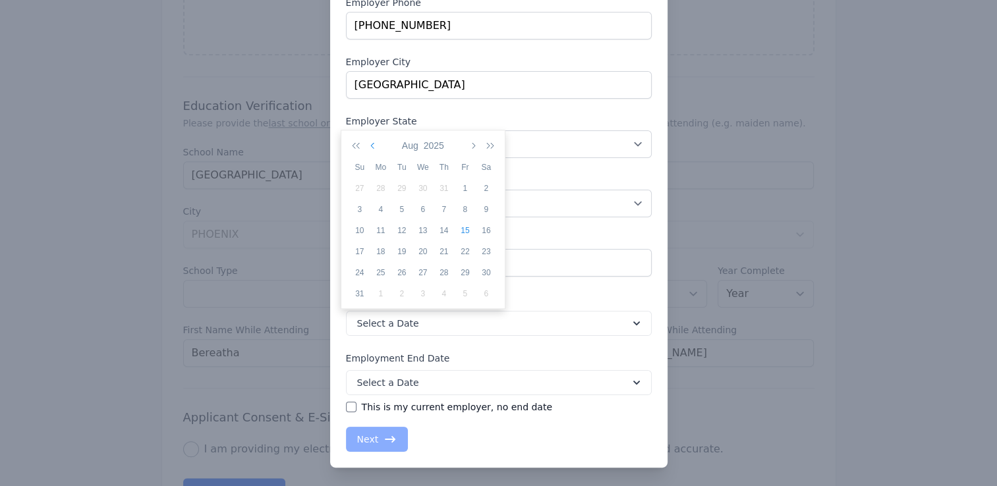
click at [372, 143] on icon "button" at bounding box center [373, 145] width 7 height 11
click at [373, 143] on icon "button" at bounding box center [373, 145] width 7 height 11
click at [374, 143] on icon "button" at bounding box center [373, 145] width 7 height 11
click at [374, 144] on icon "button" at bounding box center [373, 145] width 7 height 11
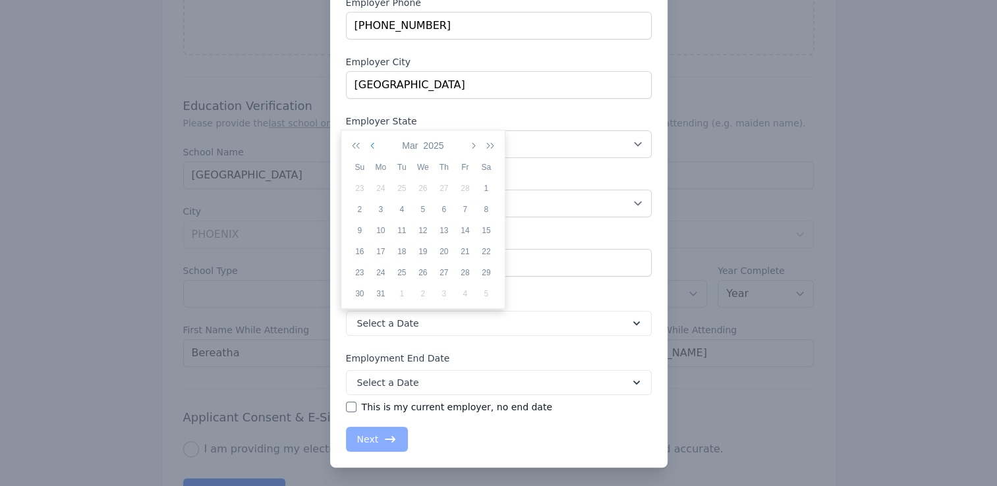
click at [374, 144] on icon "button" at bounding box center [373, 145] width 7 height 11
click at [376, 144] on icon "button" at bounding box center [373, 145] width 7 height 11
click at [382, 229] on div "11" at bounding box center [380, 231] width 21 height 12
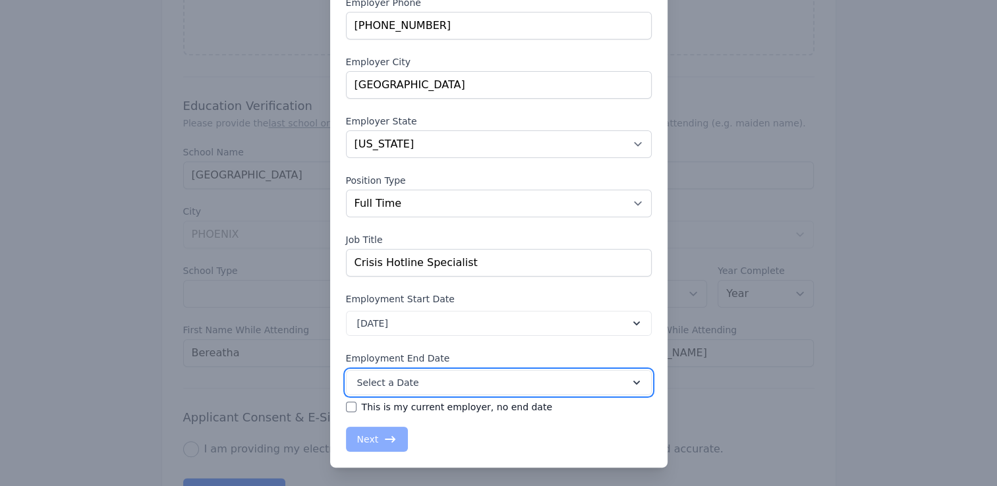
click at [631, 381] on icon at bounding box center [636, 382] width 13 height 13
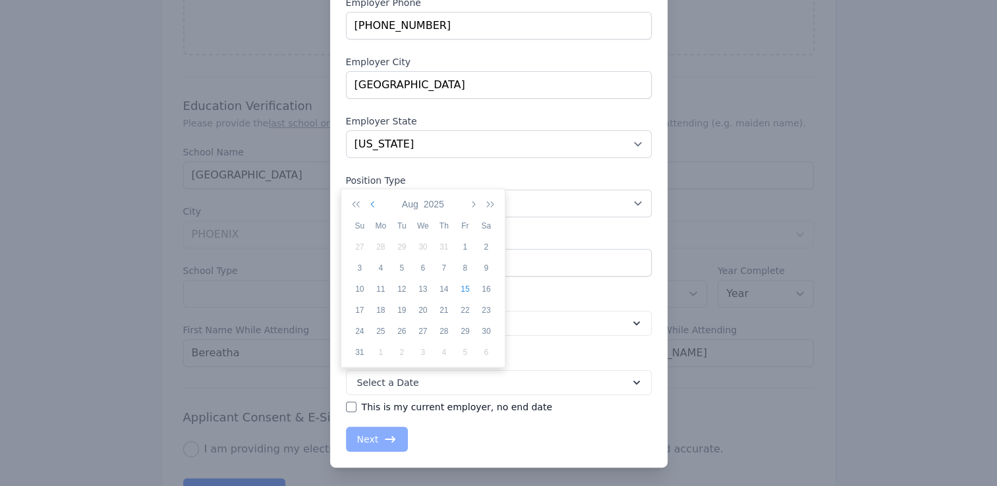
click at [372, 204] on icon "button" at bounding box center [373, 204] width 7 height 11
click at [371, 203] on icon "button" at bounding box center [373, 204] width 7 height 11
click at [369, 202] on button "button" at bounding box center [374, 204] width 12 height 22
click at [464, 247] on div "2" at bounding box center [465, 247] width 21 height 12
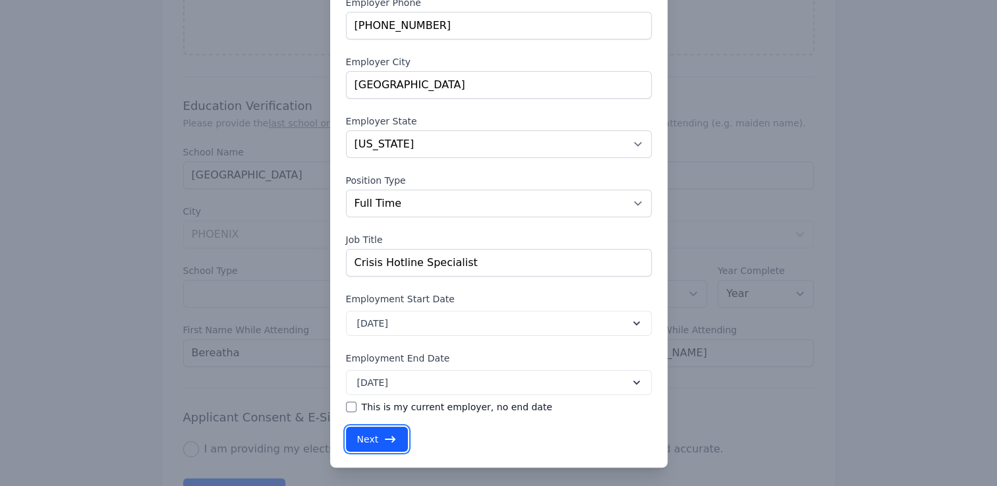
click at [370, 437] on button "Next" at bounding box center [377, 439] width 63 height 25
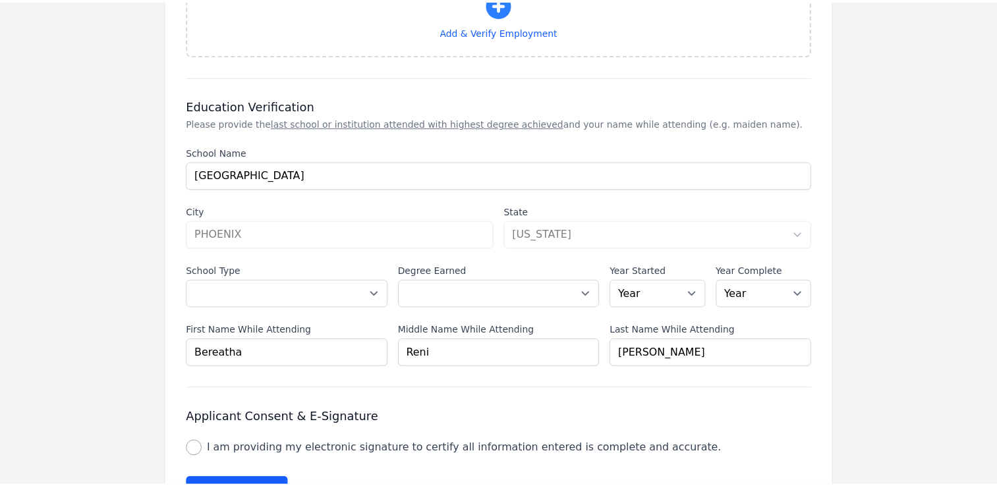
scroll to position [1600, 0]
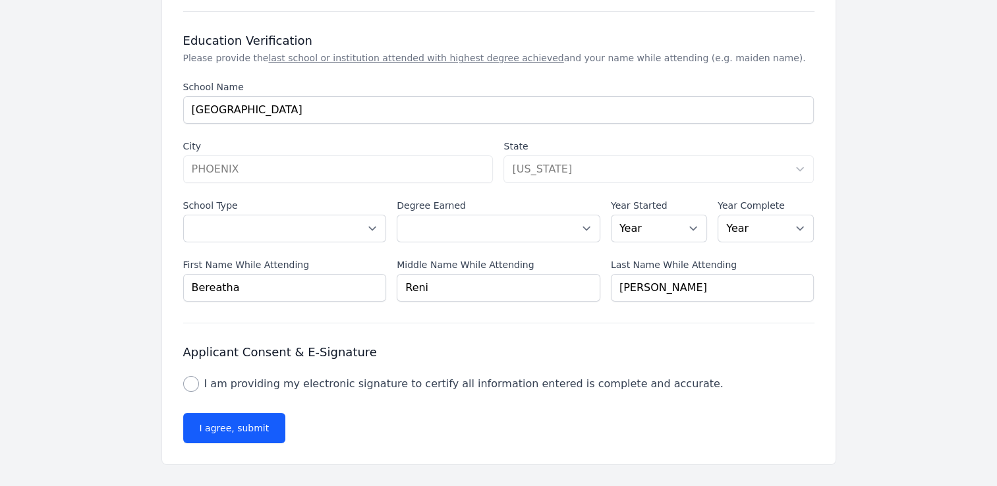
select select "MD"
select select "fulltime"
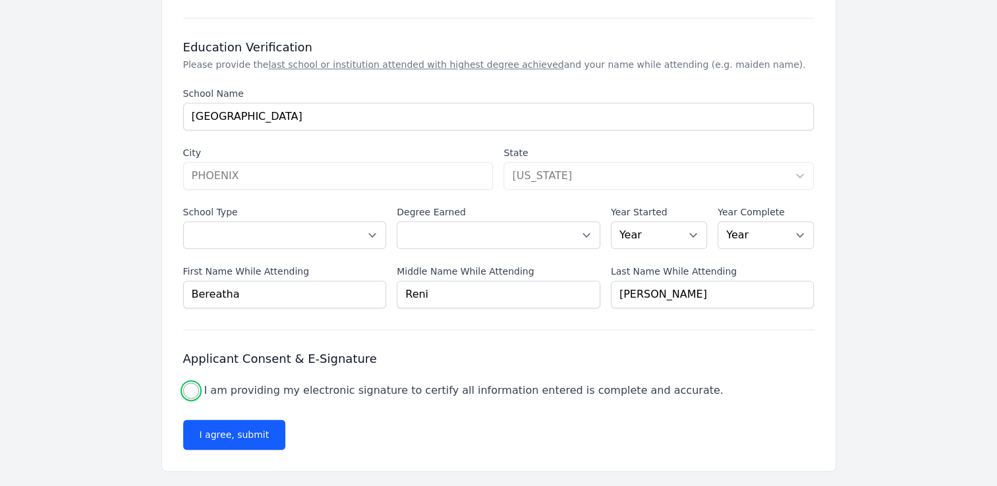
click at [192, 386] on input "I am providing my electronic signature to certify all information entered is co…" at bounding box center [191, 391] width 16 height 16
checkbox input "true"
click at [221, 431] on button "I agree, submit" at bounding box center [234, 435] width 103 height 30
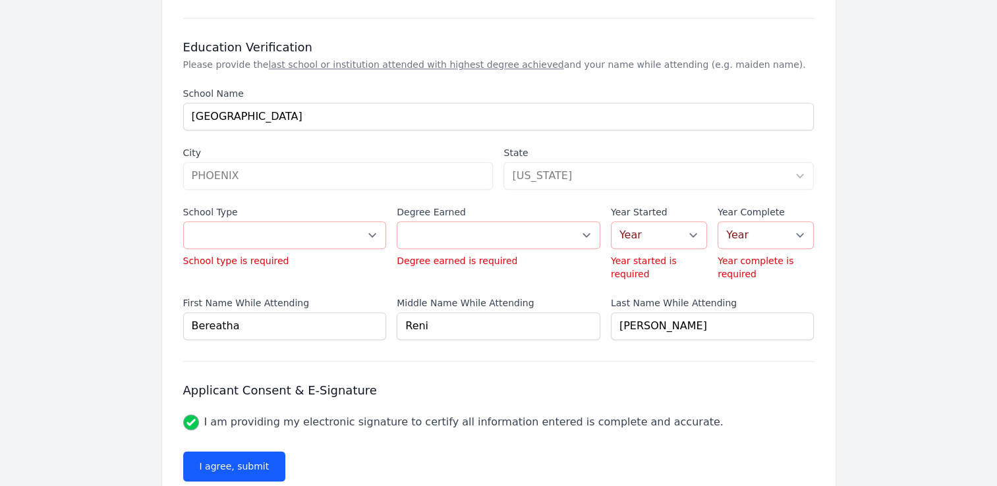
scroll to position [1631, 0]
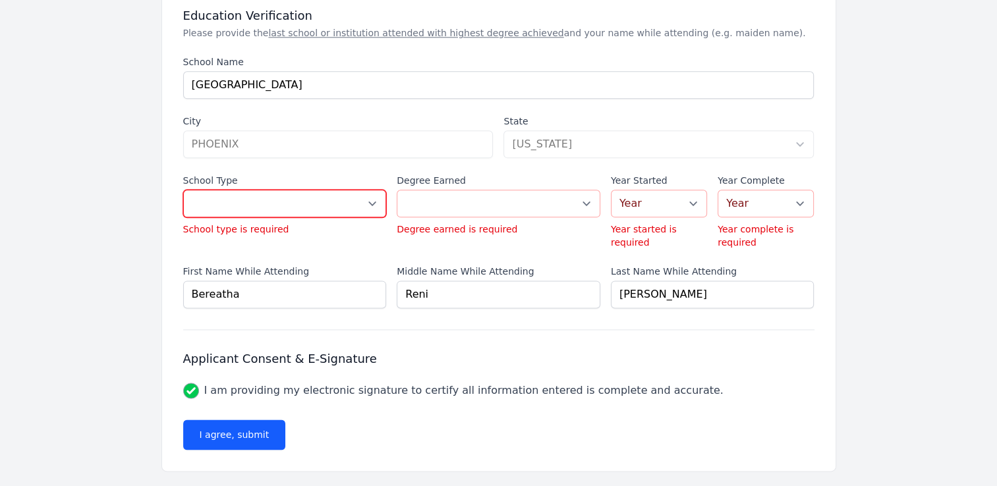
click at [373, 198] on select "Select a School Type High School U.S. College or [GEOGRAPHIC_DATA] (Non-U.S.) O…" at bounding box center [285, 204] width 204 height 28
select select "us_university"
click at [183, 190] on select "Select a School Type High School U.S. College or [GEOGRAPHIC_DATA] (Non-U.S.) O…" at bounding box center [285, 204] width 204 height 28
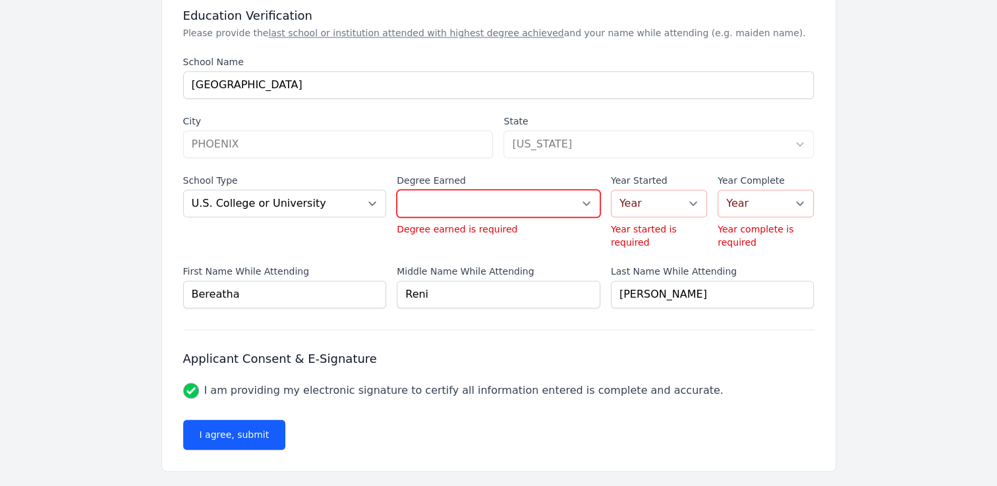
click at [585, 198] on select "Select a Degree No degree or incomplete High School Diploma or GED Associate's …" at bounding box center [499, 204] width 204 height 28
select select "masters"
click at [397, 190] on select "Select a Degree No degree or incomplete High School Diploma or GED Associate's …" at bounding box center [499, 204] width 204 height 28
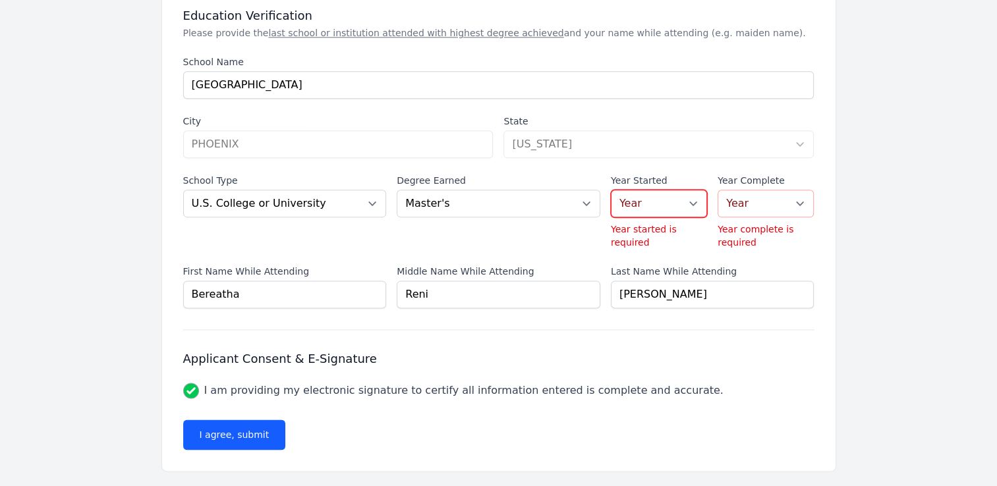
click at [691, 199] on select "Year [DATE] 2024 2023 2022 2021 2020 2019 2018 2017 2016 2015 2014 2013 2012 20…" at bounding box center [659, 204] width 96 height 28
select select "2021"
click at [611, 190] on select "Year [DATE] 2024 2023 2022 2021 2020 2019 2018 2017 2016 2015 2014 2013 2012 20…" at bounding box center [659, 204] width 96 height 28
click at [801, 196] on select "Year [DATE] 2024 2023 2022 2021 2020 2019 2018 2017 2016 2015 2014 2013 2012 20…" at bounding box center [766, 204] width 96 height 28
select select "2023"
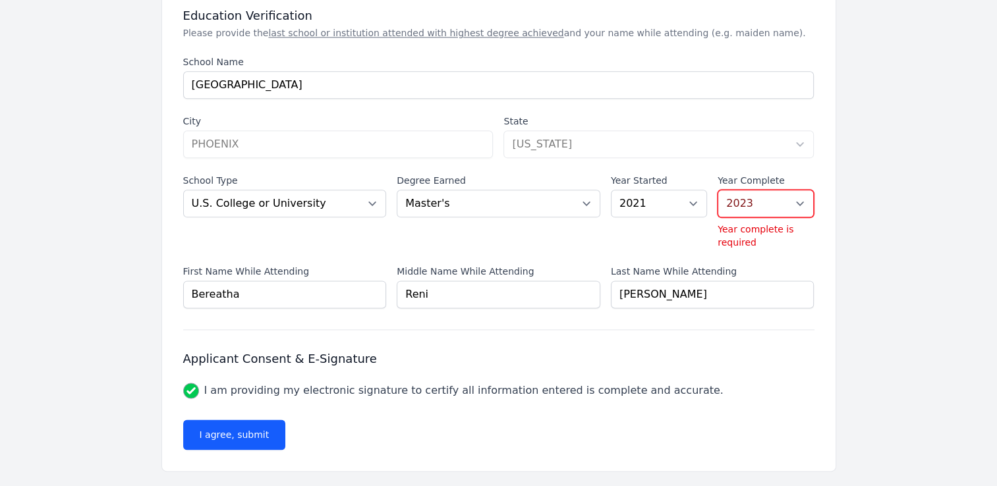
click at [718, 216] on select "Year [DATE] 2024 2023 2022 2021 2020 2019 2018 2017 2016 2015 2014 2013 2012 20…" at bounding box center [766, 204] width 96 height 28
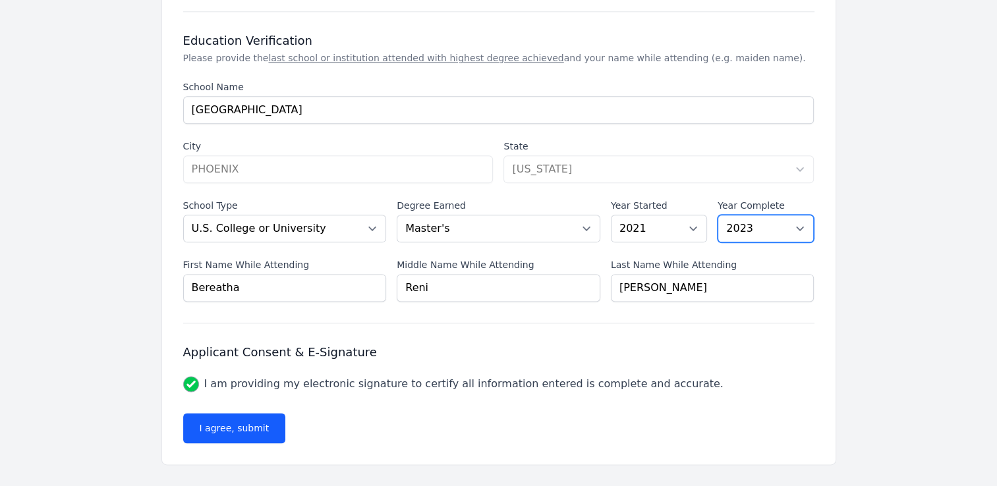
scroll to position [1600, 0]
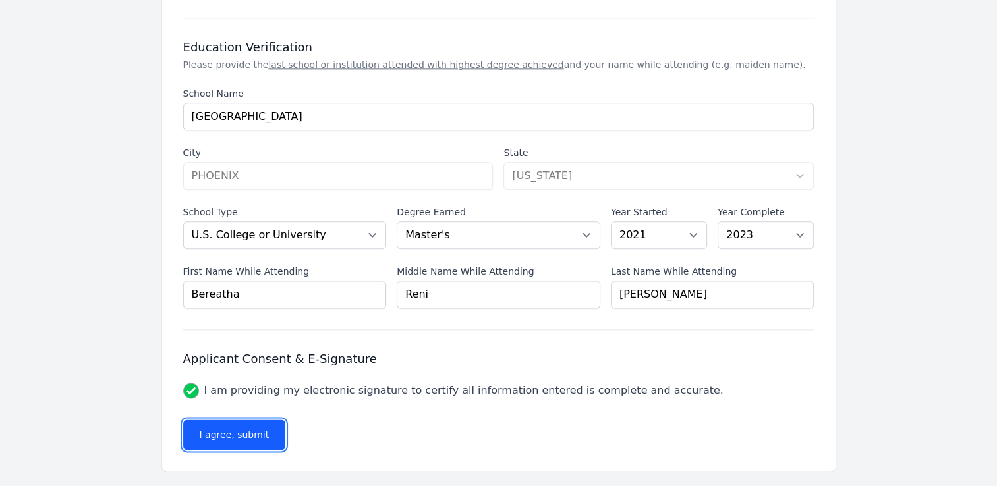
click at [208, 429] on button "I agree, submit" at bounding box center [234, 435] width 103 height 30
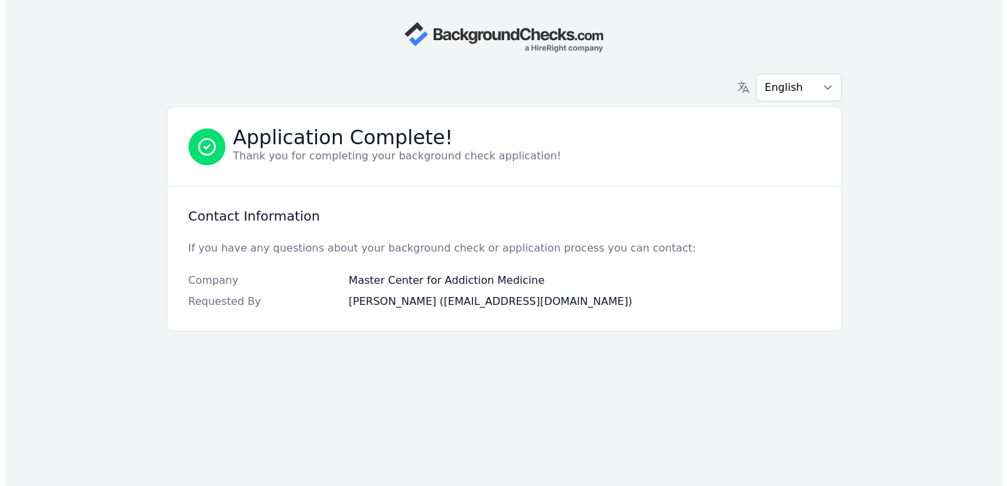
scroll to position [0, 0]
